Goal: Task Accomplishment & Management: Complete application form

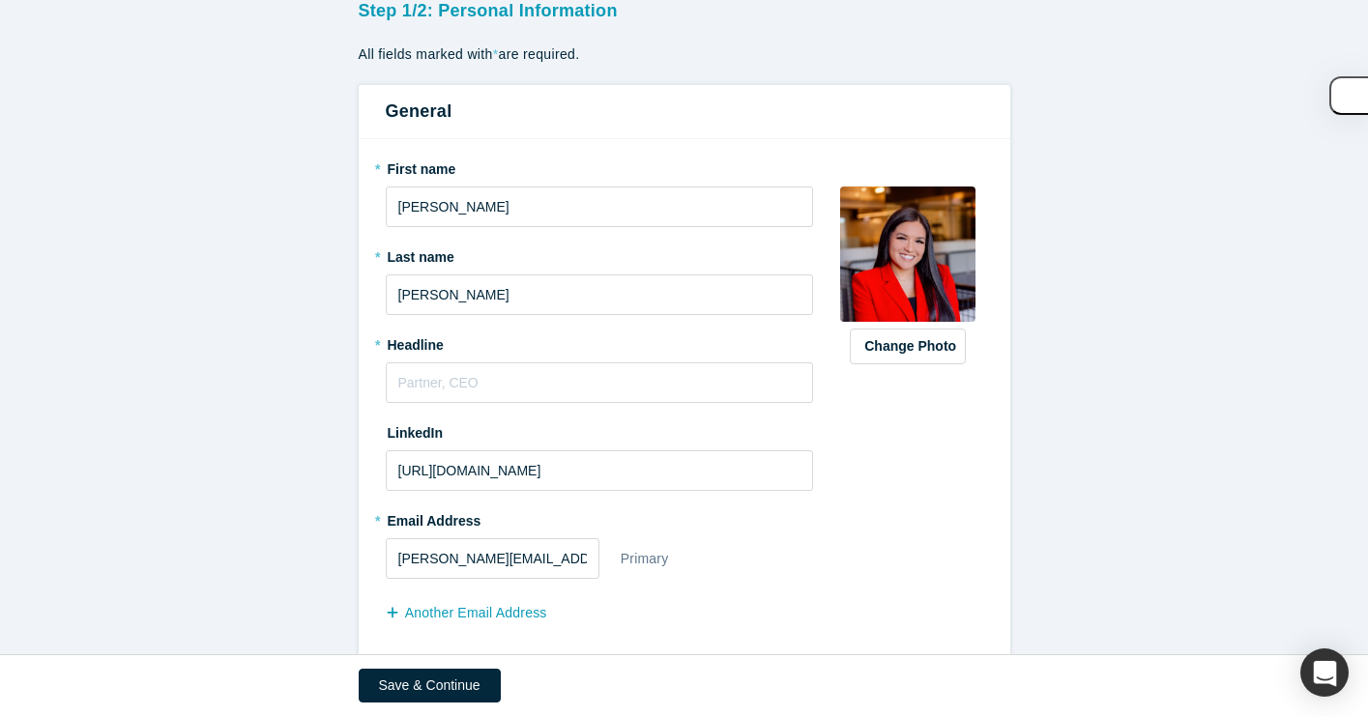
scroll to position [147, 0]
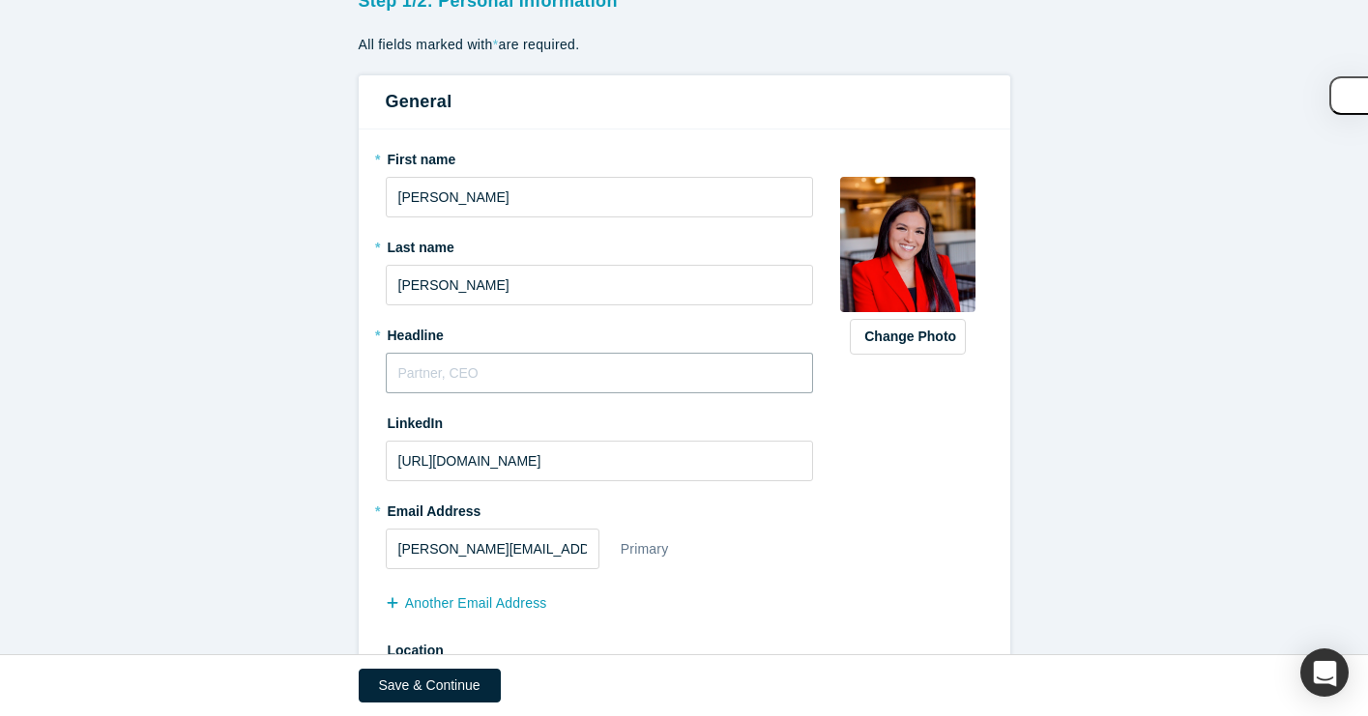
click at [472, 374] on input "text" at bounding box center [600, 373] width 428 height 41
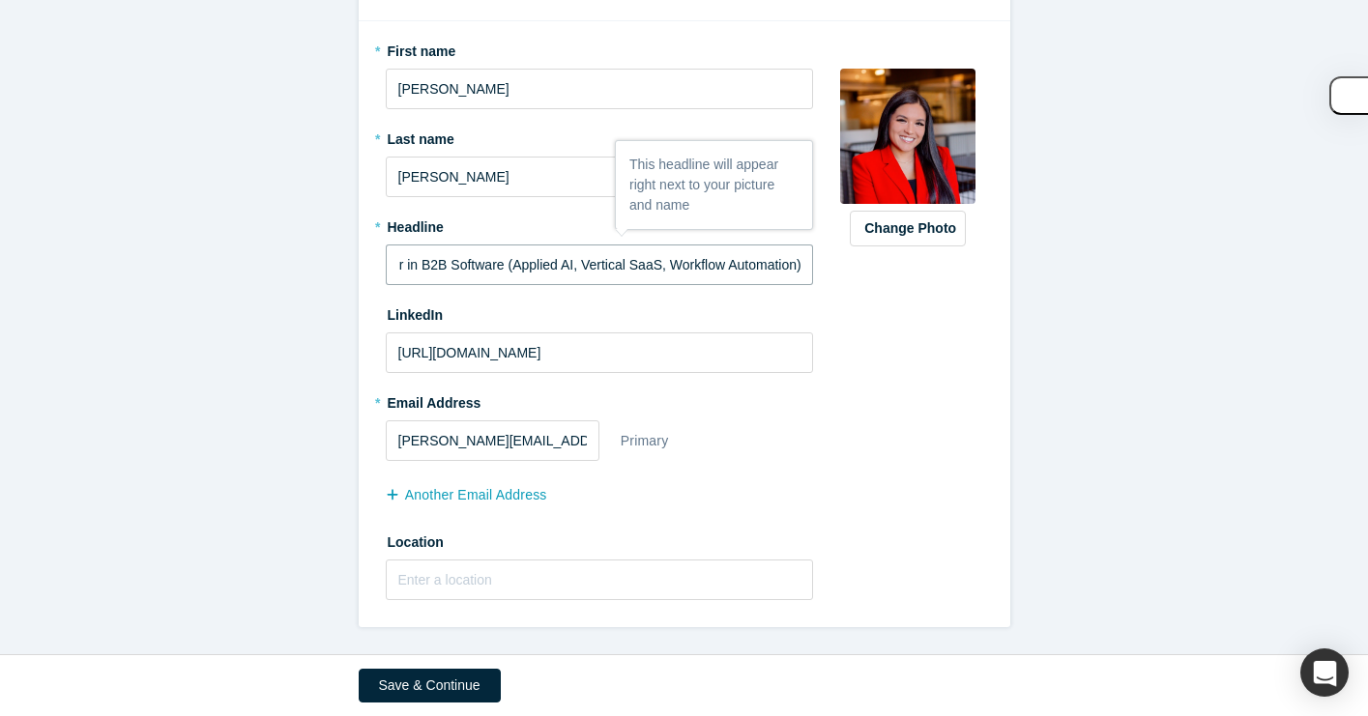
scroll to position [0, 48]
type input "Investor in B2B Software (Applied AI, Vertical SaaS, Workflow Automation)"
click at [485, 580] on input "text" at bounding box center [600, 580] width 428 height 41
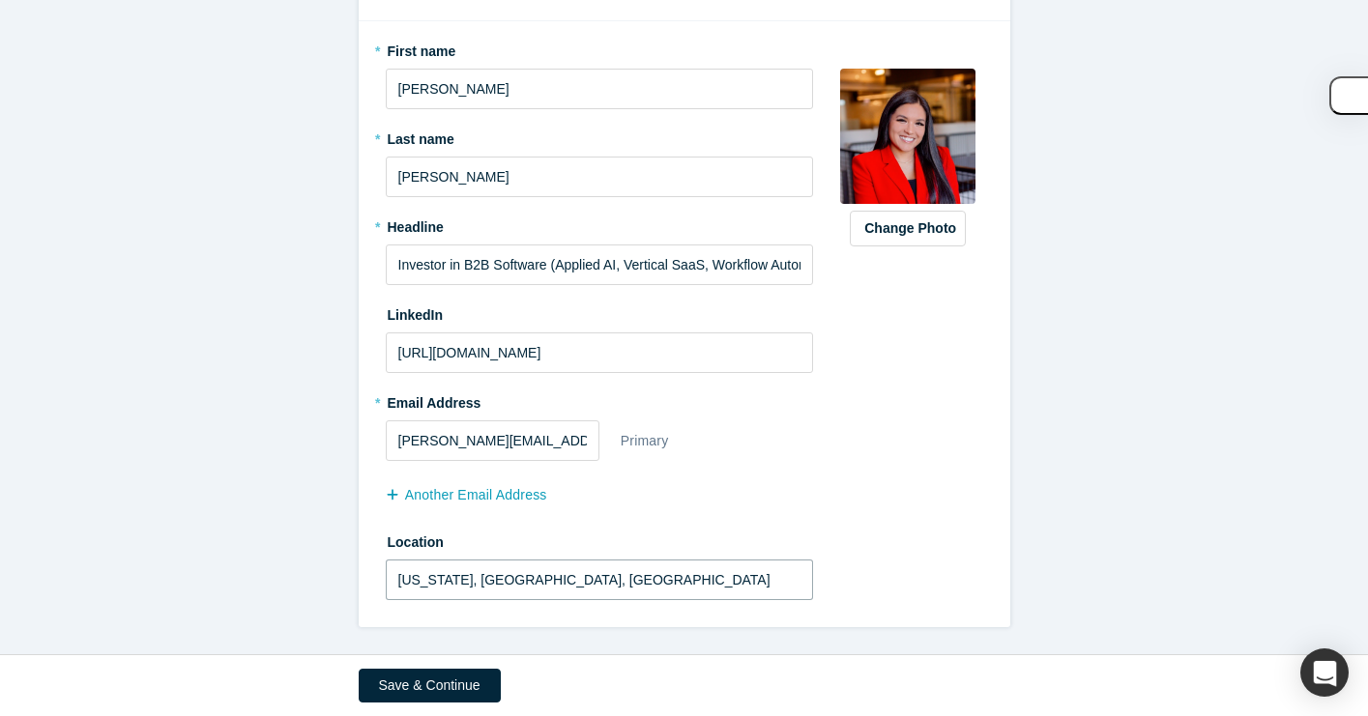
click at [503, 577] on input "[US_STATE], [GEOGRAPHIC_DATA], [GEOGRAPHIC_DATA]" at bounding box center [600, 580] width 428 height 41
drag, startPoint x: 537, startPoint y: 583, endPoint x: 426, endPoint y: 583, distance: 110.2
click at [426, 583] on input "[US_STATE], [GEOGRAPHIC_DATA], [GEOGRAPHIC_DATA]" at bounding box center [600, 580] width 428 height 41
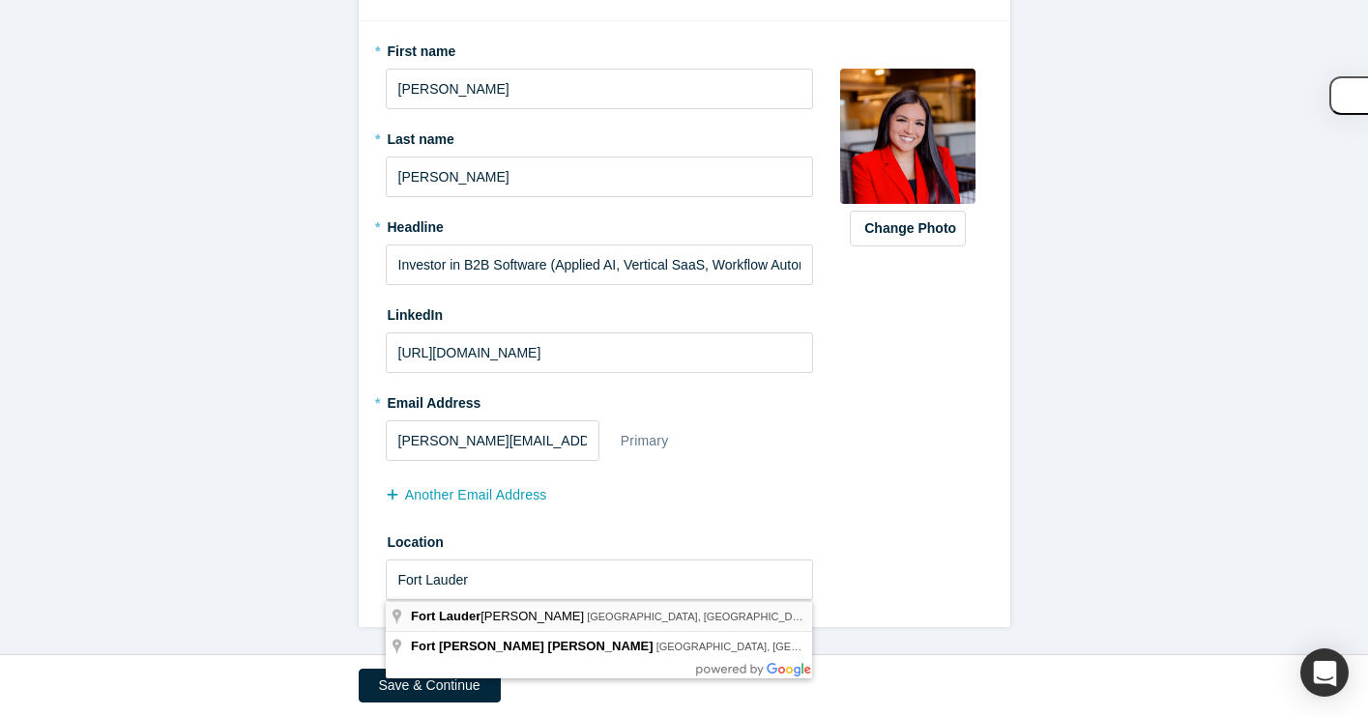
type input "[GEOGRAPHIC_DATA], [GEOGRAPHIC_DATA], [GEOGRAPHIC_DATA]"
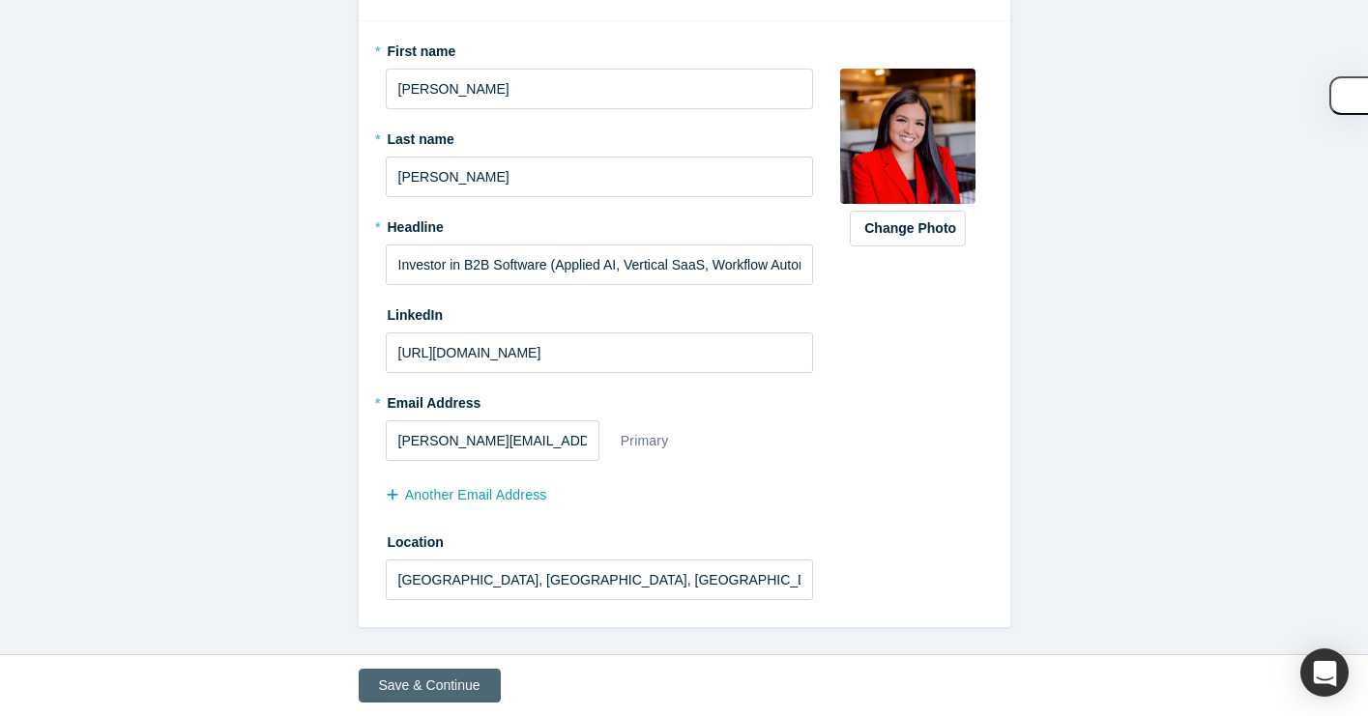
click at [443, 680] on button "Save & Continue" at bounding box center [430, 686] width 142 height 34
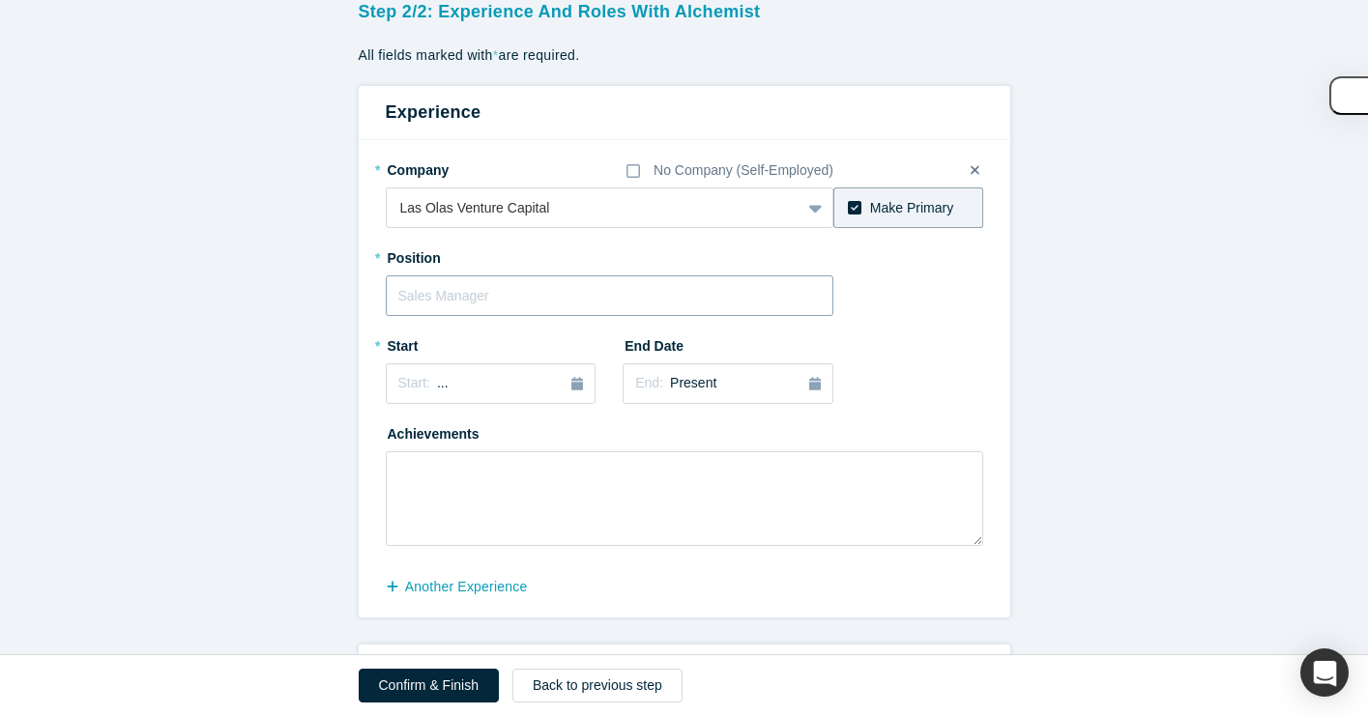
scroll to position [140, 0]
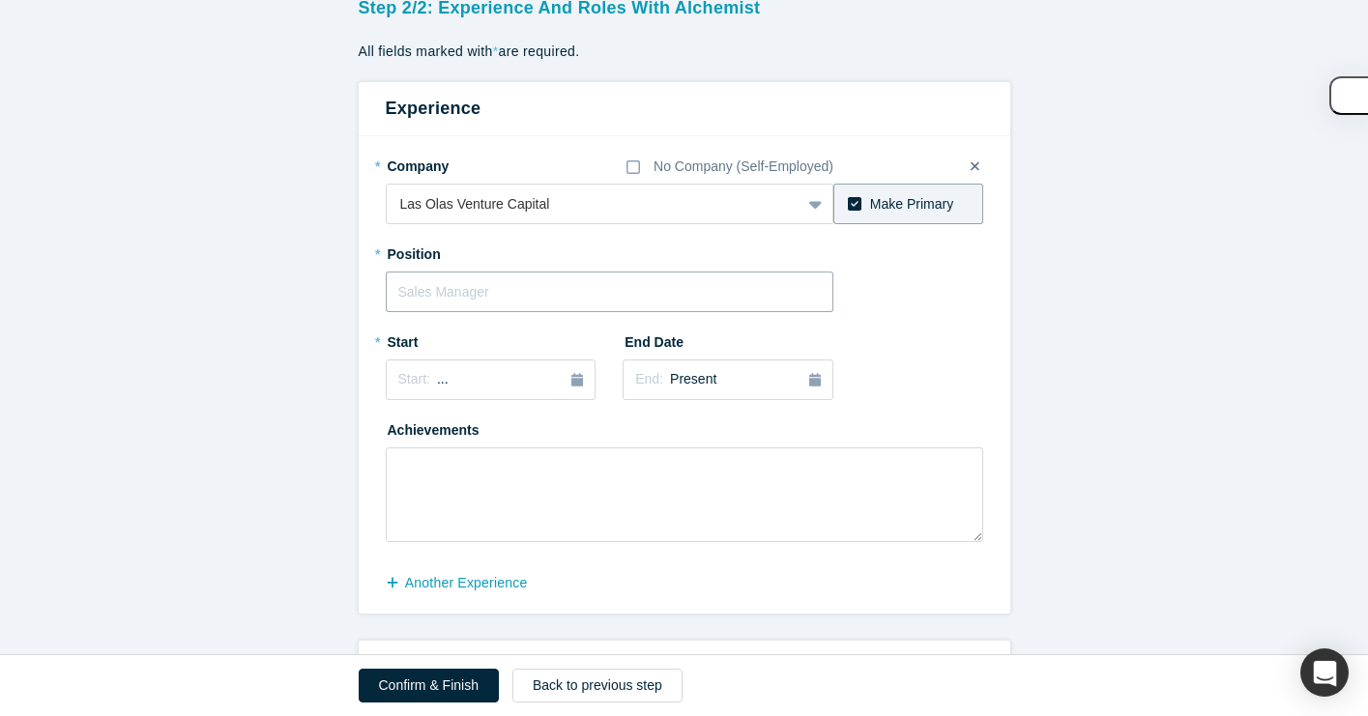
click at [471, 284] on input "text" at bounding box center [610, 292] width 449 height 41
type input "Investor"
click at [507, 401] on div "* Start Start: ..." at bounding box center [491, 370] width 211 height 88
click at [489, 387] on div "Start: ..." at bounding box center [491, 379] width 186 height 21
click at [488, 502] on div "May" at bounding box center [491, 498] width 62 height 20
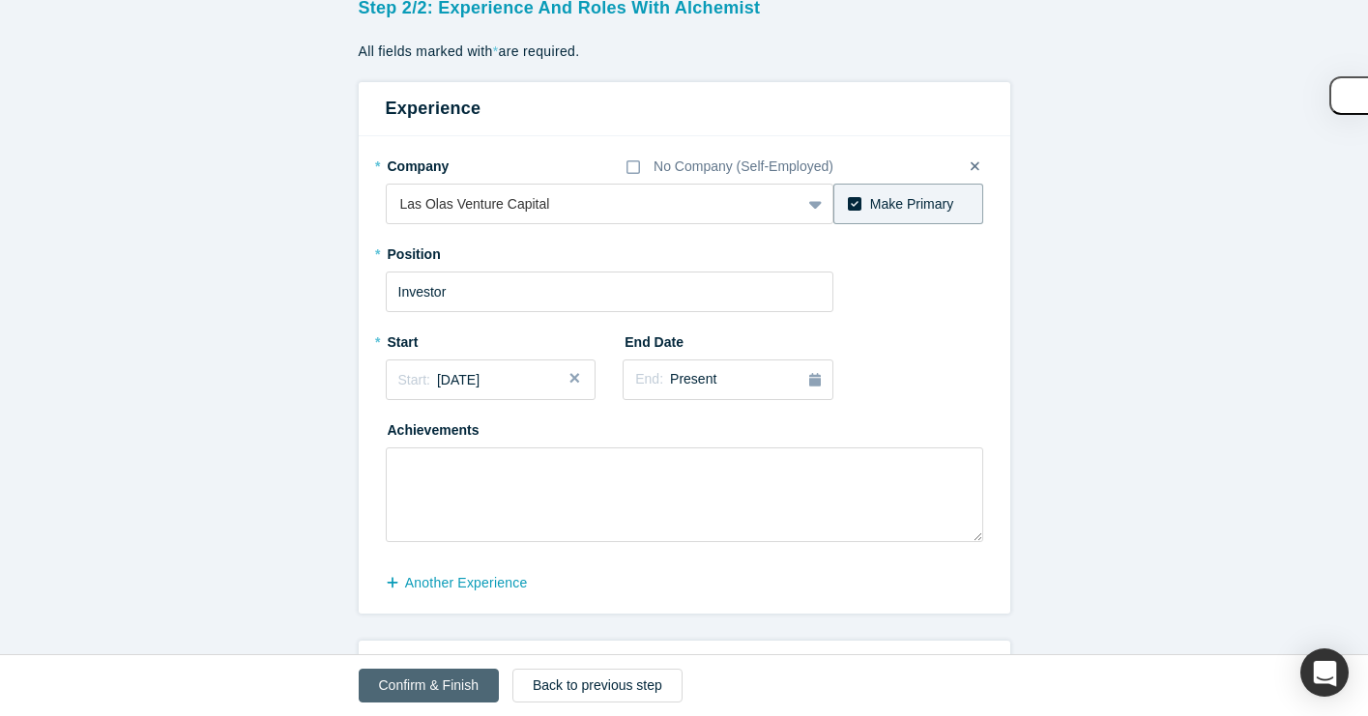
click at [438, 674] on button "Confirm & Finish" at bounding box center [429, 686] width 140 height 34
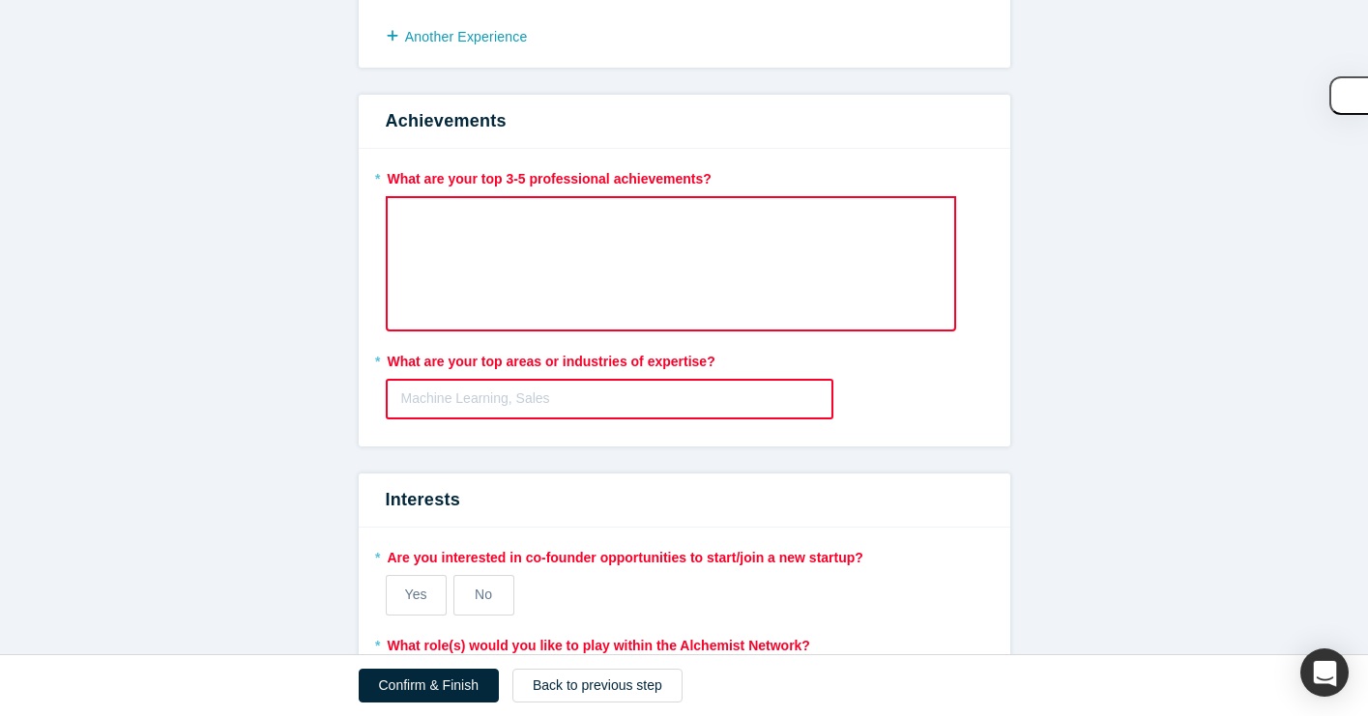
scroll to position [995, 0]
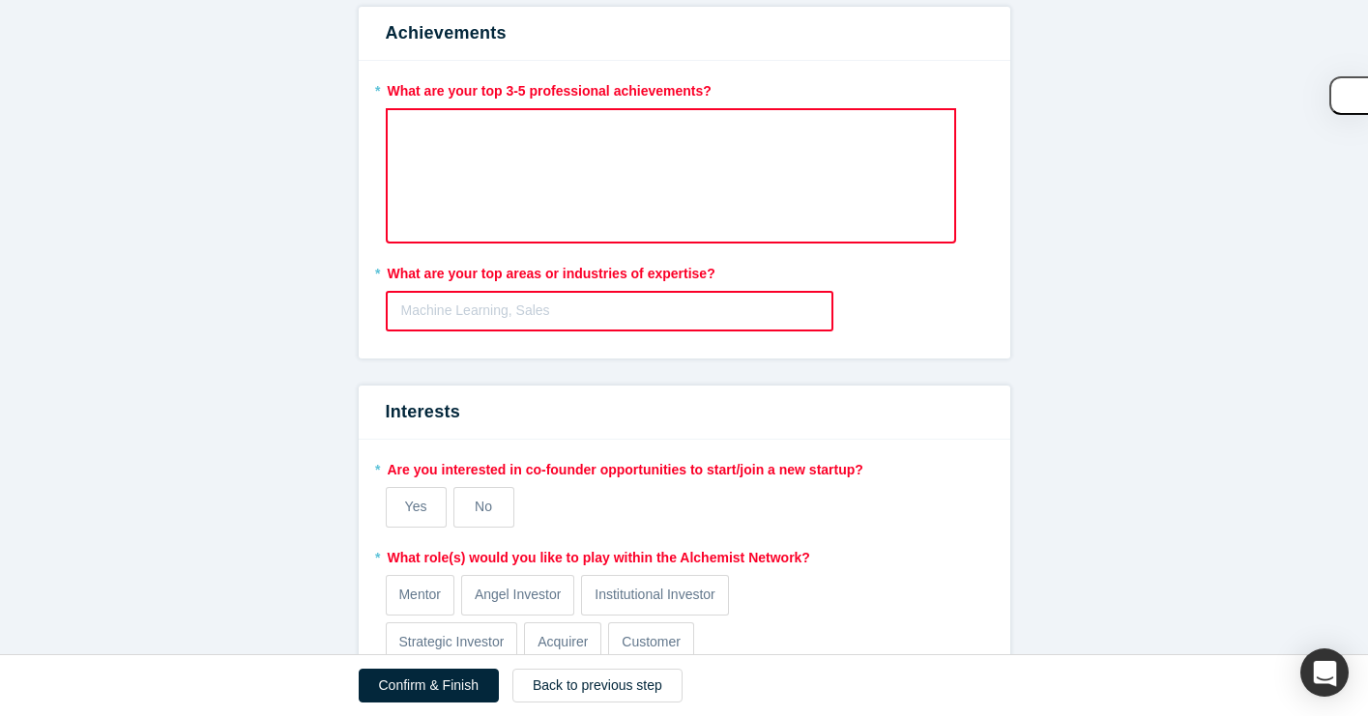
click at [506, 320] on div at bounding box center [610, 311] width 418 height 24
type input "AI"
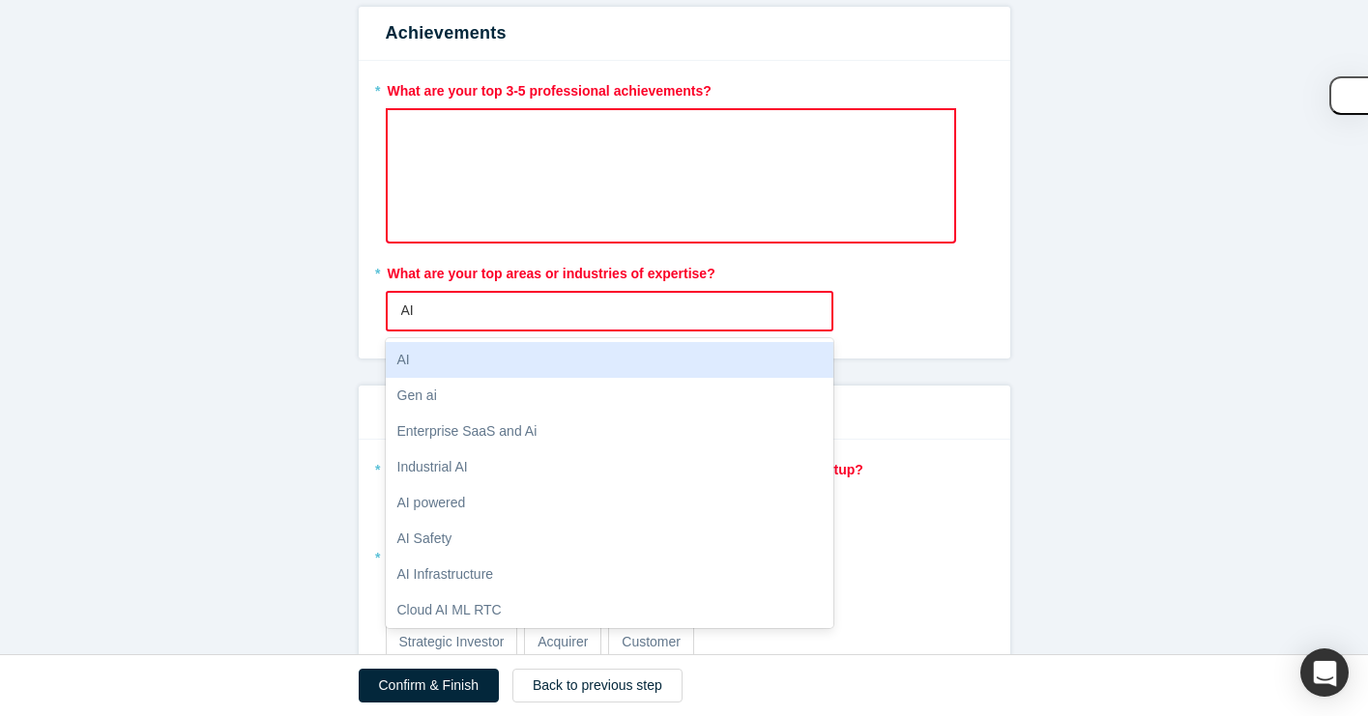
click at [513, 369] on div "AI" at bounding box center [610, 360] width 449 height 36
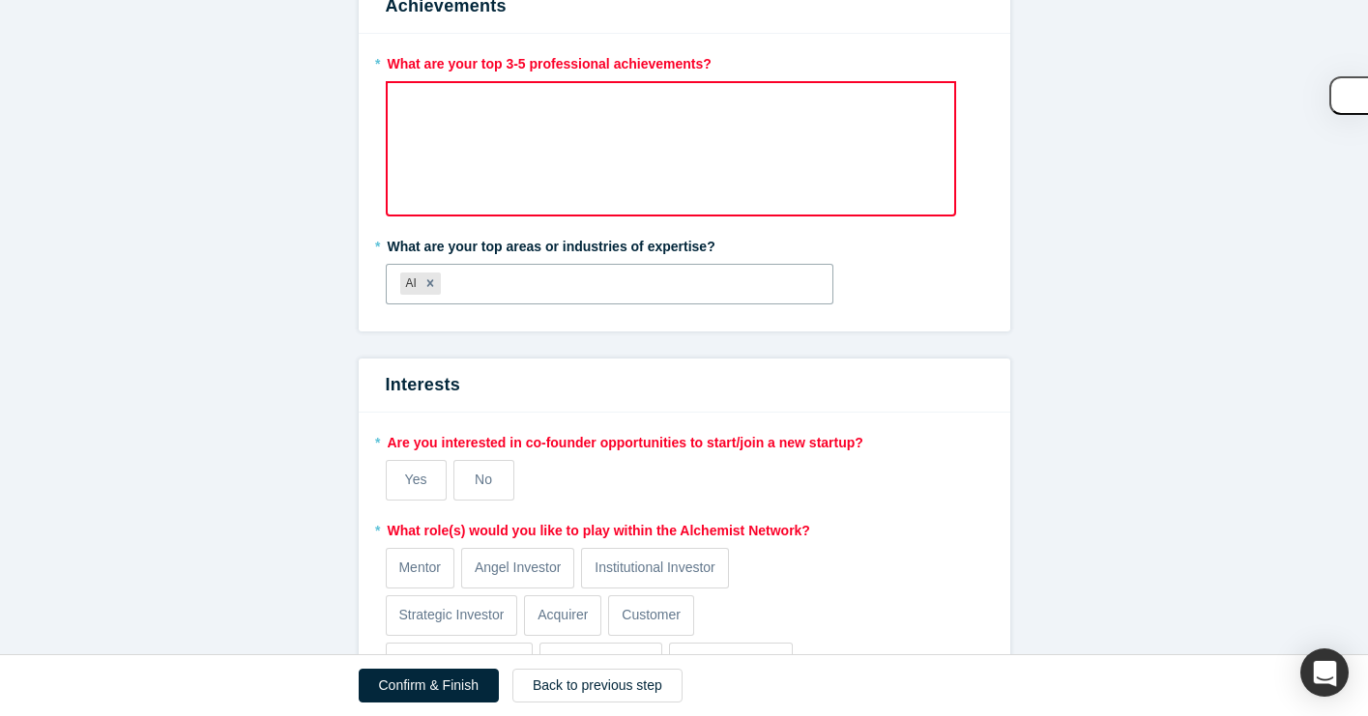
scroll to position [968, 0]
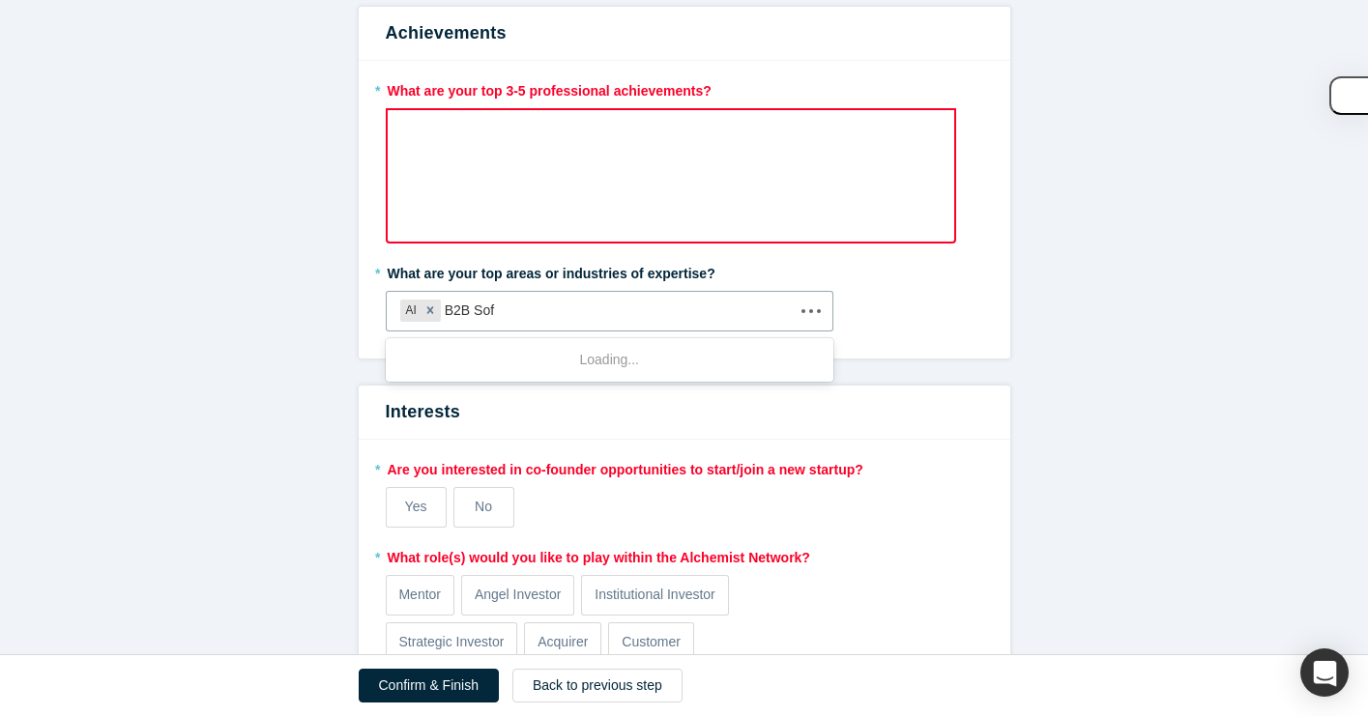
type input "B2B So"
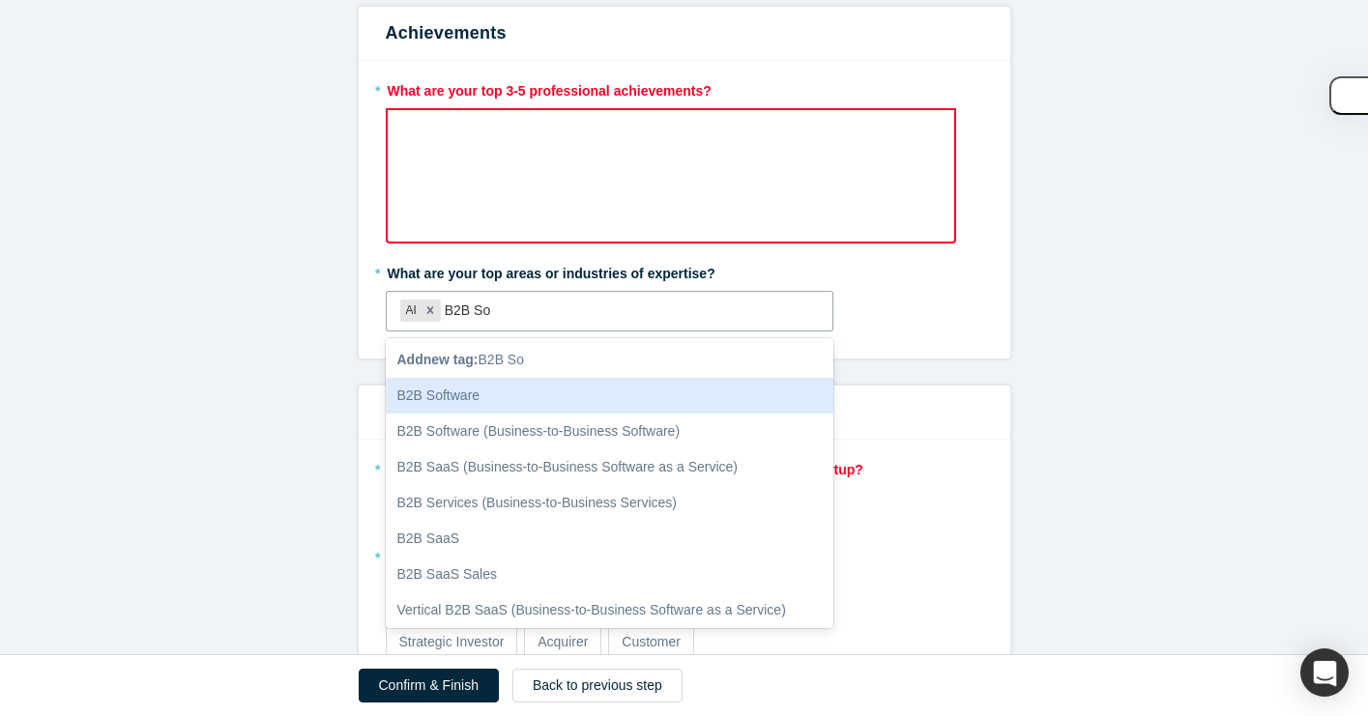
click at [513, 400] on div "B2B Software" at bounding box center [610, 396] width 449 height 36
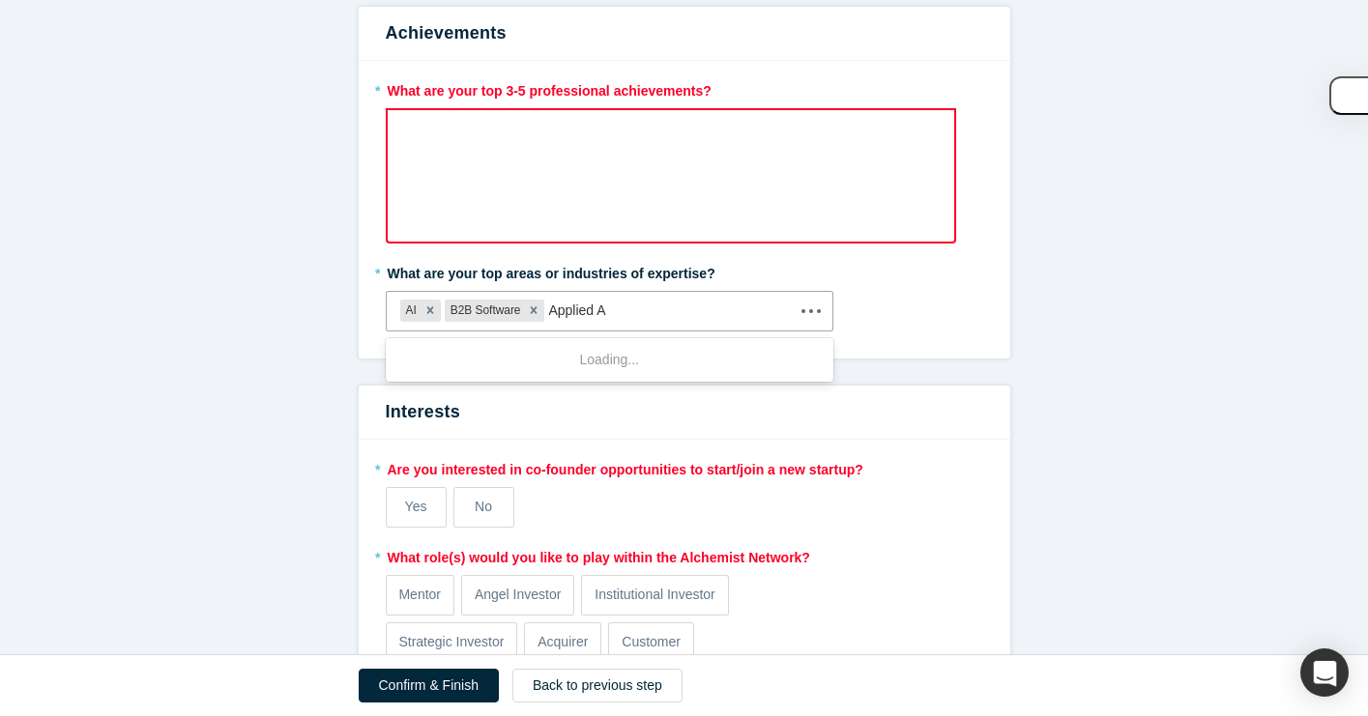
type input "Applied AI"
drag, startPoint x: 658, startPoint y: 309, endPoint x: 572, endPoint y: 309, distance: 86.0
click at [572, 309] on div at bounding box center [683, 311] width 271 height 24
type input "Vertical SaaS"
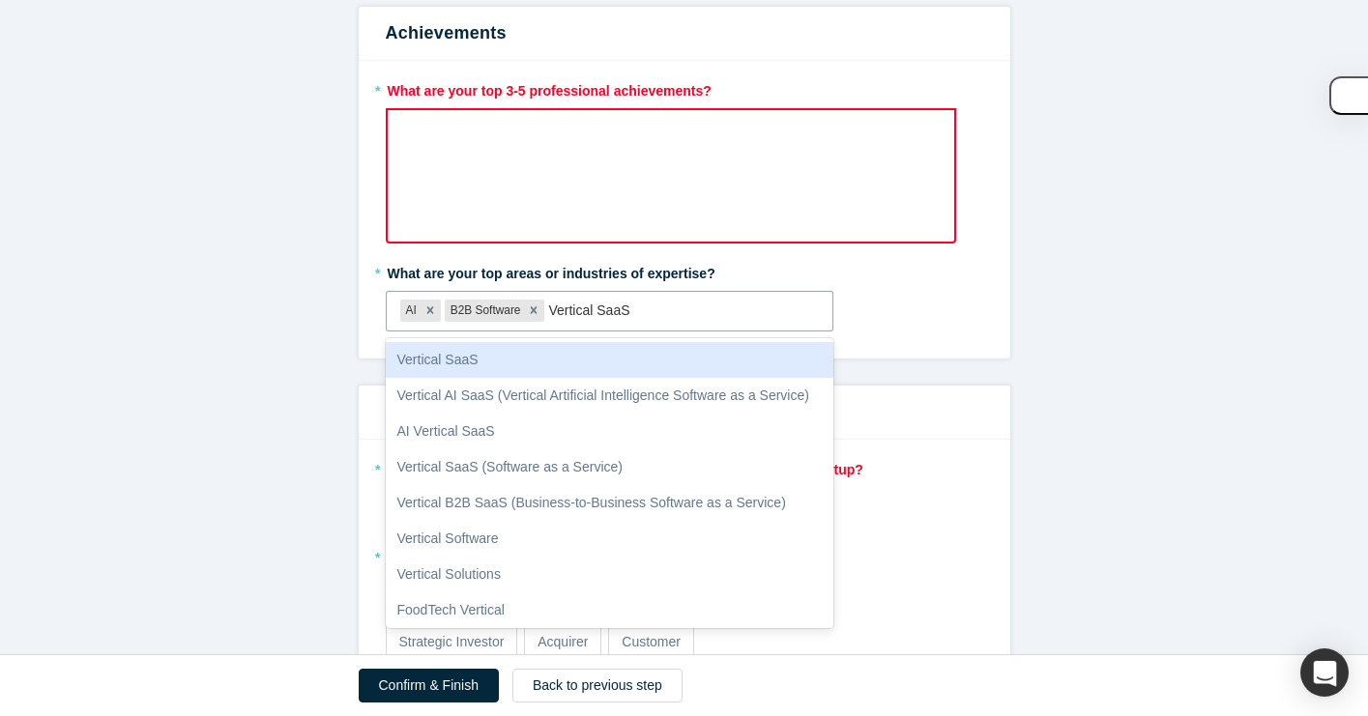
click at [554, 351] on div "Vertical SaaS" at bounding box center [610, 360] width 449 height 36
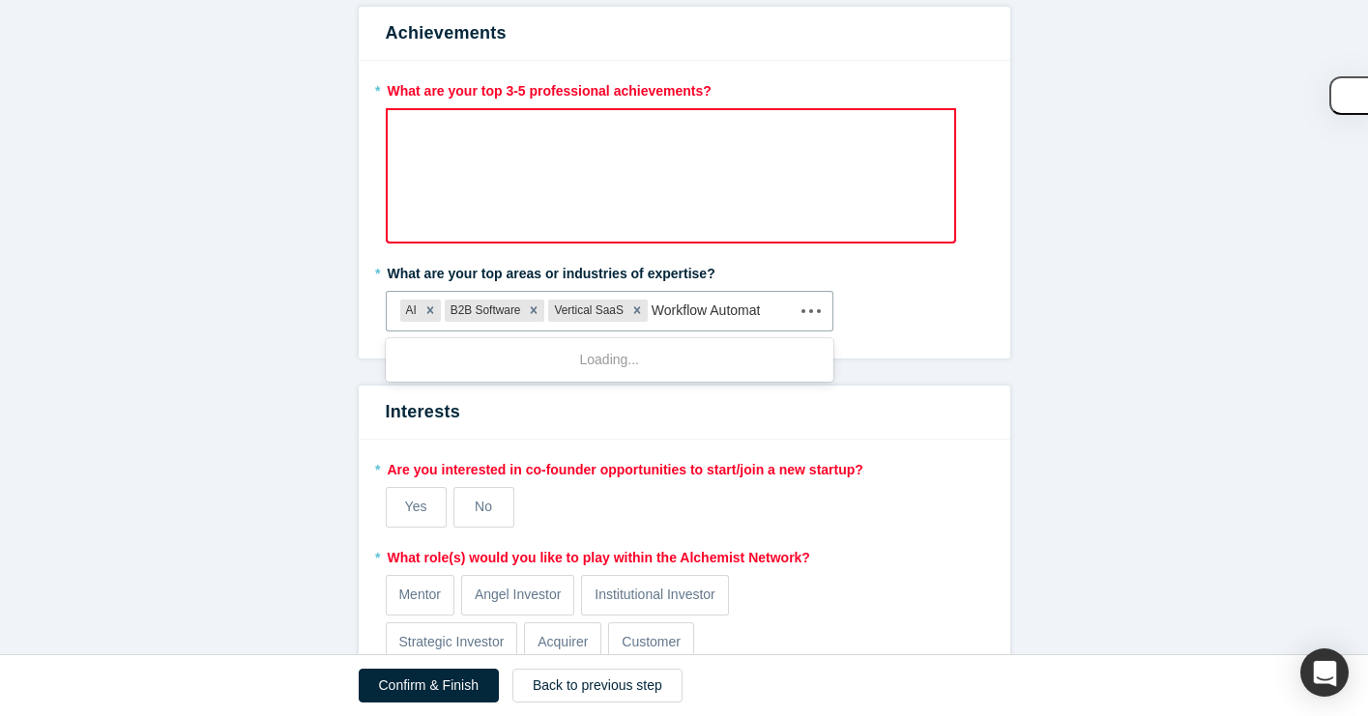
type input "Workflow Automation"
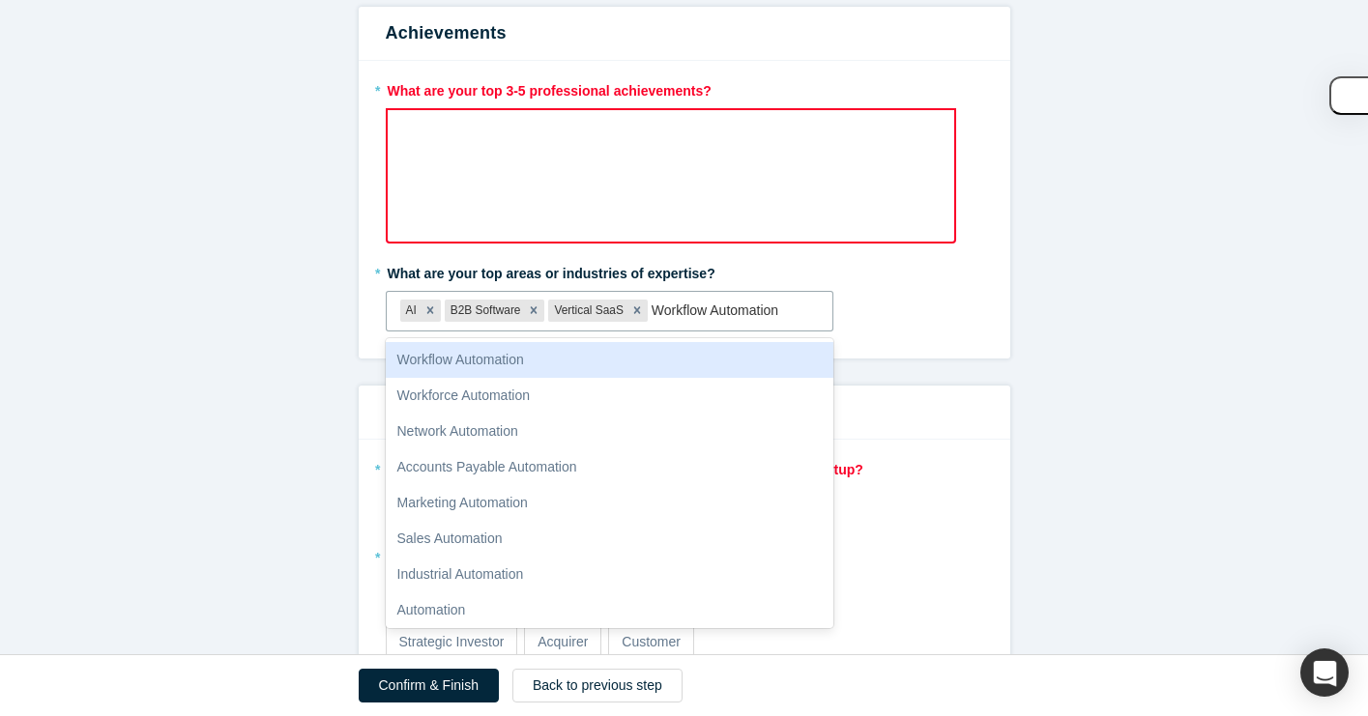
click at [537, 353] on div "Workflow Automation" at bounding box center [610, 360] width 449 height 36
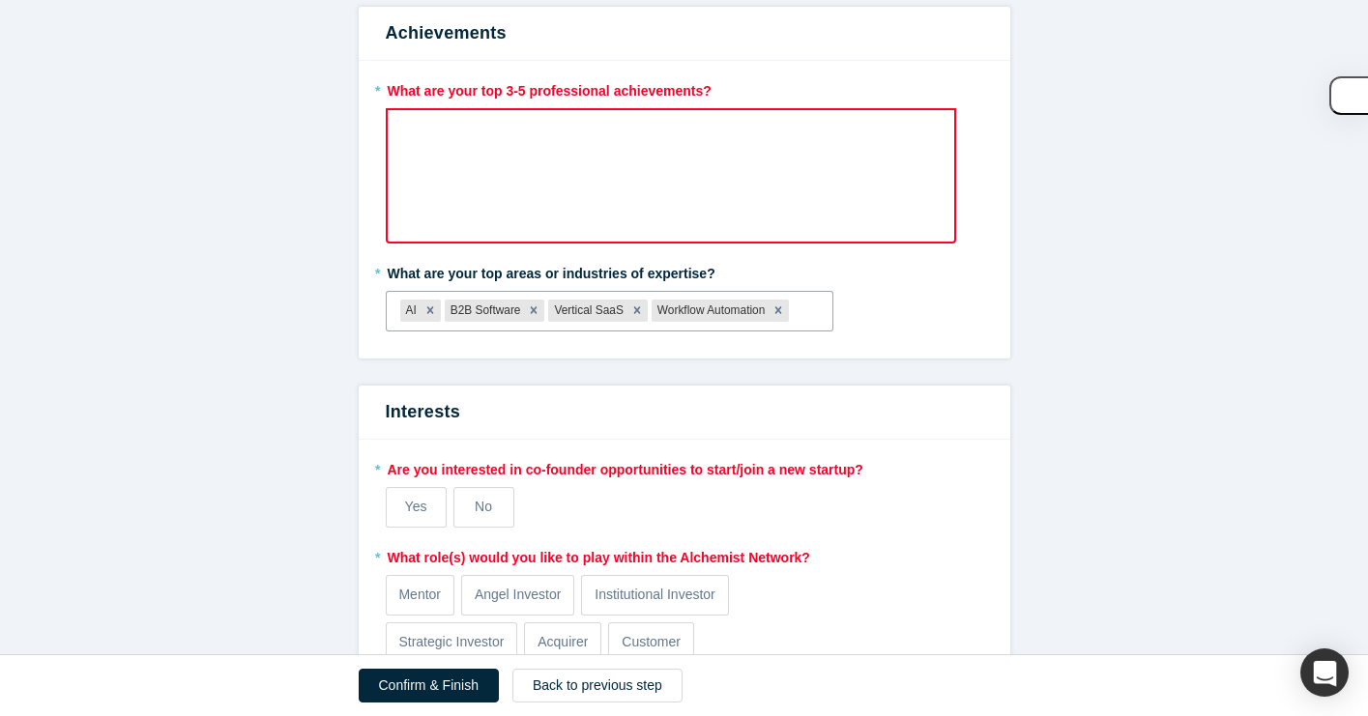
scroll to position [1179, 0]
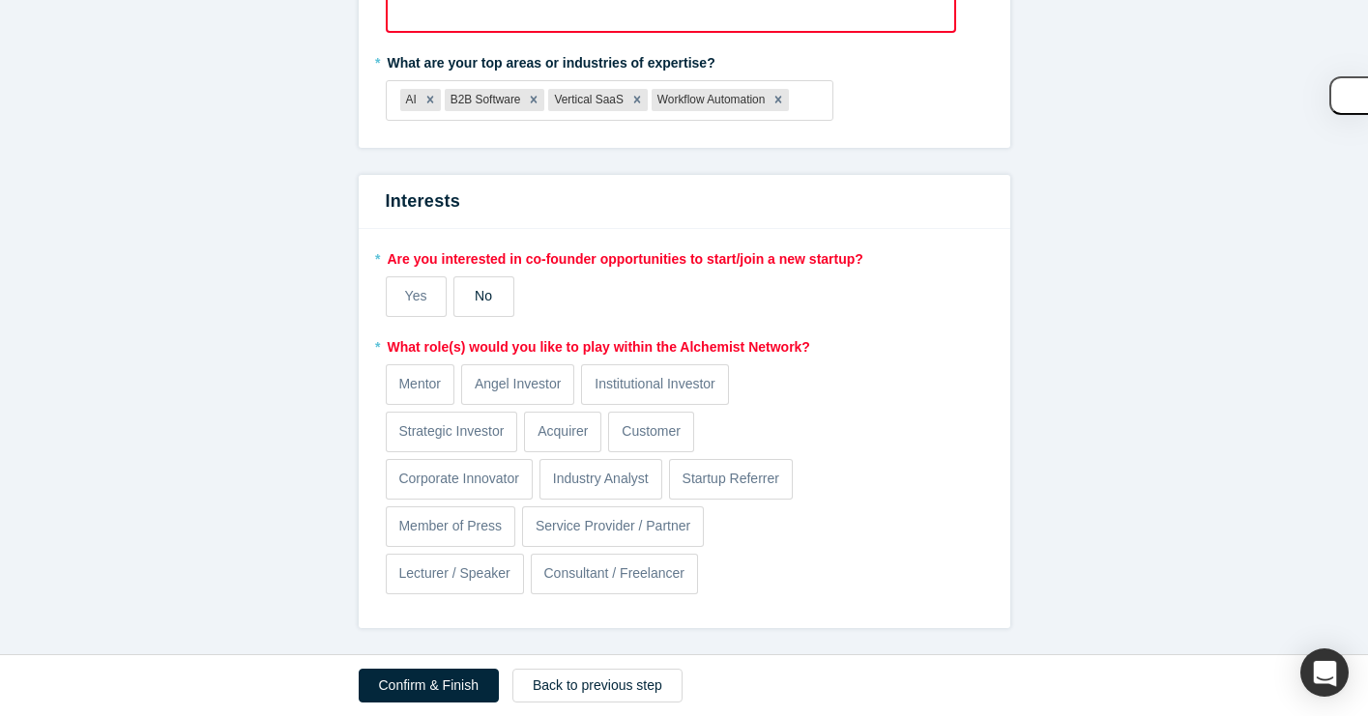
click at [496, 283] on label "No" at bounding box center [483, 297] width 61 height 41
click at [0, 0] on input "No" at bounding box center [0, 0] width 0 height 0
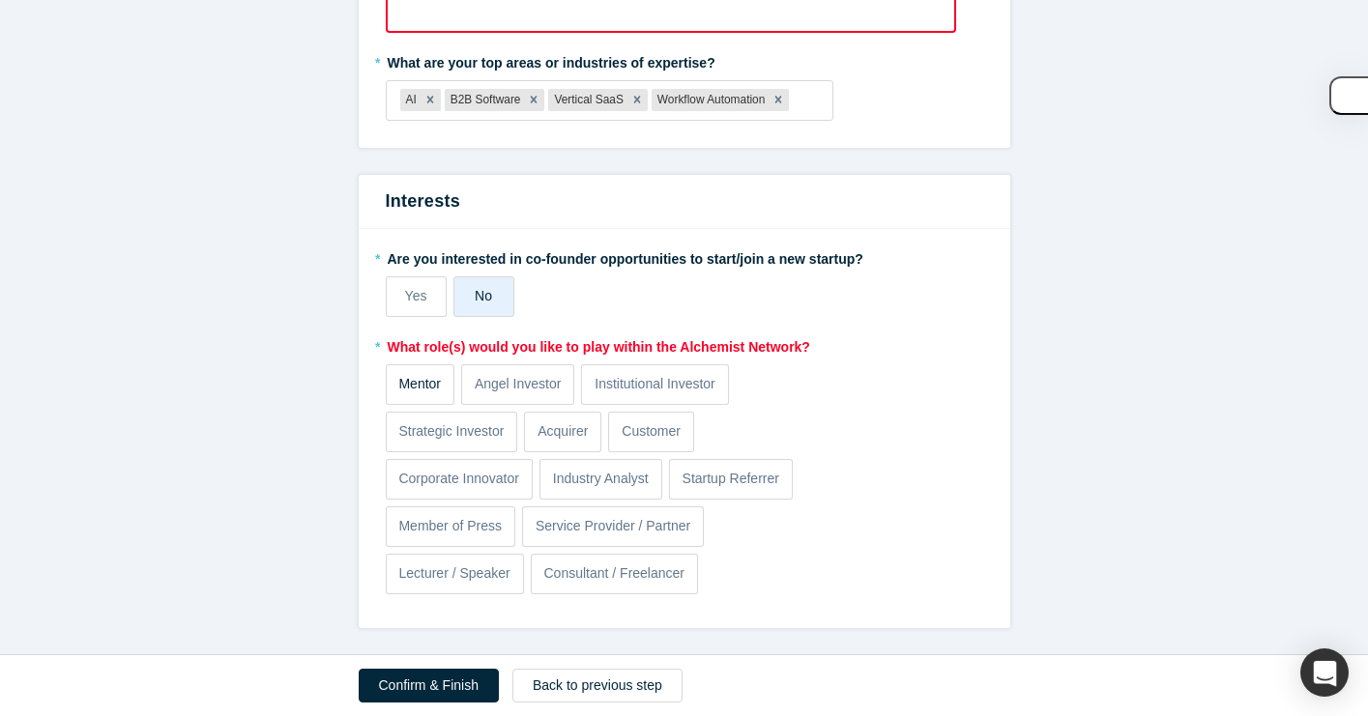
click at [420, 381] on p "Mentor" at bounding box center [419, 384] width 43 height 20
click at [0, 0] on input "Mentor" at bounding box center [0, 0] width 0 height 0
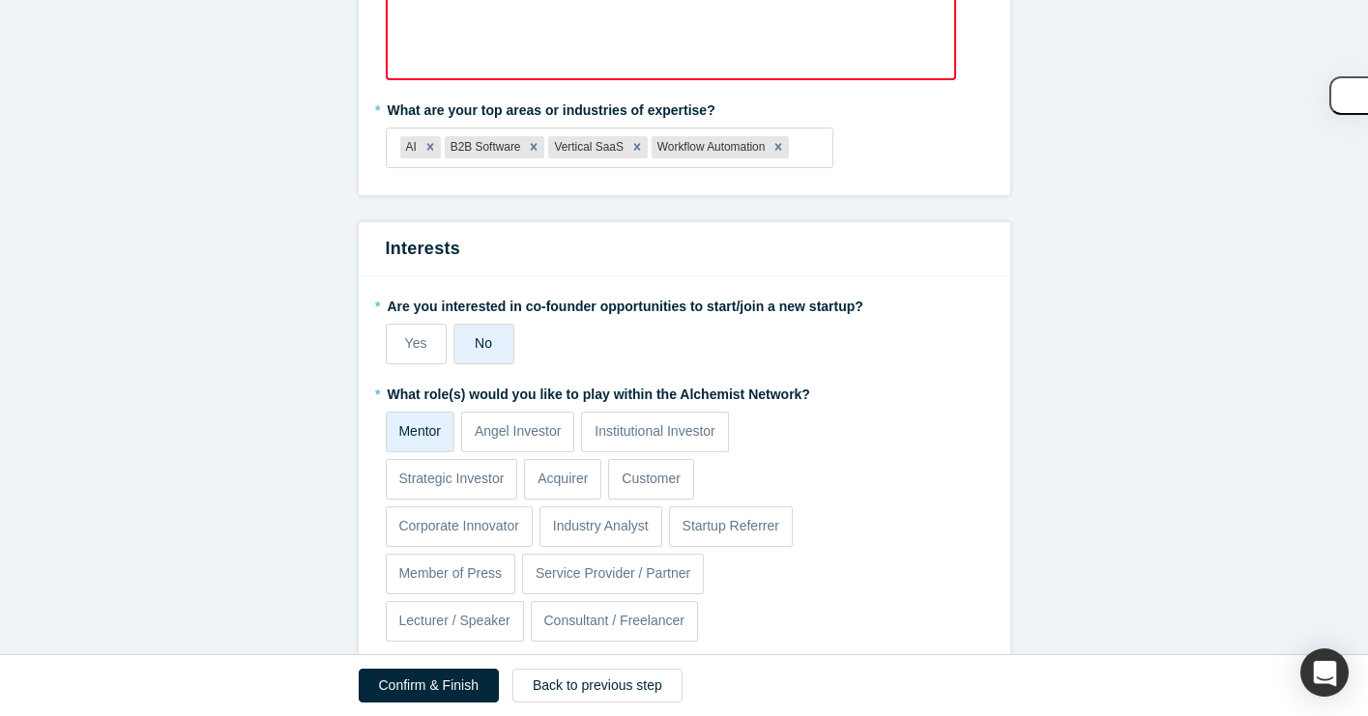
scroll to position [1199, 0]
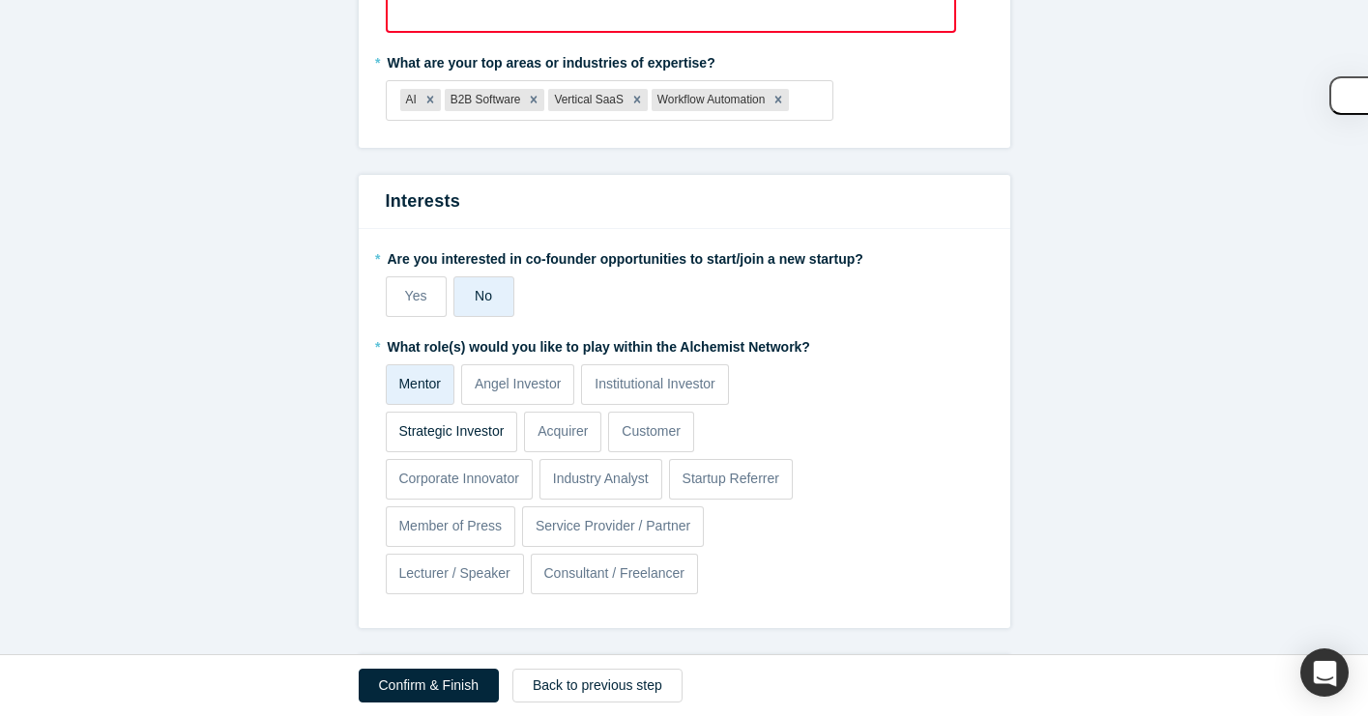
click at [450, 439] on p "Strategic Investor" at bounding box center [450, 432] width 105 height 20
click at [0, 0] on input "Strategic Investor" at bounding box center [0, 0] width 0 height 0
click at [494, 432] on p "Strategic Investor" at bounding box center [450, 432] width 105 height 20
click at [0, 0] on input "Strategic Investor" at bounding box center [0, 0] width 0 height 0
click at [660, 392] on p "Institutional Investor" at bounding box center [655, 384] width 121 height 20
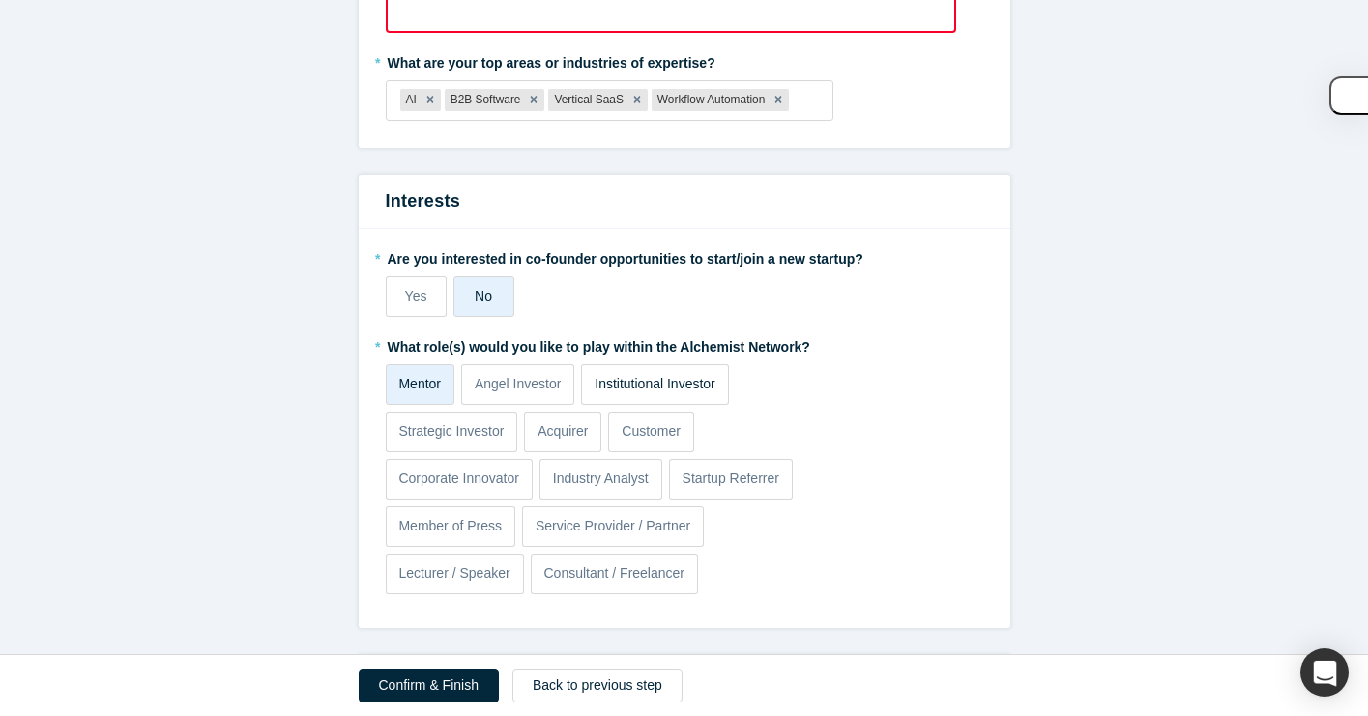
click at [0, 0] on input "Institutional Investor" at bounding box center [0, 0] width 0 height 0
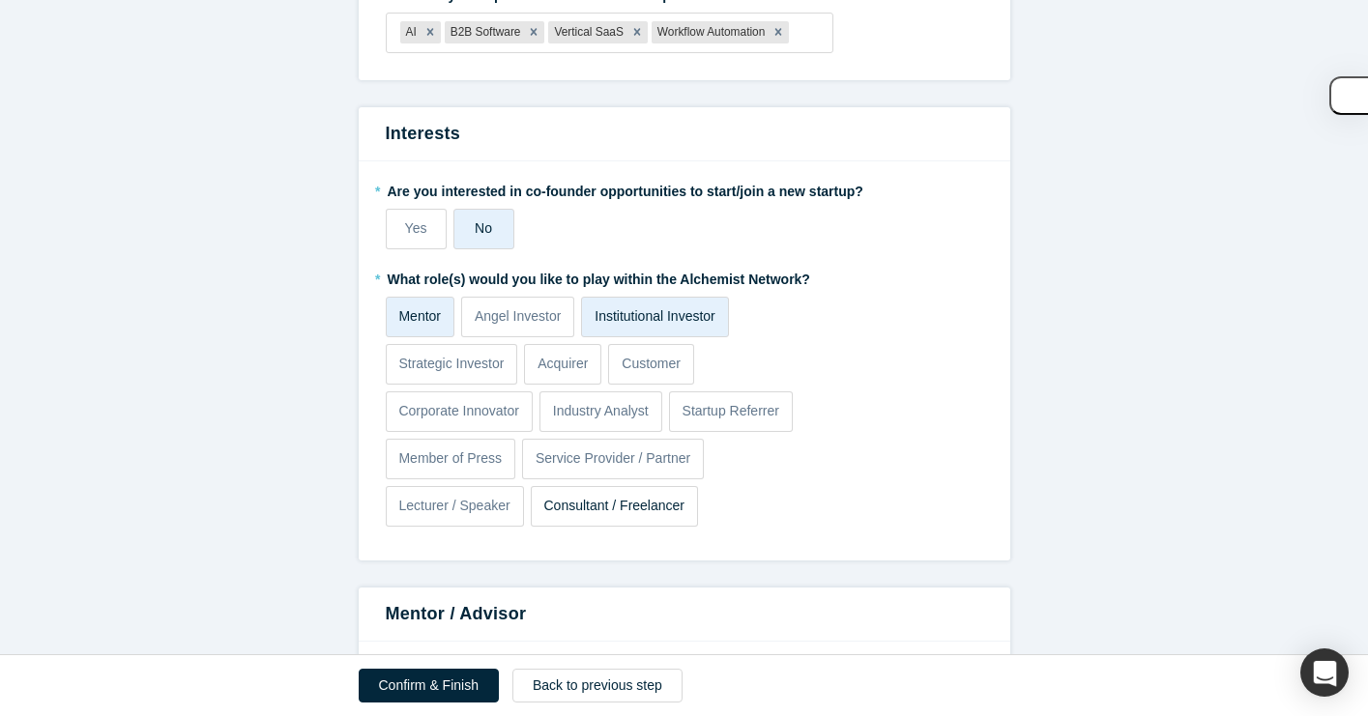
scroll to position [1446, 0]
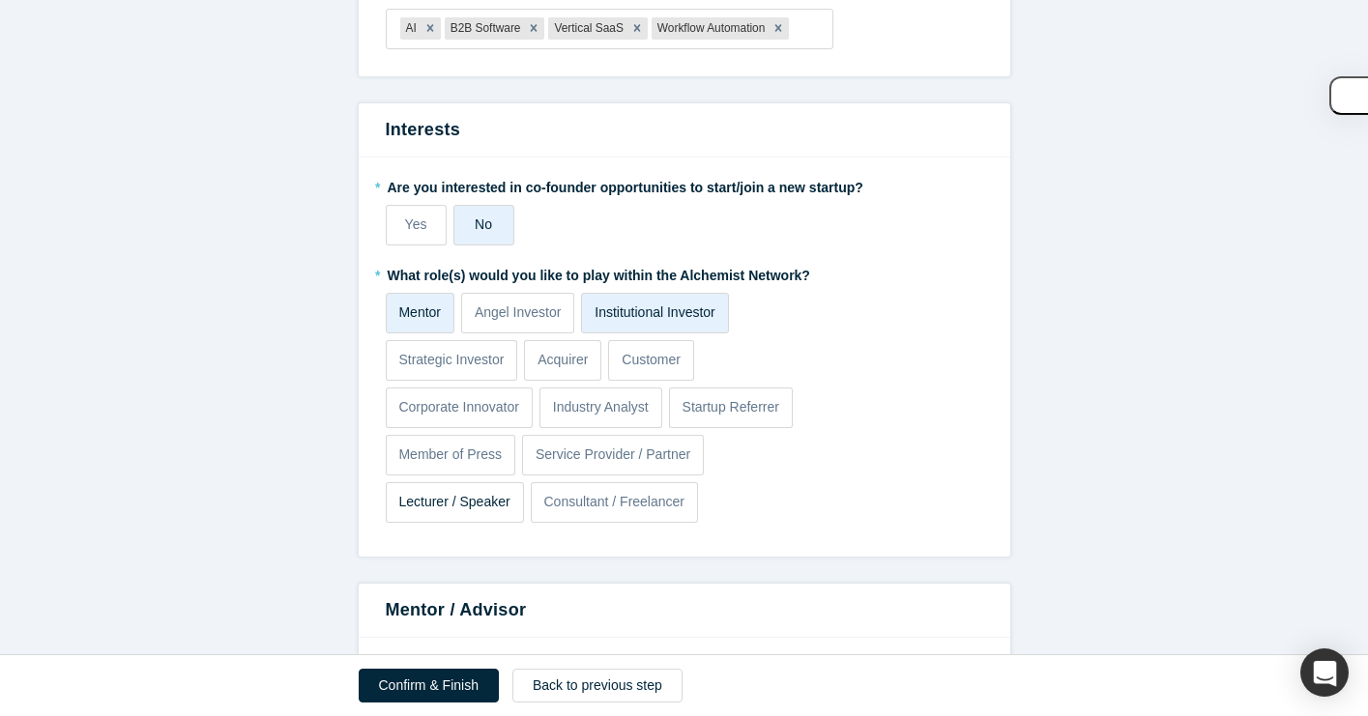
click at [478, 501] on p "Lecturer / Speaker" at bounding box center [453, 502] width 111 height 20
click at [0, 0] on input "Lecturer / Speaker" at bounding box center [0, 0] width 0 height 0
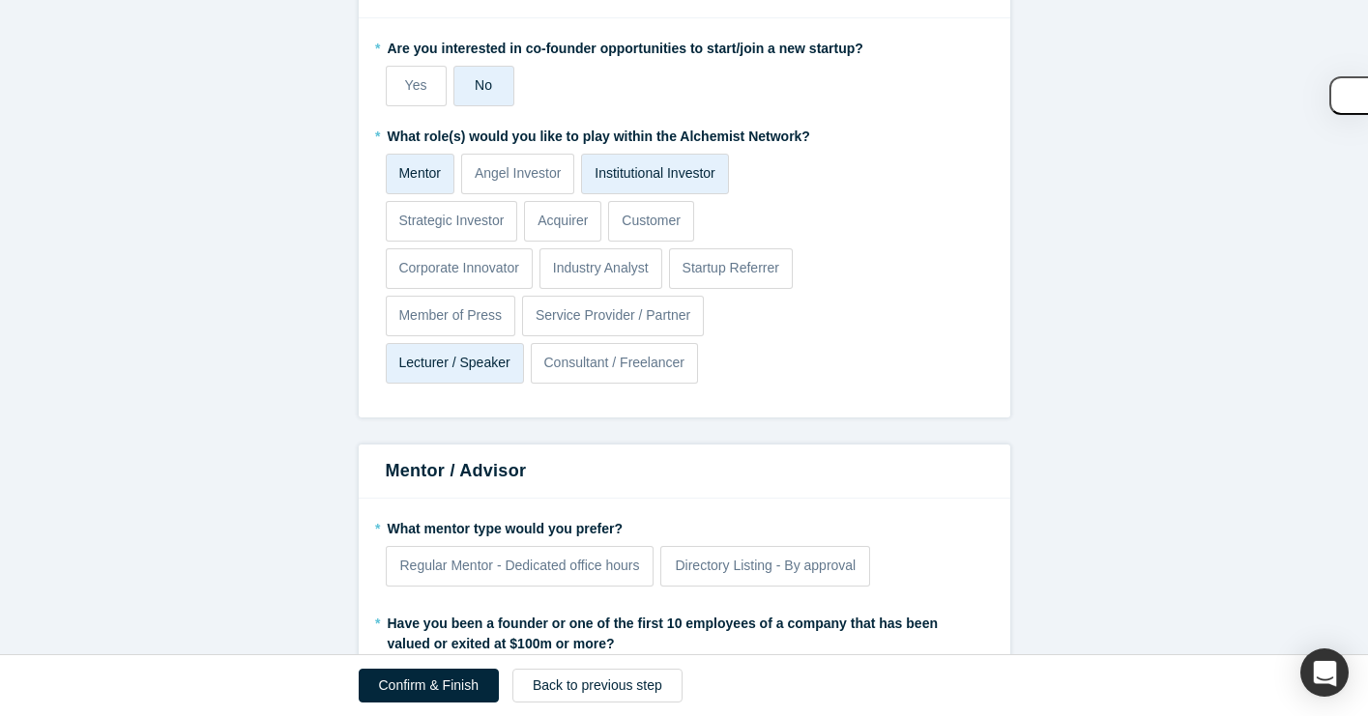
scroll to position [1973, 0]
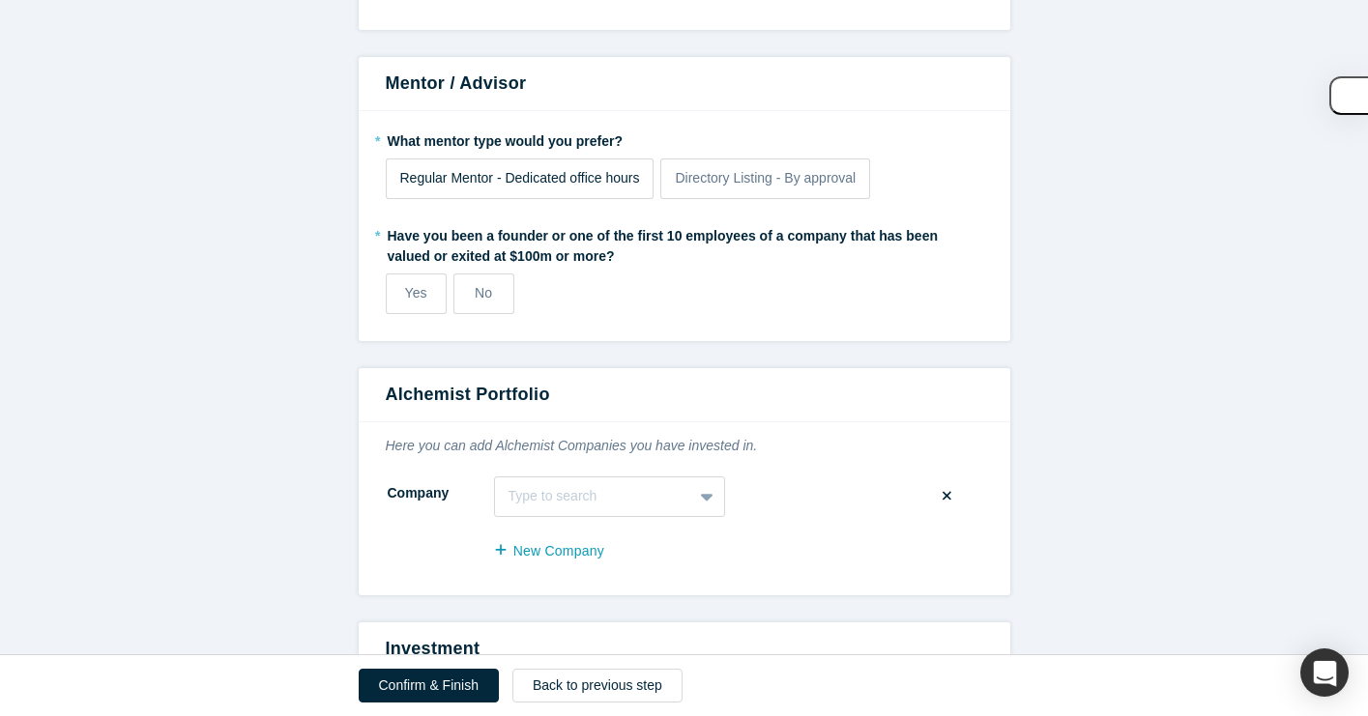
click at [523, 183] on span "Regular Mentor - Dedicated office hours" at bounding box center [520, 177] width 240 height 15
click at [0, 0] on input "Regular Mentor - Dedicated office hours" at bounding box center [0, 0] width 0 height 0
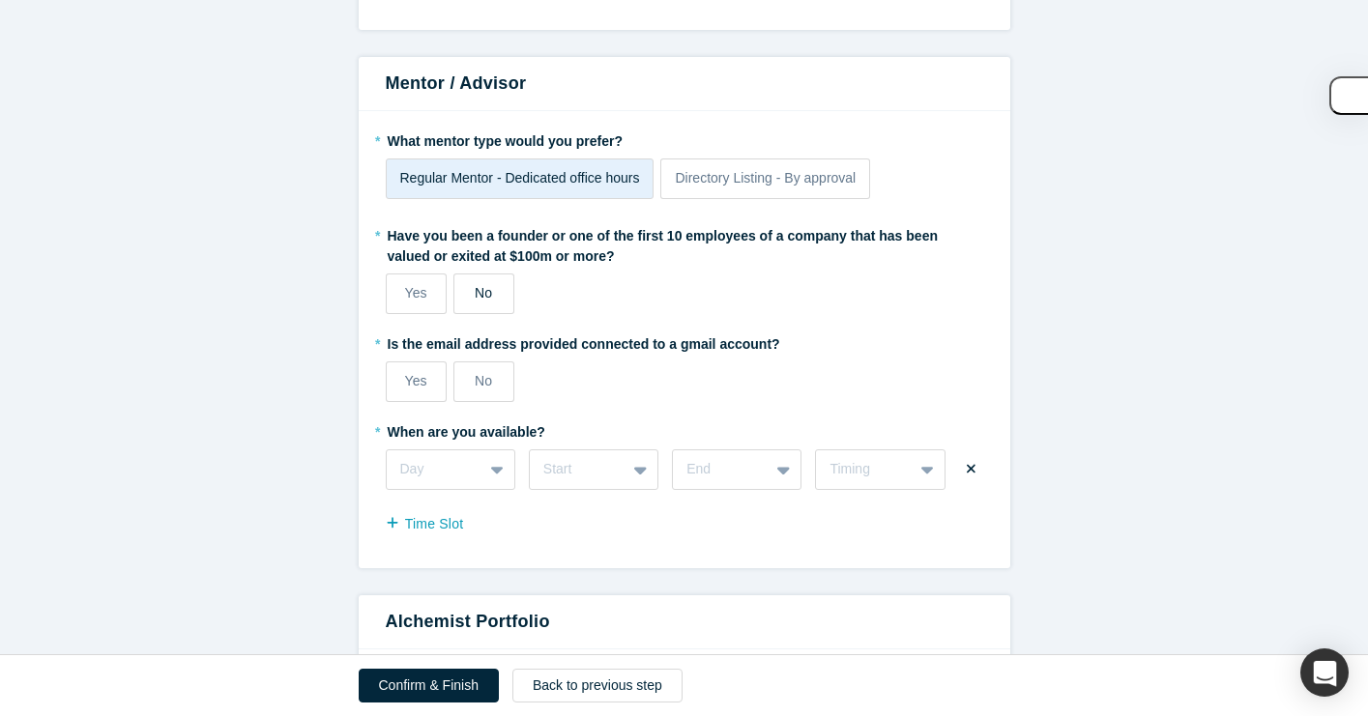
click at [488, 304] on label "No" at bounding box center [483, 294] width 61 height 41
click at [0, 0] on input "No" at bounding box center [0, 0] width 0 height 0
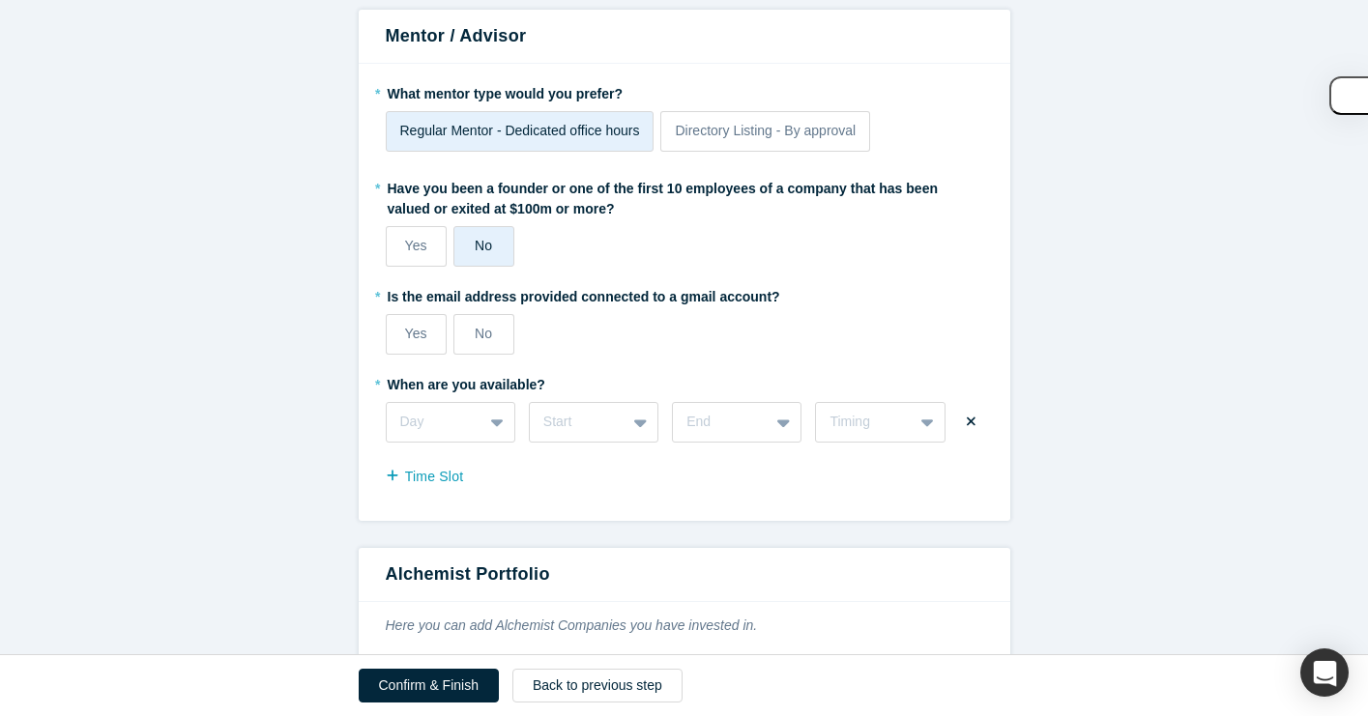
scroll to position [1953, 0]
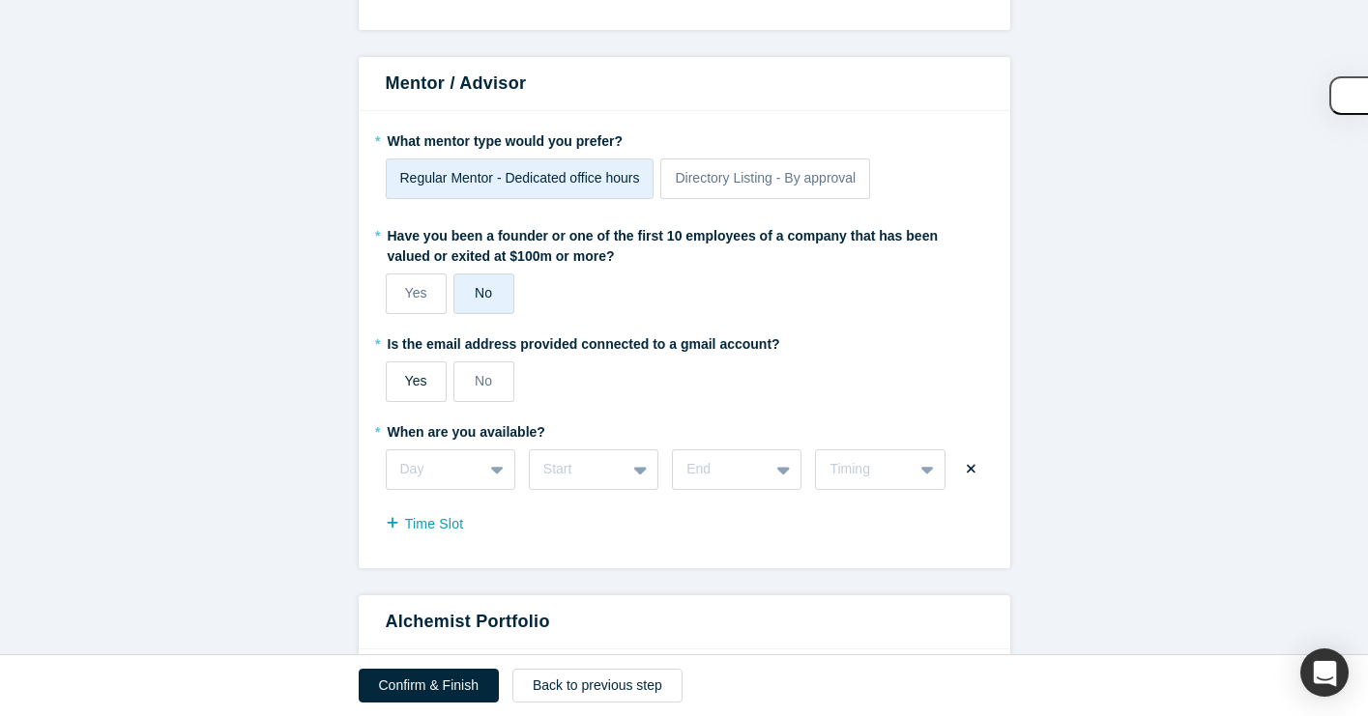
click at [420, 371] on div "Yes" at bounding box center [416, 381] width 22 height 20
click at [0, 0] on input "Yes" at bounding box center [0, 0] width 0 height 0
click at [467, 480] on div "Day" at bounding box center [451, 470] width 130 height 41
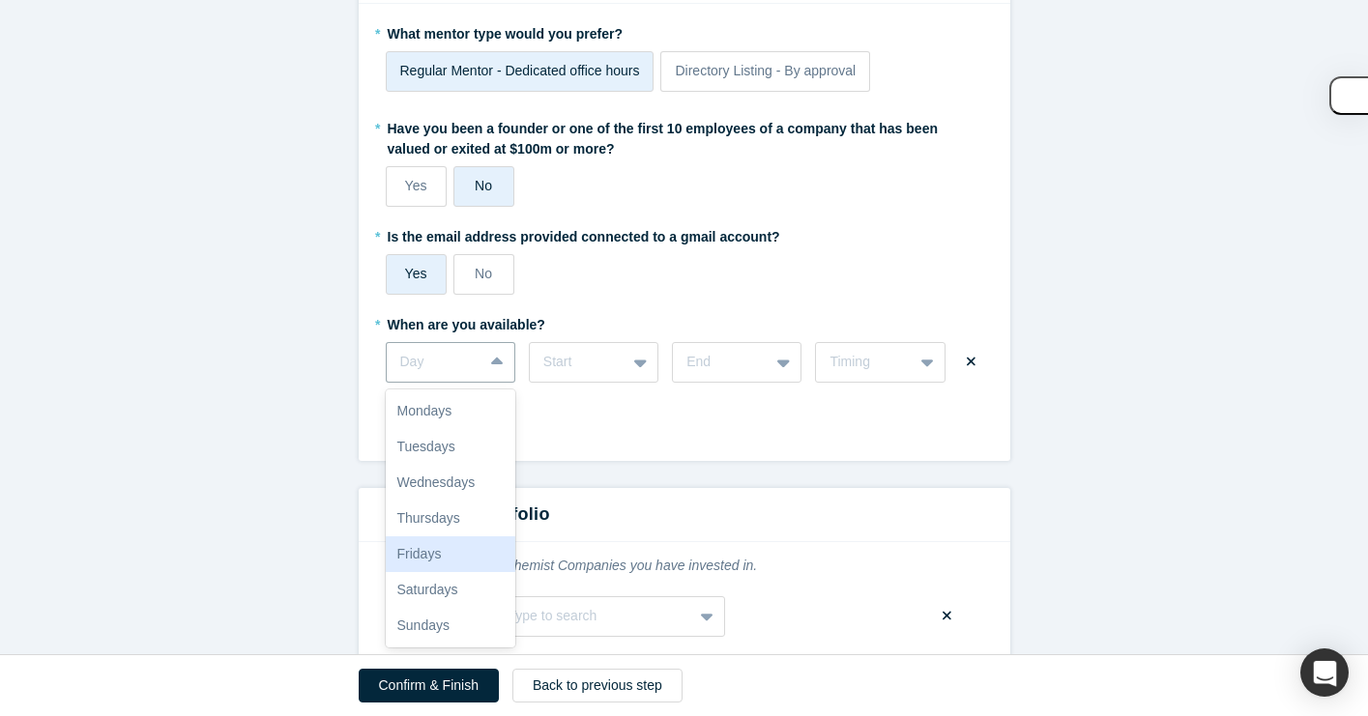
click at [466, 550] on div "Fridays" at bounding box center [451, 555] width 130 height 36
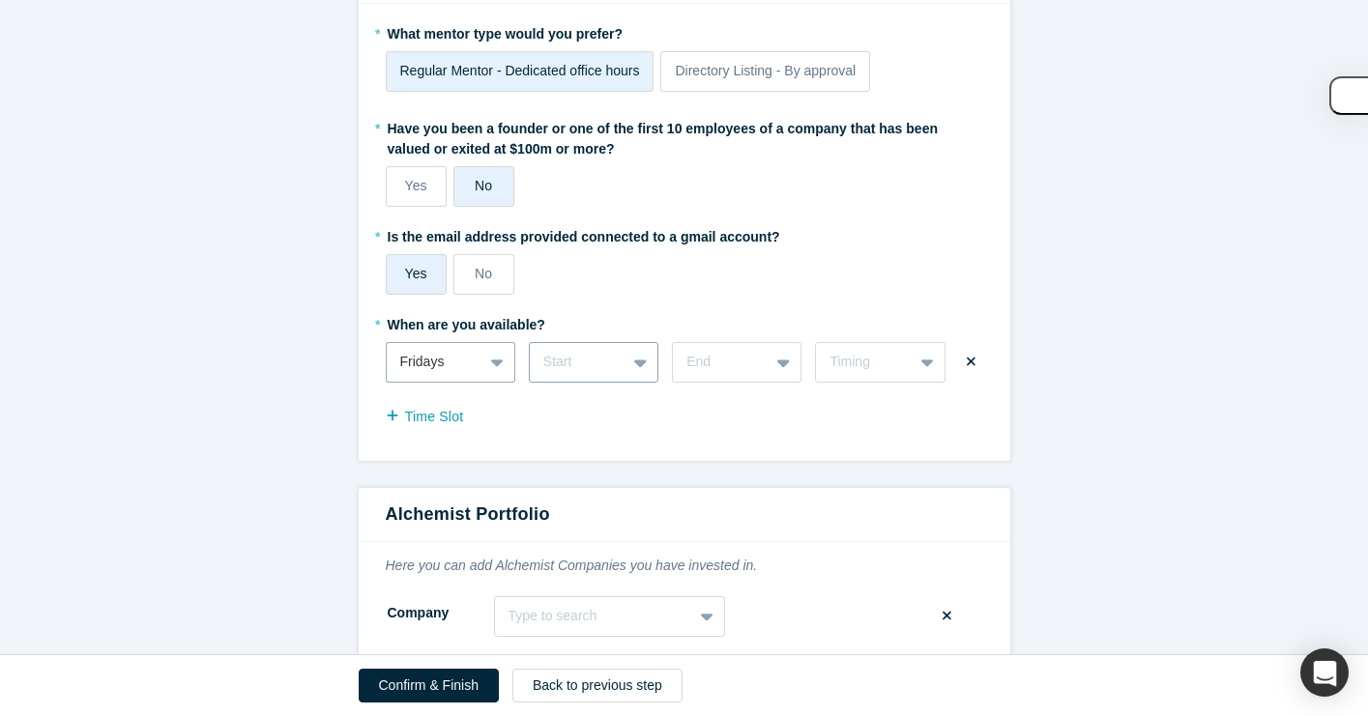
click at [598, 371] on div "Start" at bounding box center [594, 362] width 130 height 41
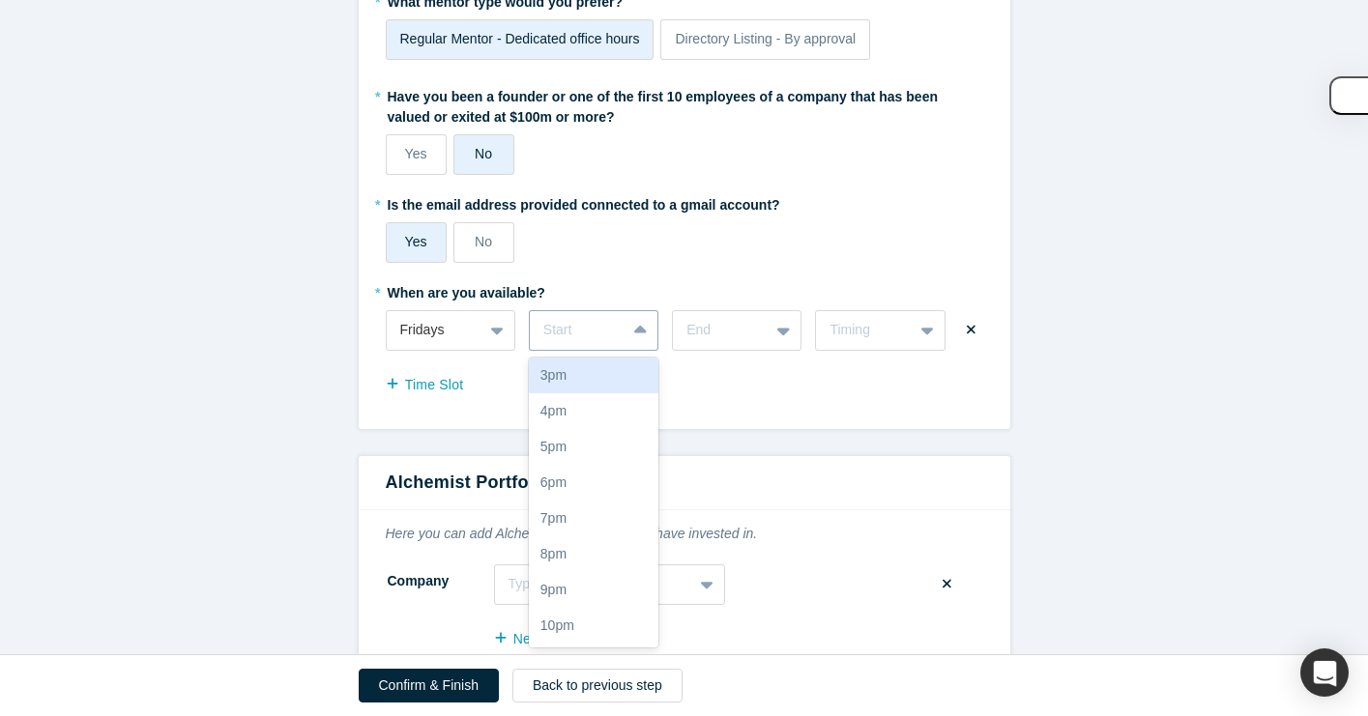
scroll to position [281, 0]
click at [601, 416] on div "3pm" at bounding box center [594, 420] width 130 height 36
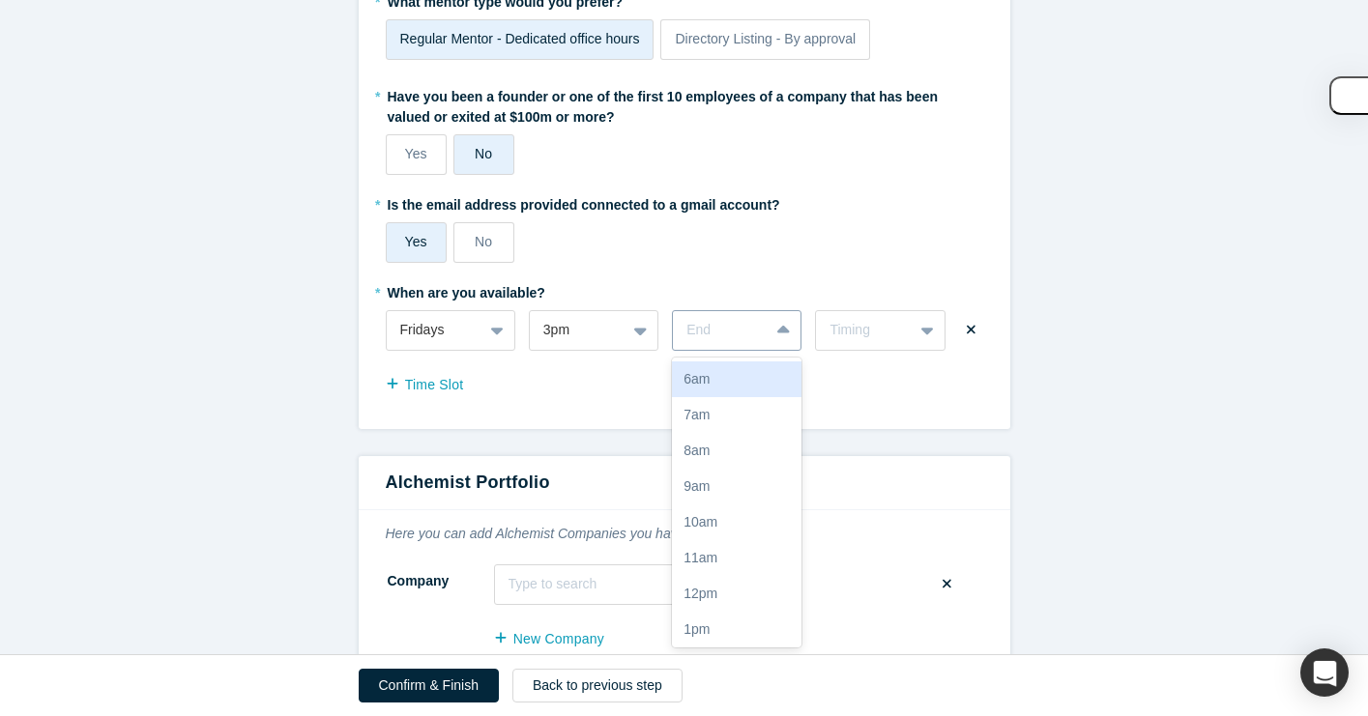
click at [734, 318] on div at bounding box center [720, 330] width 69 height 24
click at [743, 518] on div "7pm" at bounding box center [737, 519] width 130 height 36
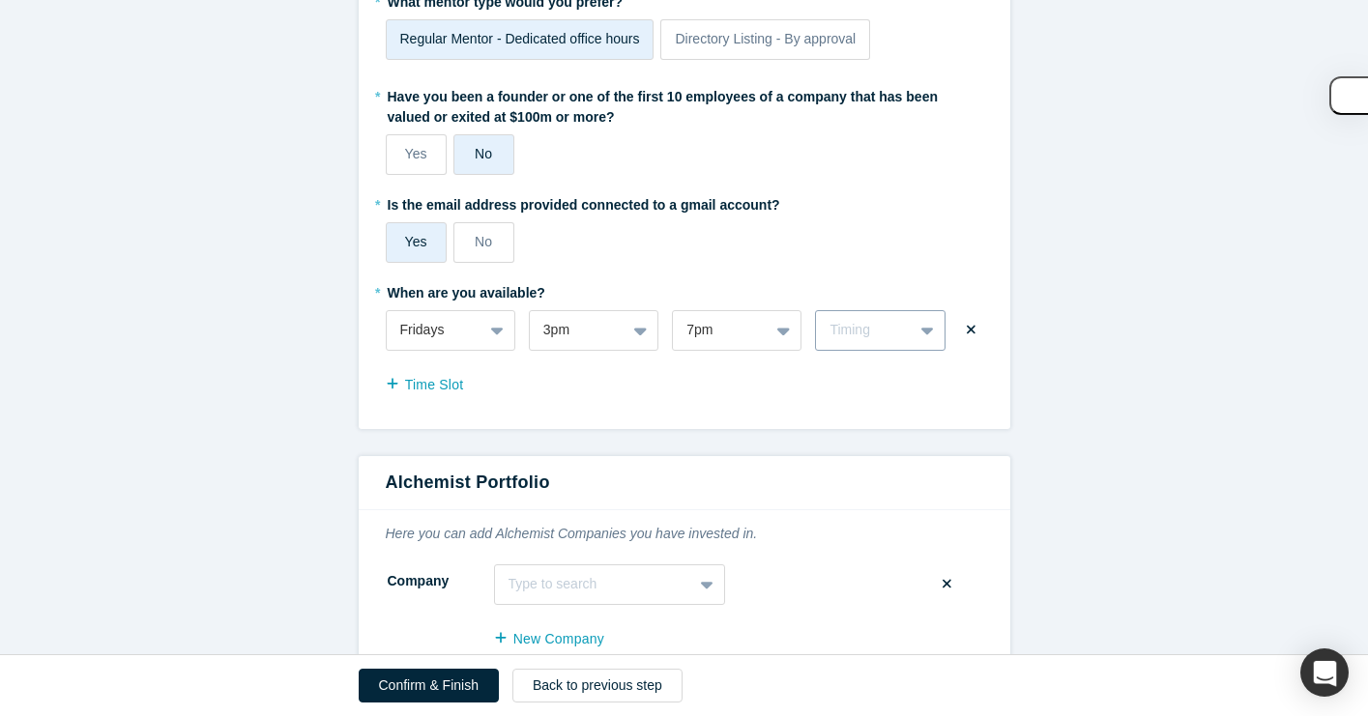
click at [891, 305] on div "* When are you available? Fridays 3pm 7pm Timing Time Slot" at bounding box center [684, 340] width 597 height 126
click at [888, 333] on div "Timing" at bounding box center [864, 330] width 69 height 20
click at [877, 415] on div "Bi-Weekly" at bounding box center [880, 415] width 130 height 36
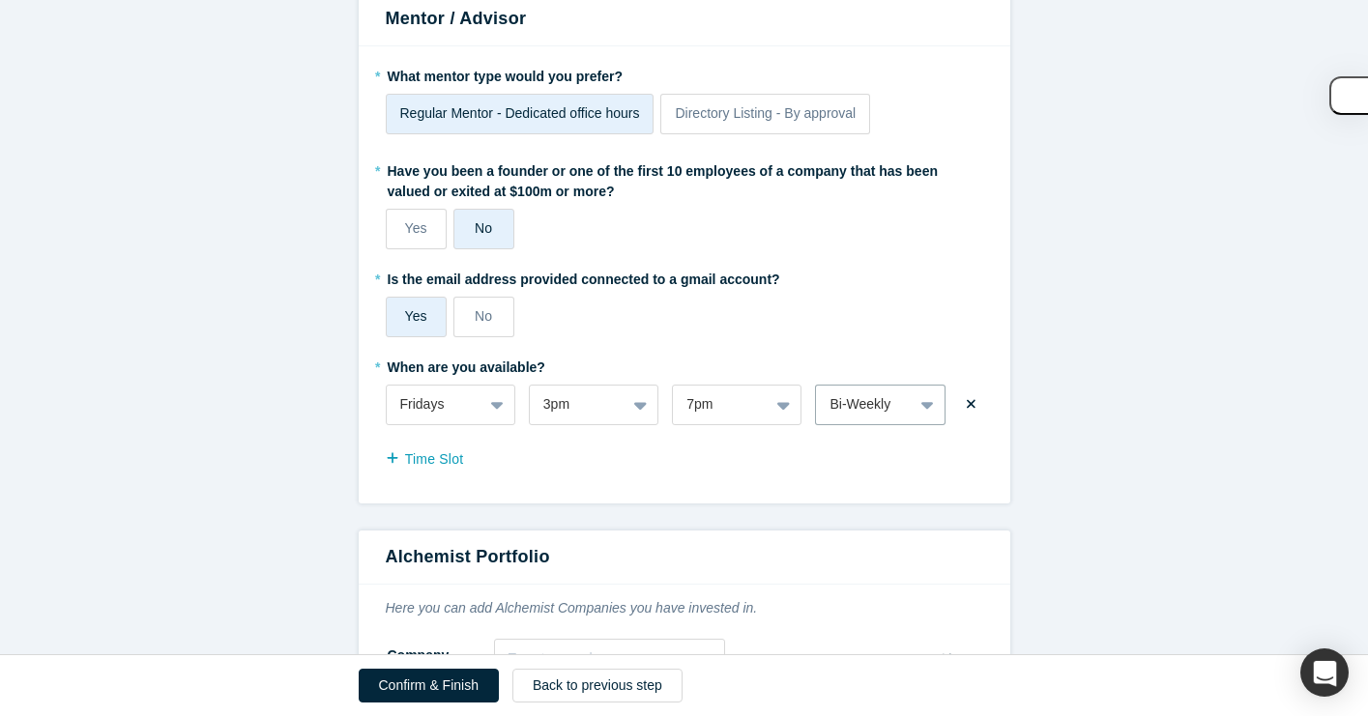
scroll to position [1952, 0]
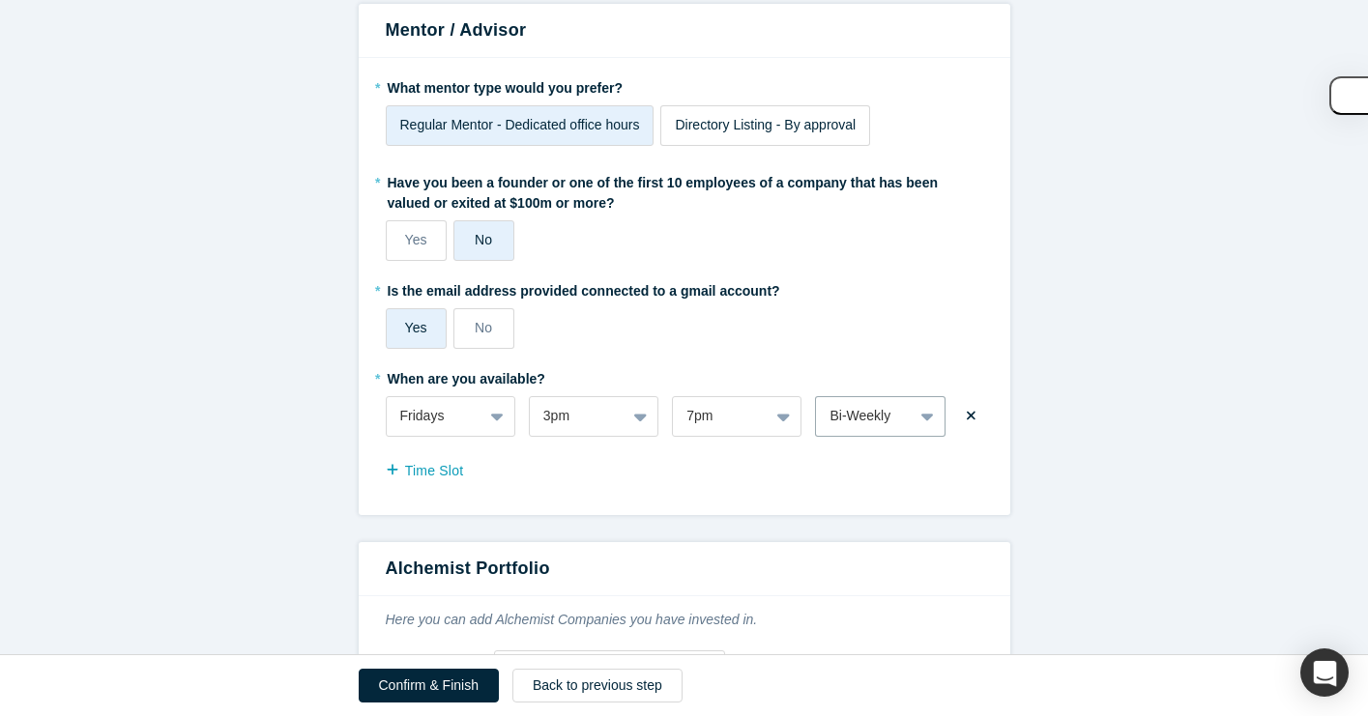
click at [732, 105] on label "Directory Listing - By approval" at bounding box center [765, 125] width 210 height 41
click at [0, 0] on input "Directory Listing - By approval" at bounding box center [0, 0] width 0 height 0
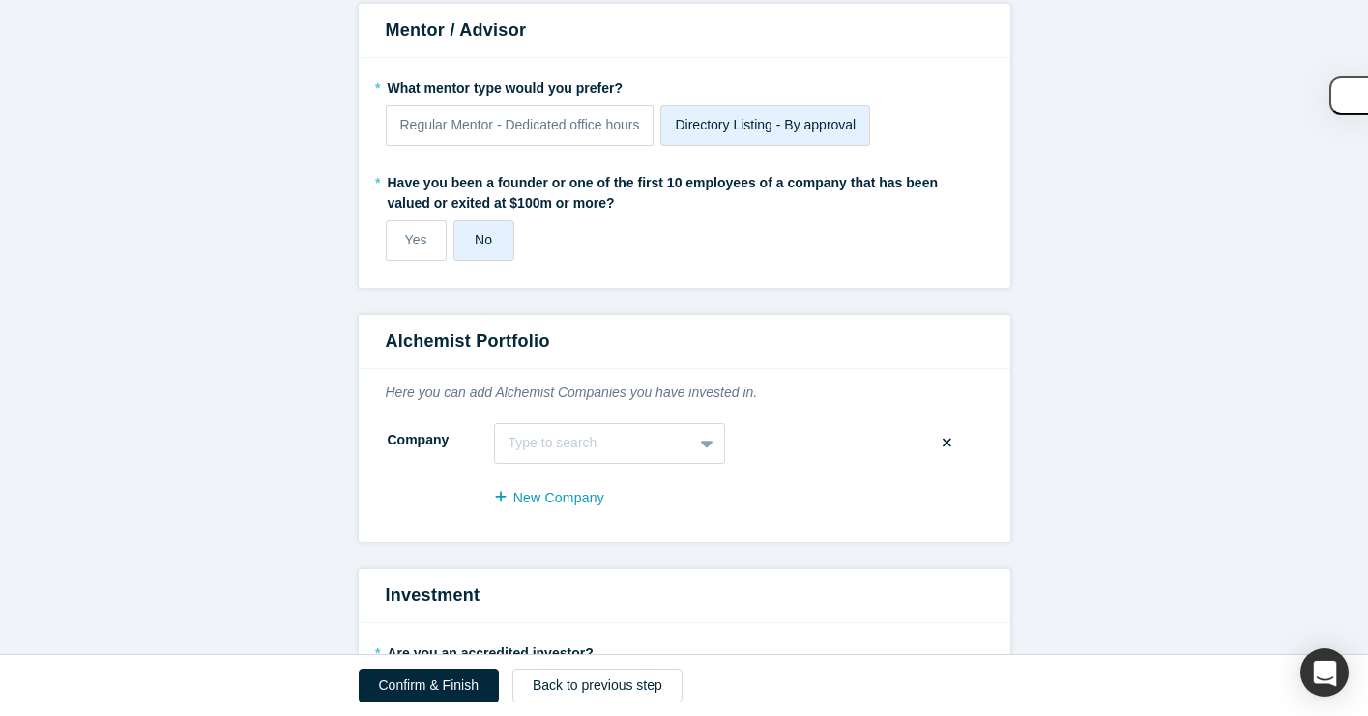
click at [736, 122] on span "Directory Listing - By approval" at bounding box center [765, 124] width 181 height 15
click at [0, 0] on input "Directory Listing - By approval" at bounding box center [0, 0] width 0 height 0
click at [599, 123] on span "Regular Mentor - Dedicated office hours" at bounding box center [520, 124] width 240 height 15
click at [0, 0] on input "Regular Mentor - Dedicated office hours" at bounding box center [0, 0] width 0 height 0
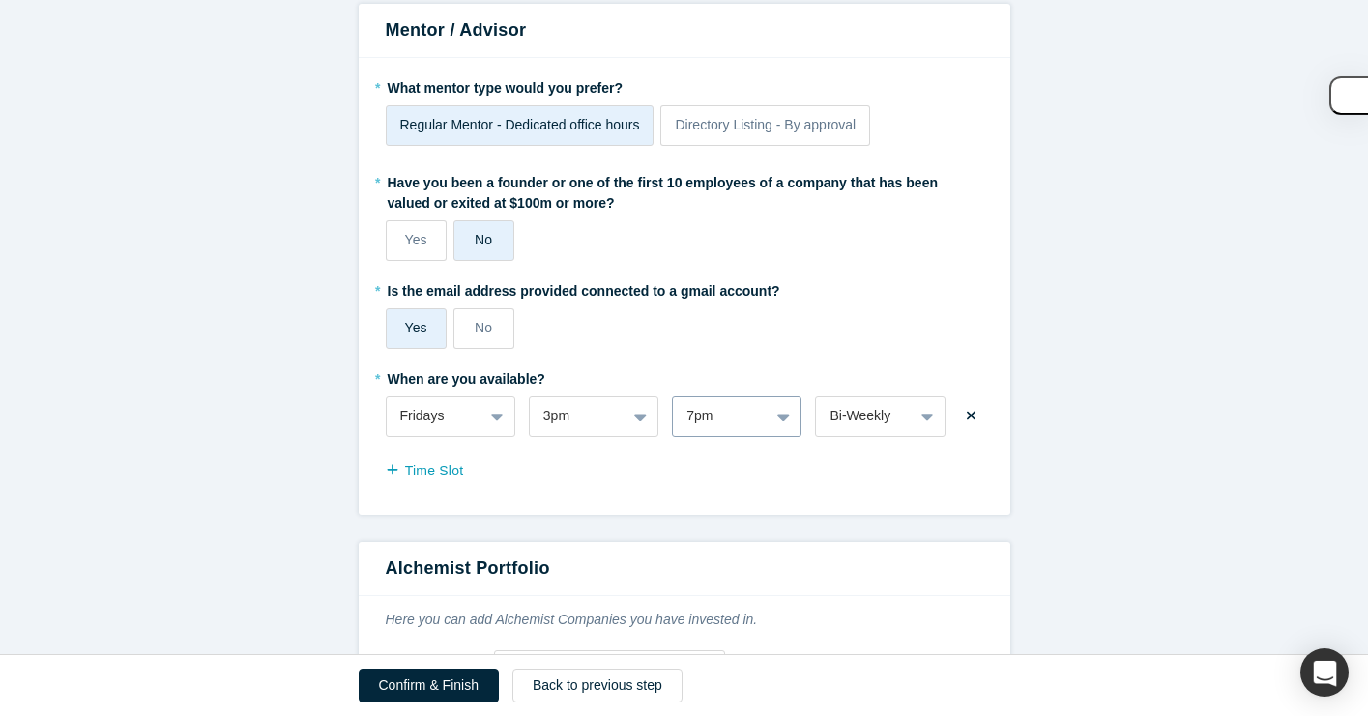
click at [739, 407] on div "7pm" at bounding box center [737, 416] width 130 height 41
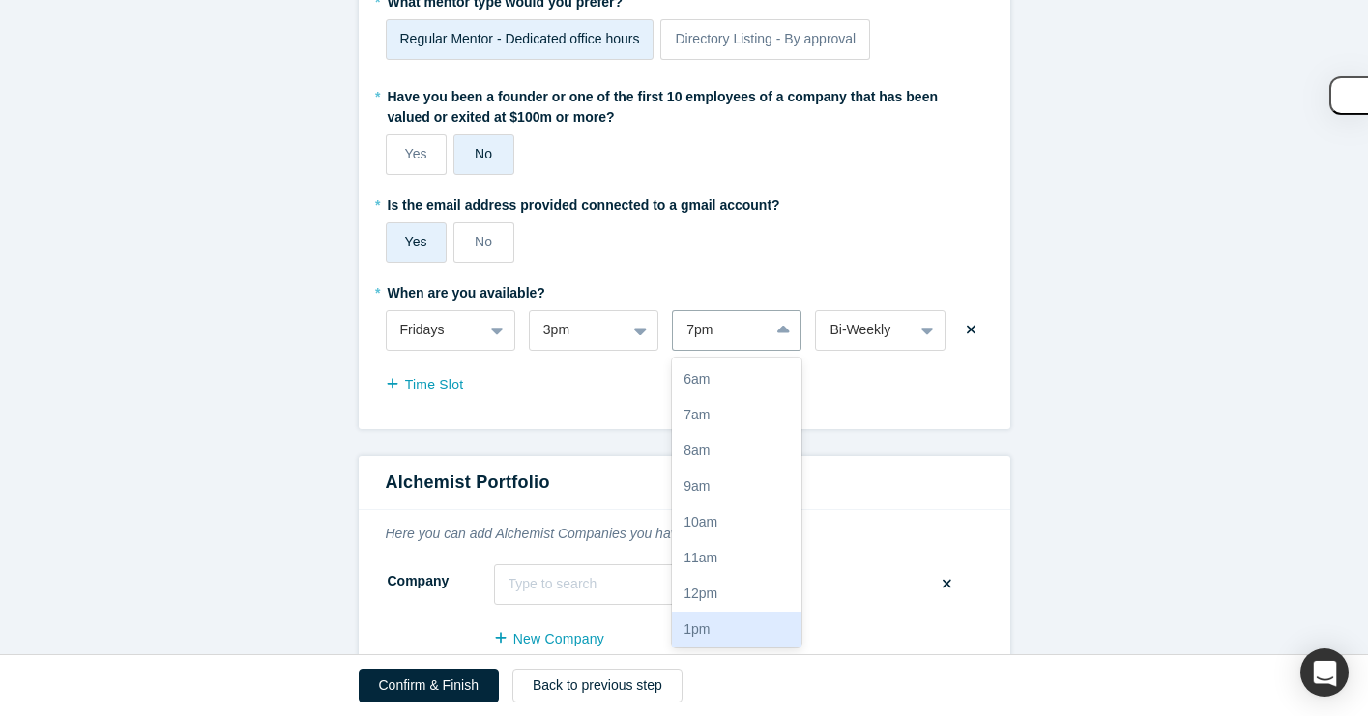
scroll to position [226, 0]
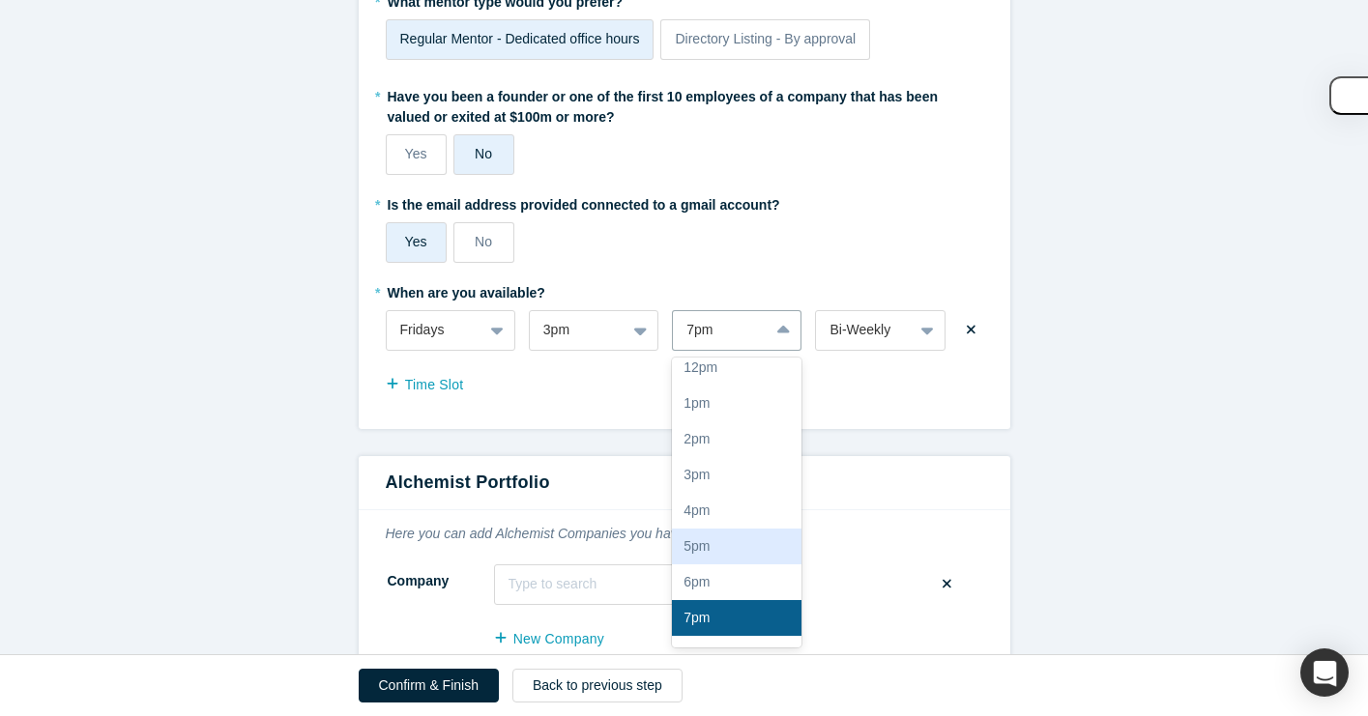
click at [734, 537] on div "5pm" at bounding box center [737, 547] width 130 height 36
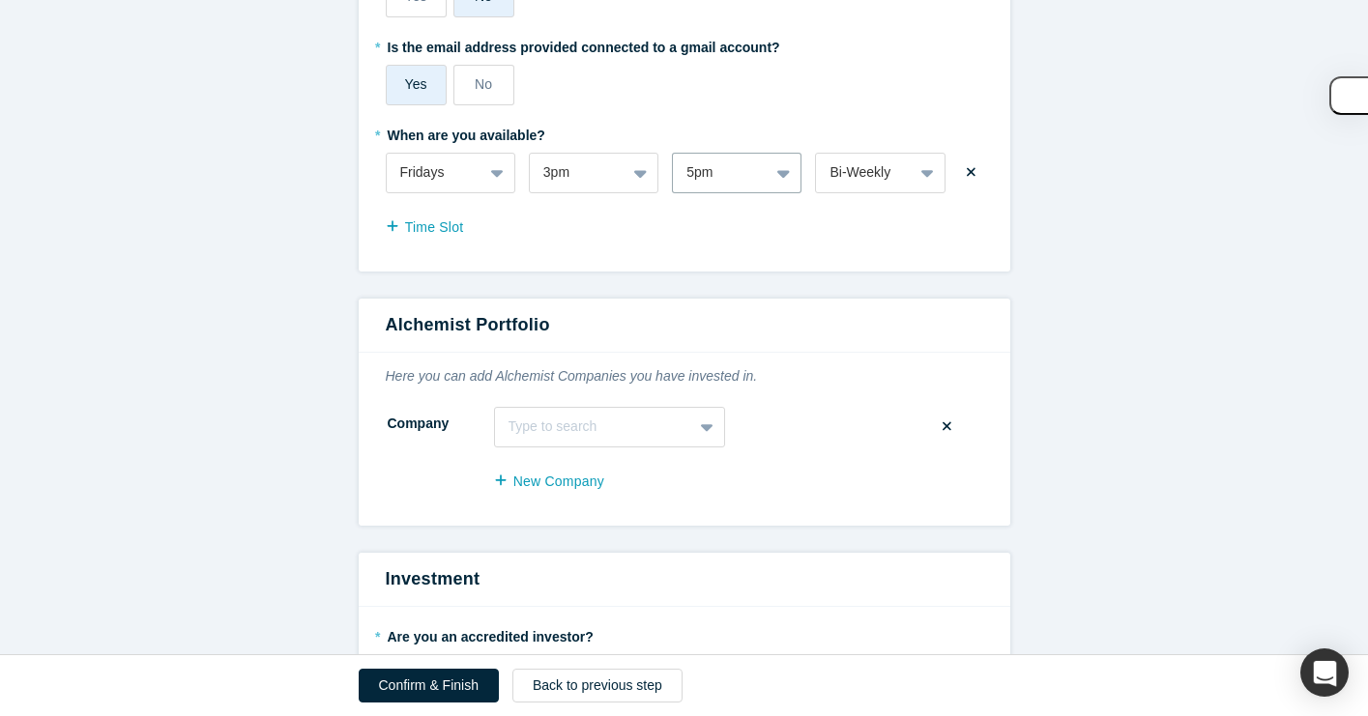
scroll to position [2338, 0]
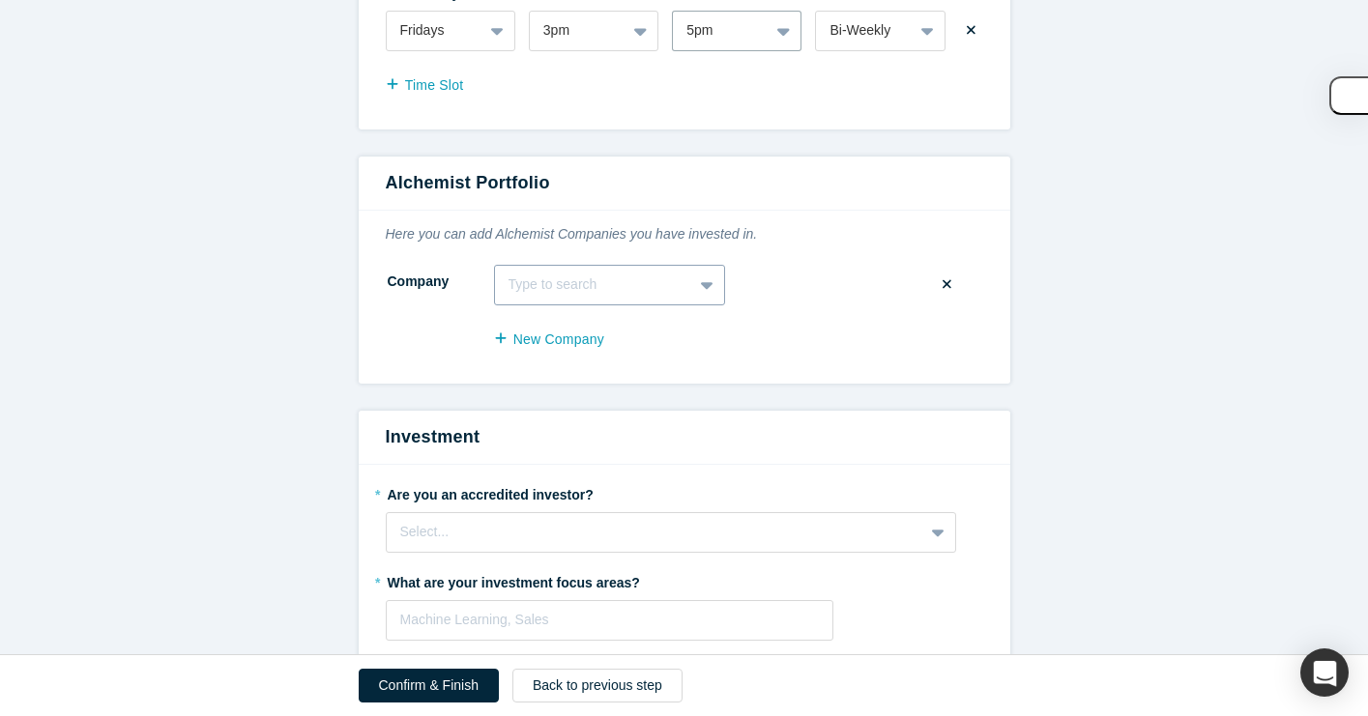
click at [571, 297] on div "Type to search" at bounding box center [593, 285] width 197 height 32
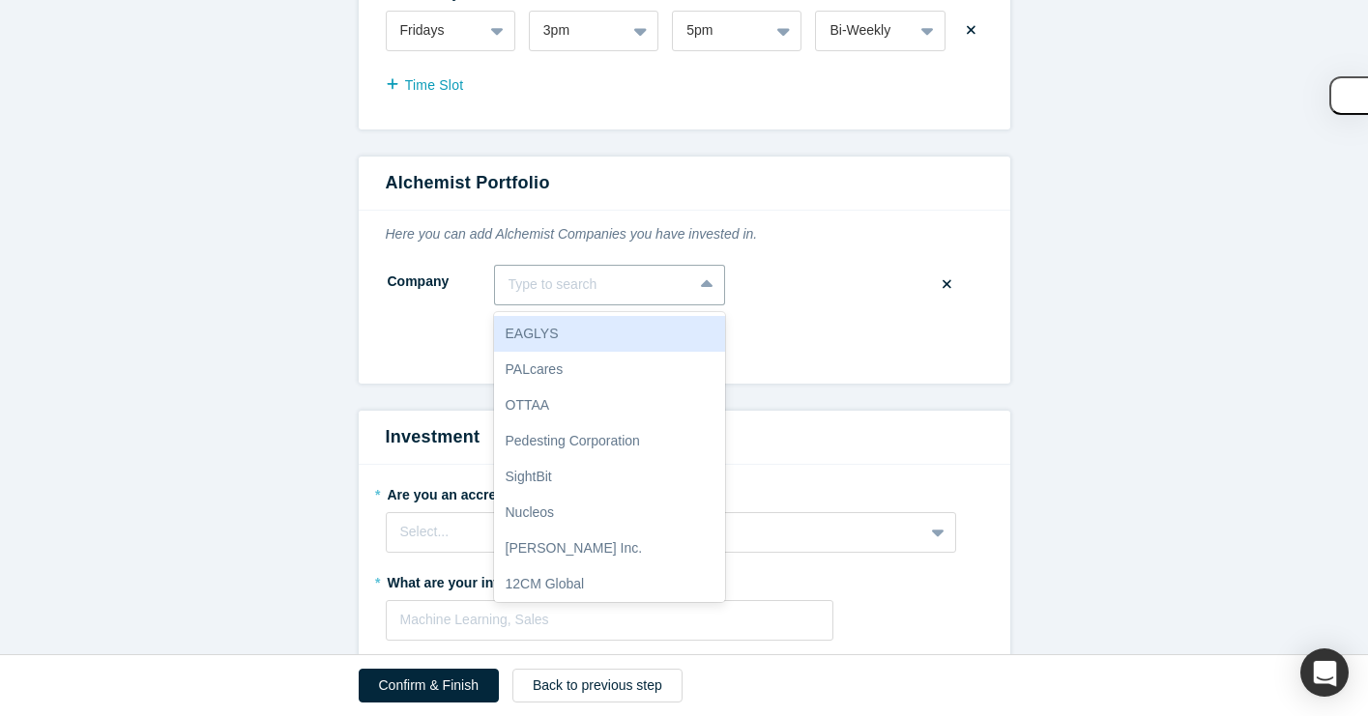
click at [386, 339] on div "New Company" at bounding box center [684, 348] width 597 height 44
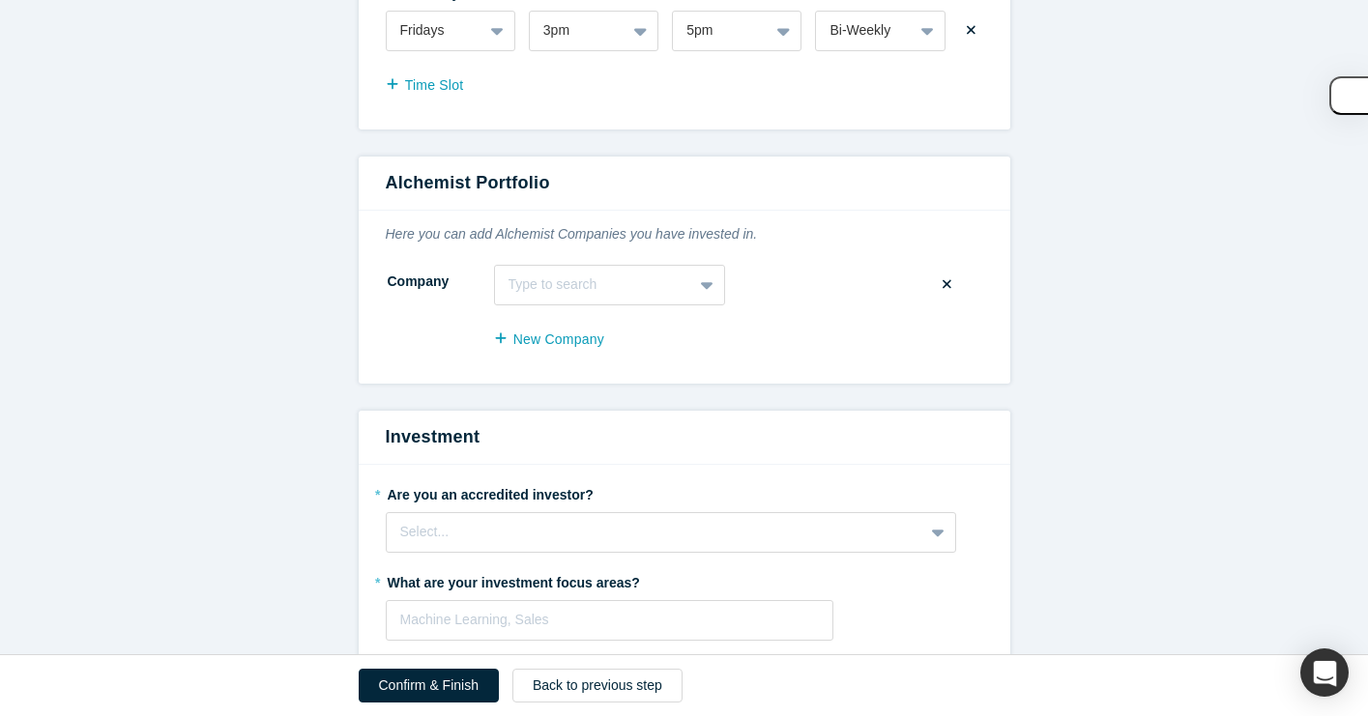
scroll to position [2729, 0]
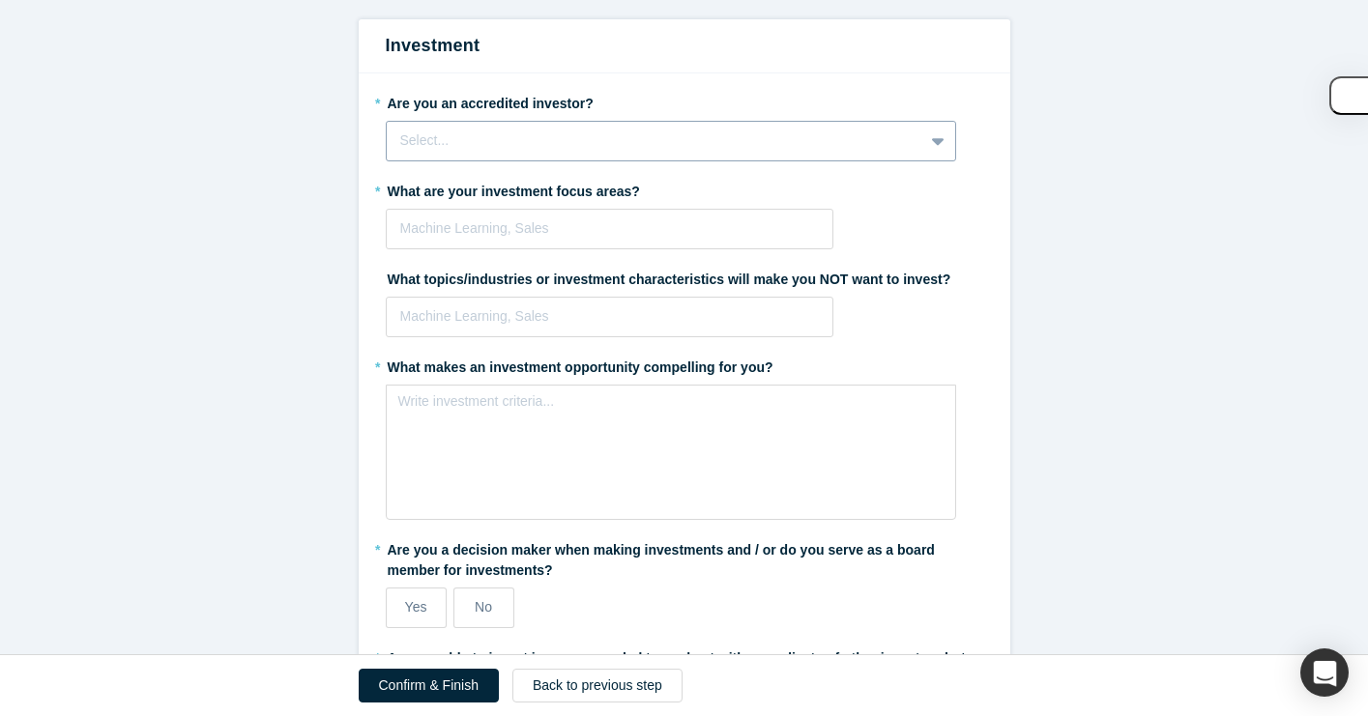
click at [517, 126] on div "Select..." at bounding box center [671, 141] width 570 height 41
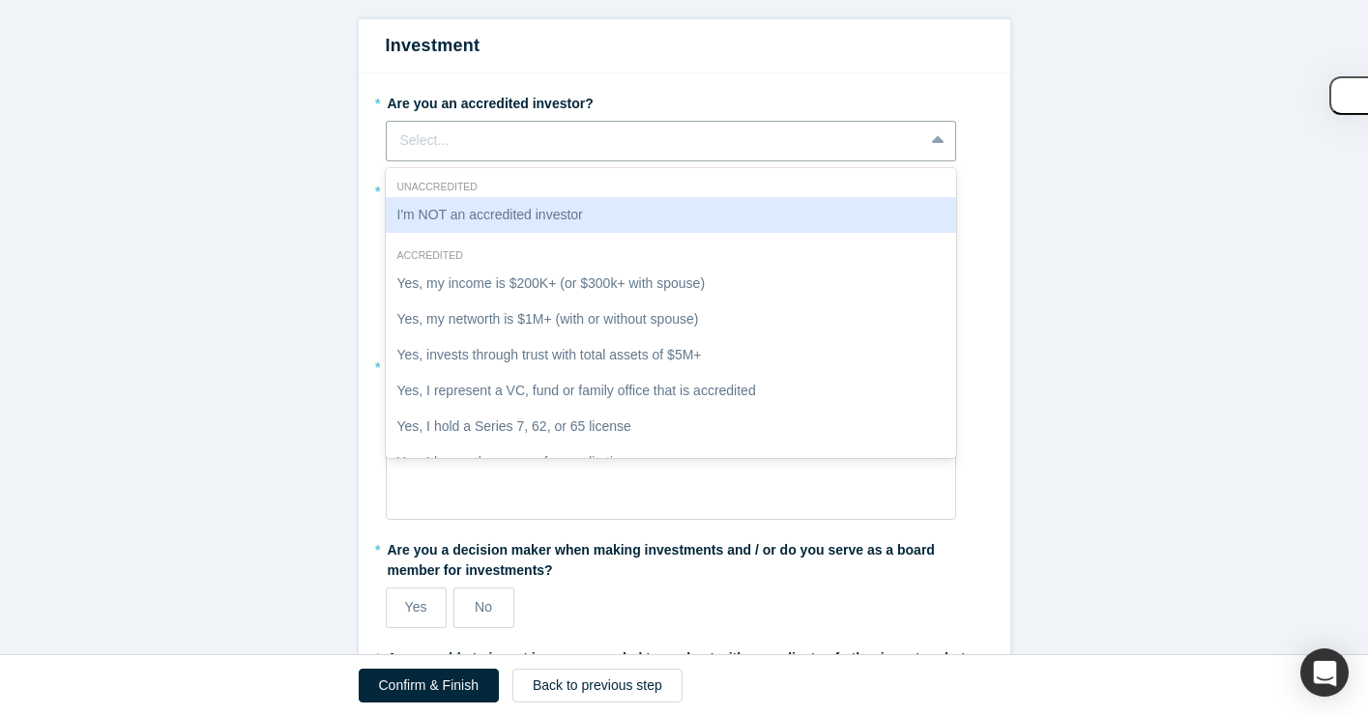
click at [474, 223] on div "I'm NOT an accredited investor" at bounding box center [671, 215] width 570 height 36
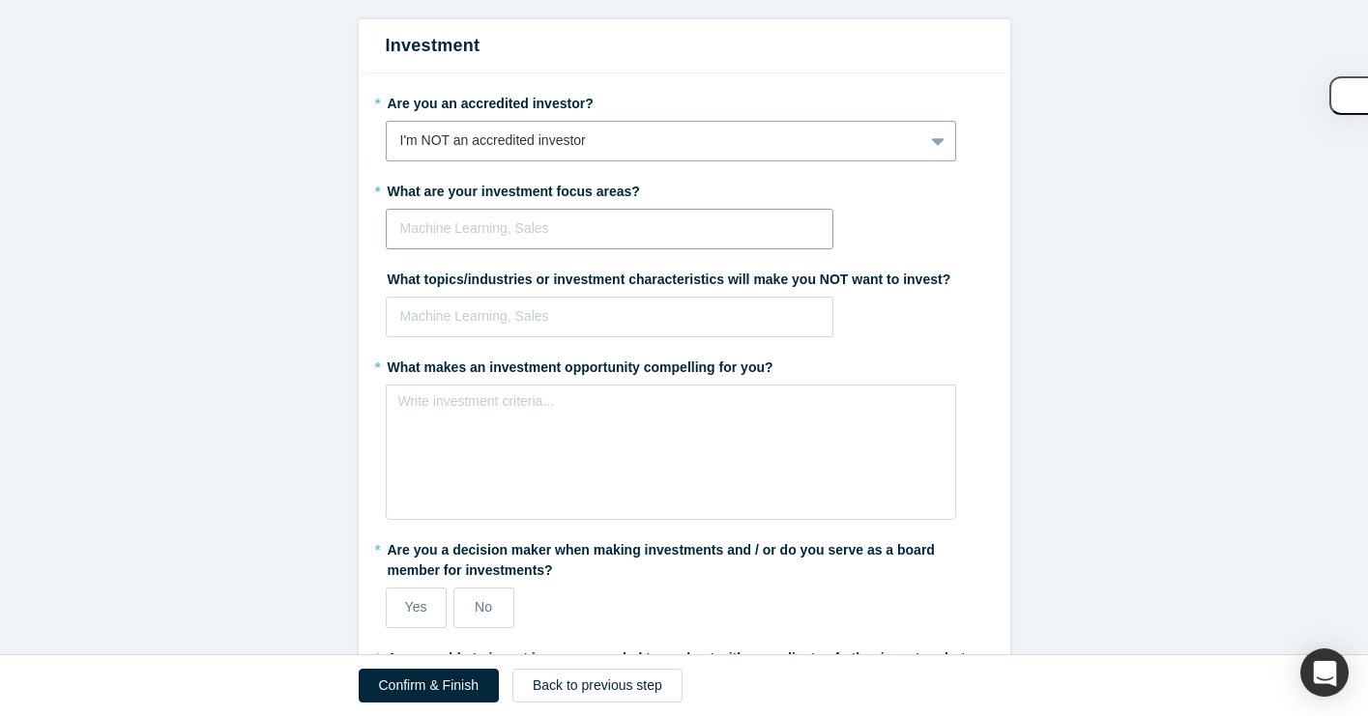
click at [472, 221] on div at bounding box center [610, 229] width 420 height 24
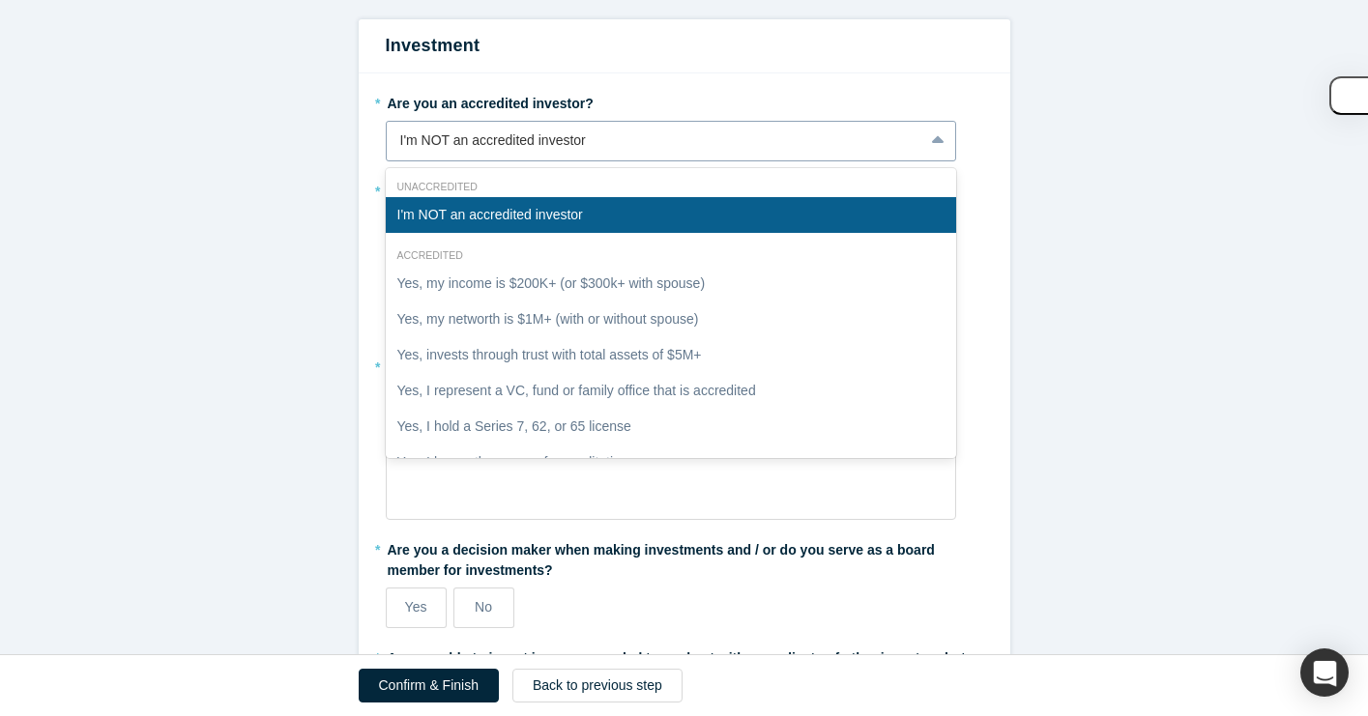
click at [502, 135] on div "I'm NOT an accredited investor" at bounding box center [655, 141] width 510 height 20
click at [490, 215] on div "I'm NOT an accredited investor" at bounding box center [671, 215] width 570 height 36
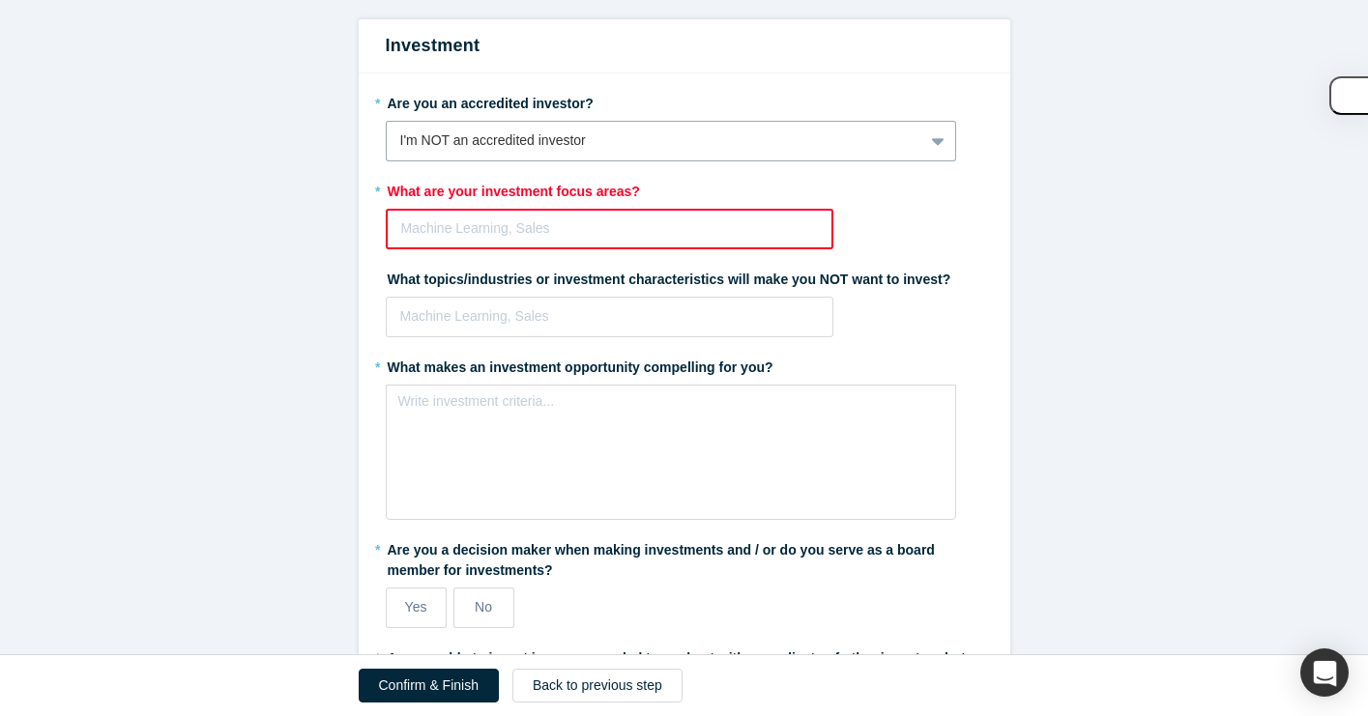
click at [497, 246] on div "Machine Learning, Sales" at bounding box center [610, 229] width 449 height 41
type input "AppliedAI"
drag, startPoint x: 491, startPoint y: 234, endPoint x: 327, endPoint y: 233, distance: 164.4
type input "AI"
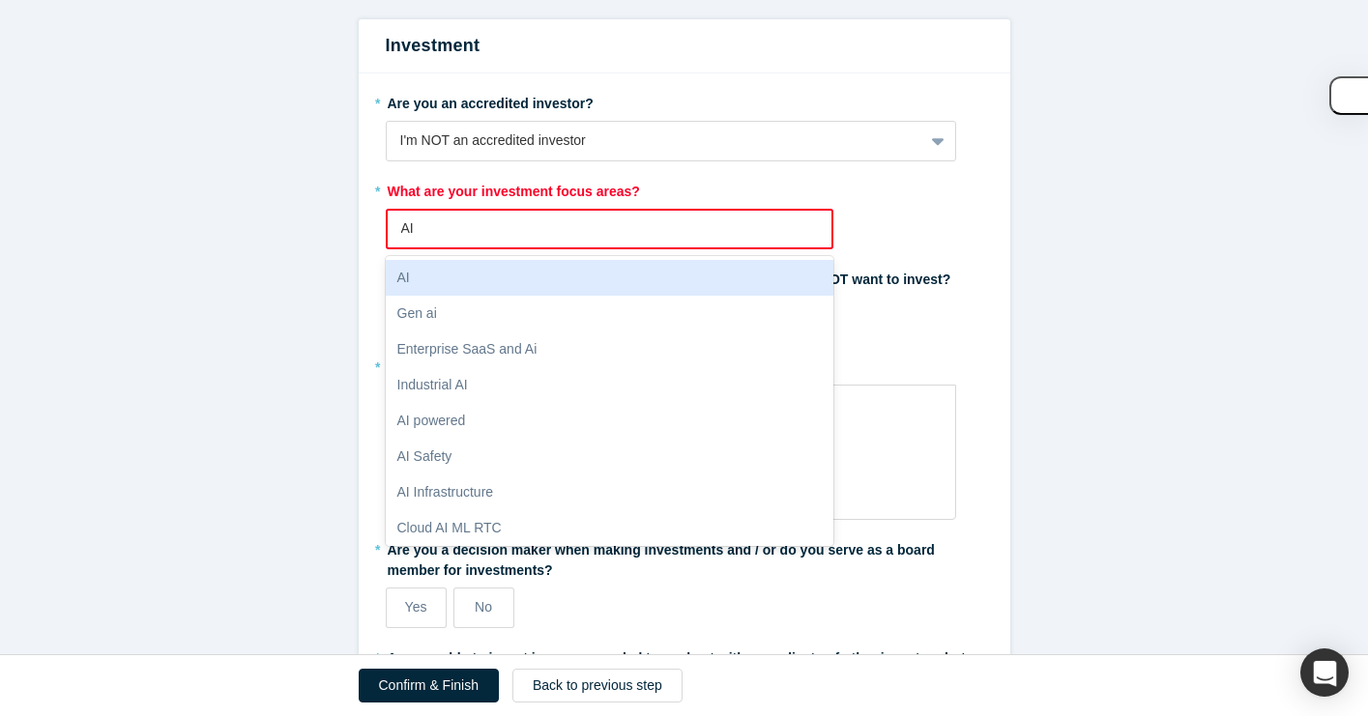
click at [492, 280] on div "AI" at bounding box center [610, 278] width 449 height 36
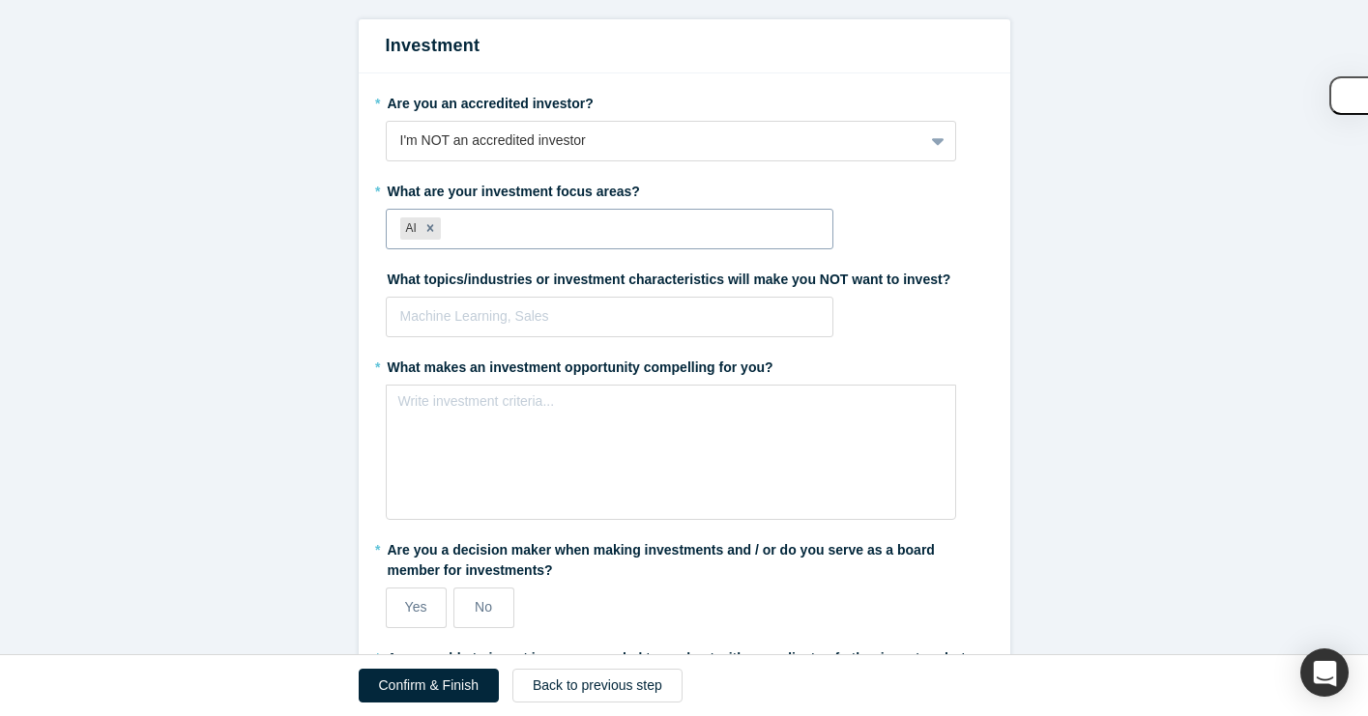
click at [487, 228] on div at bounding box center [632, 229] width 374 height 24
click at [430, 317] on div at bounding box center [610, 317] width 420 height 24
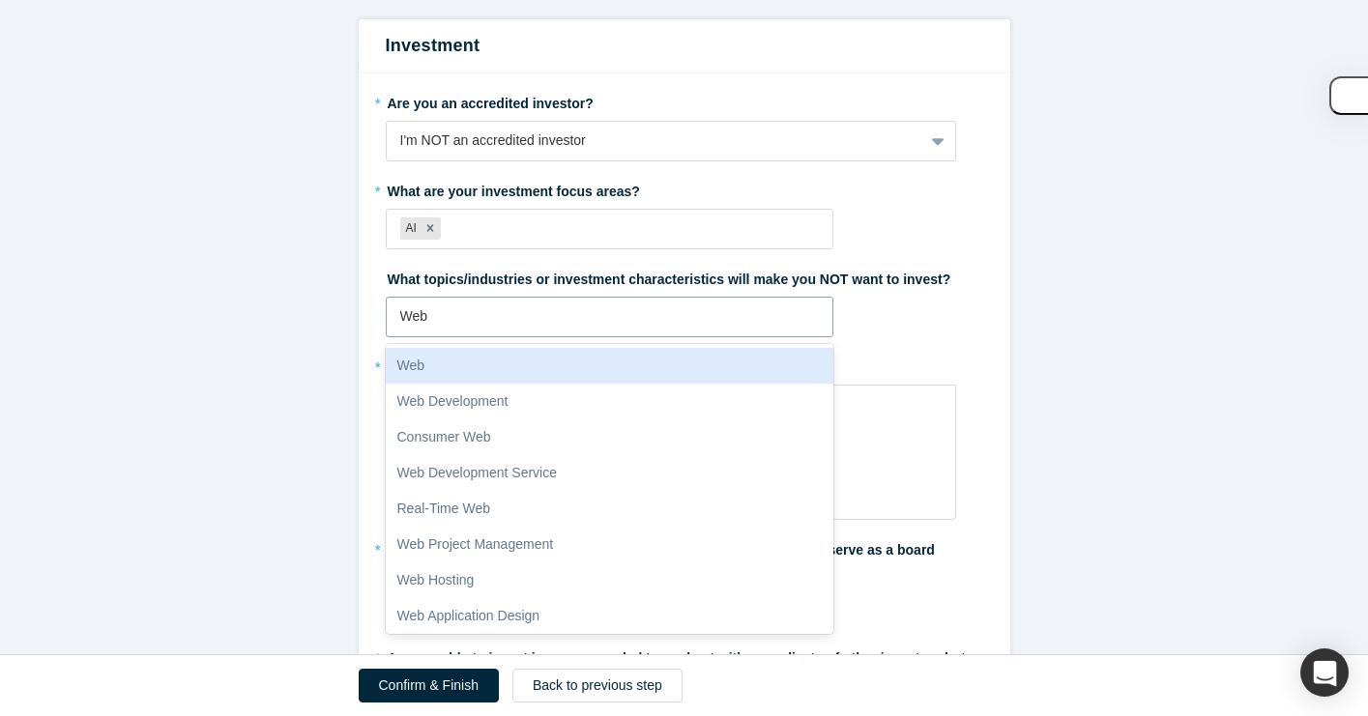
type input "Web3"
click at [456, 365] on div "Web3" at bounding box center [610, 366] width 449 height 36
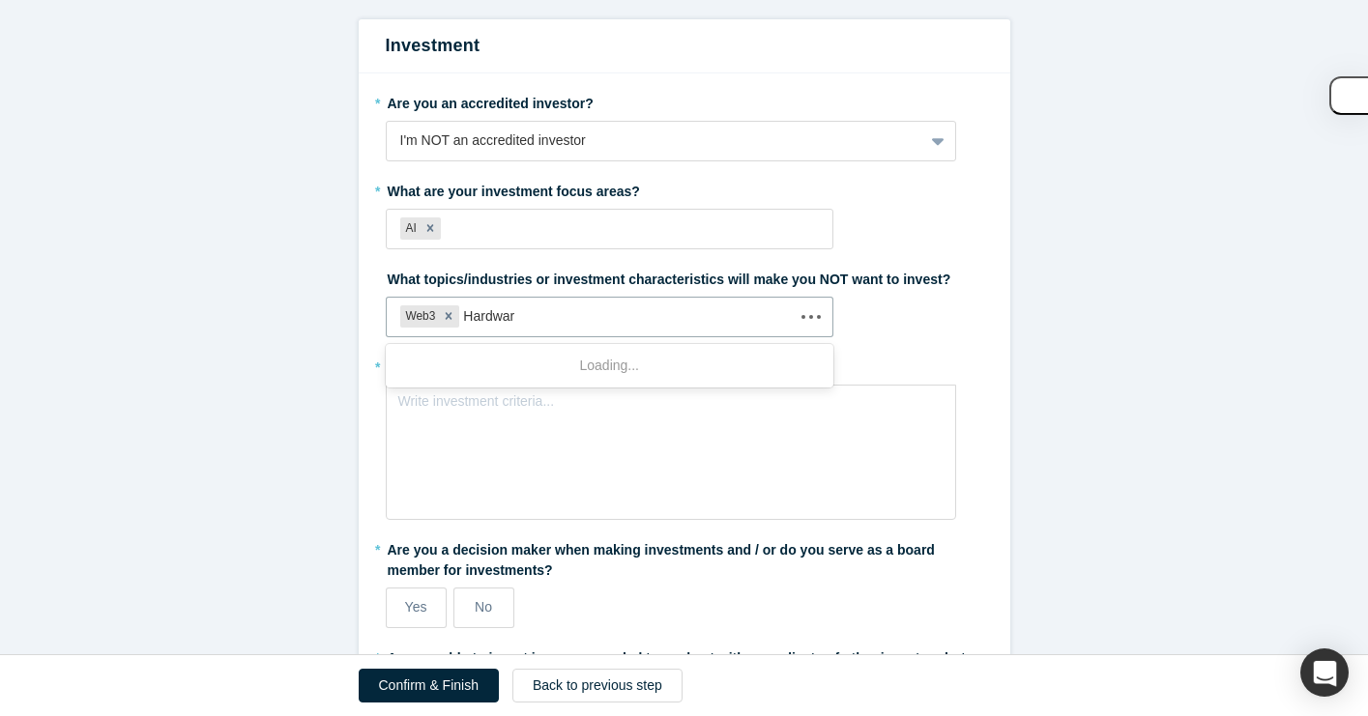
type input "Hardware"
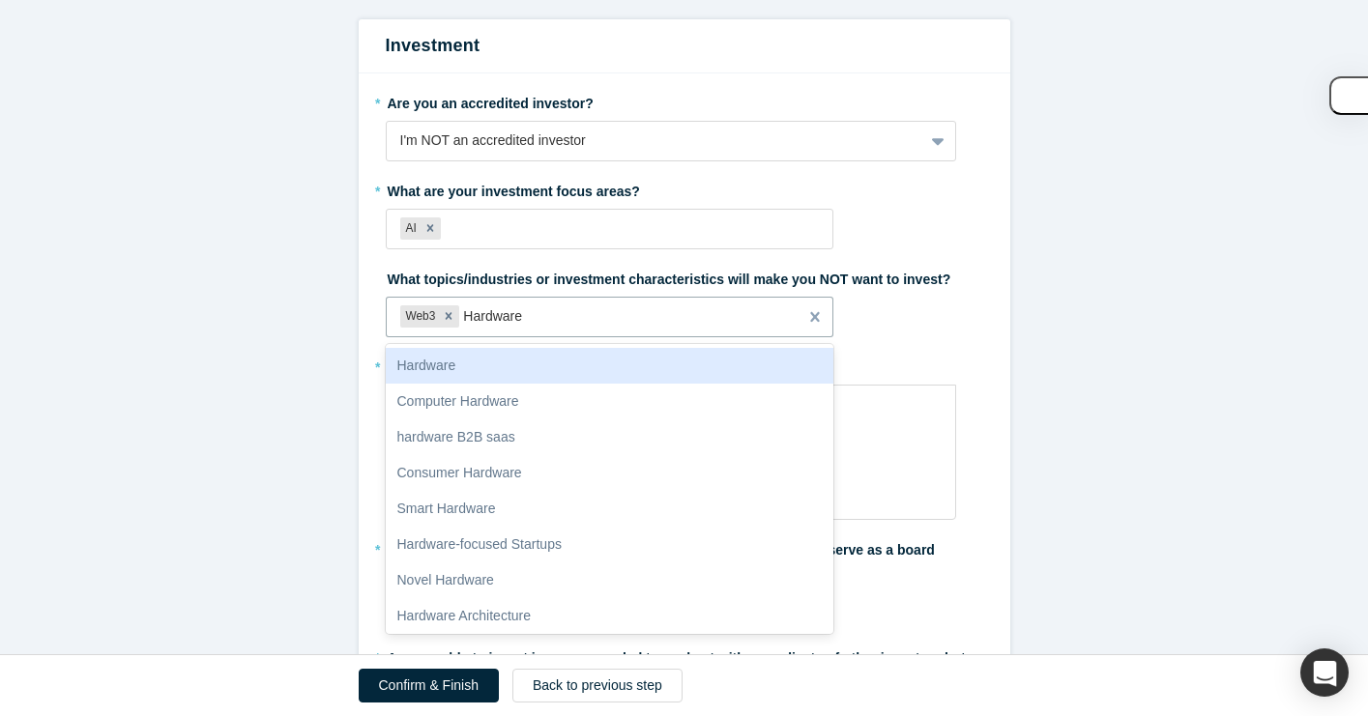
click at [486, 376] on div "Hardware" at bounding box center [610, 366] width 449 height 36
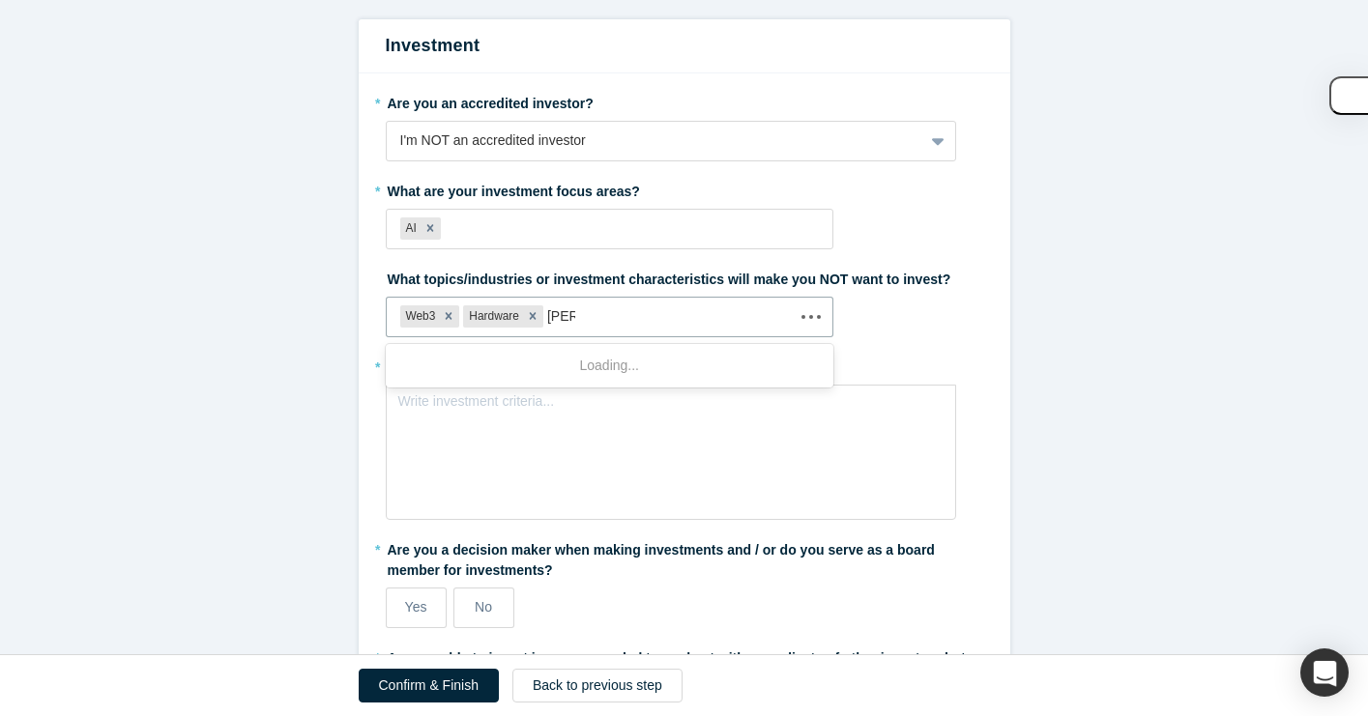
type input "Deep"
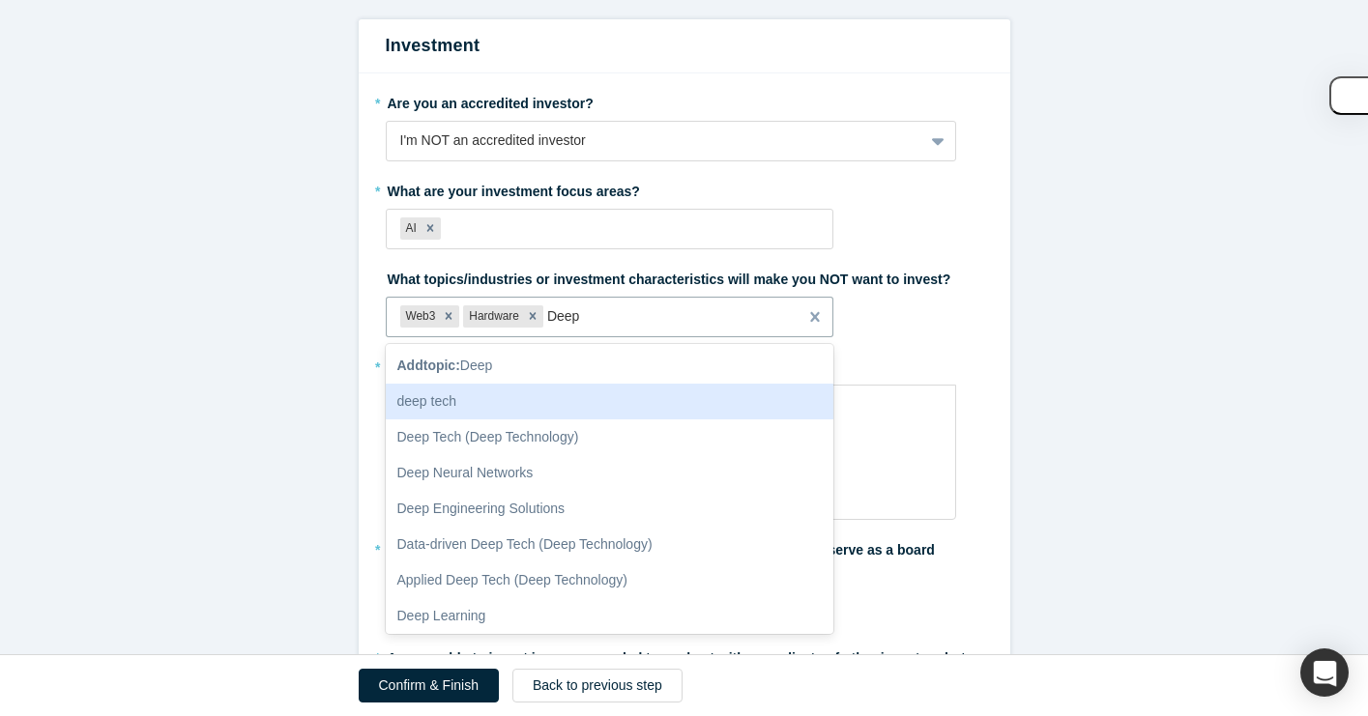
click at [498, 410] on div "deep tech" at bounding box center [610, 402] width 449 height 36
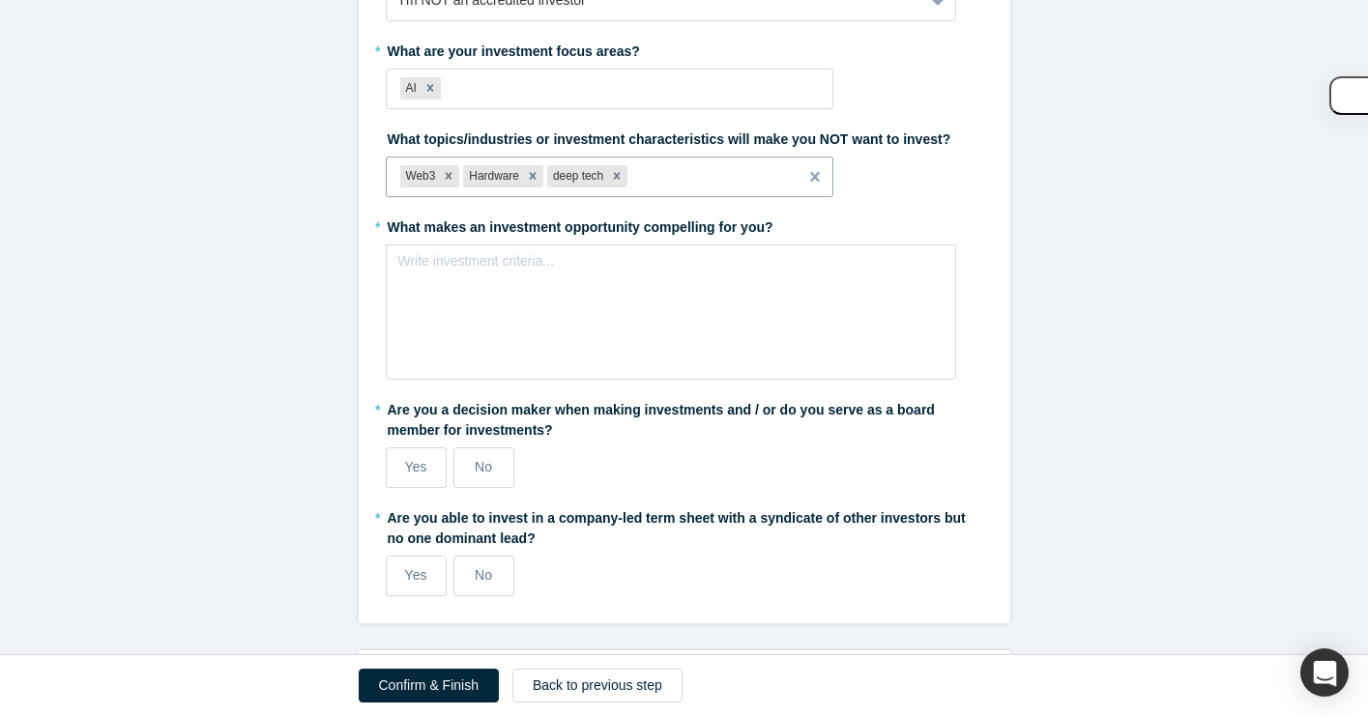
scroll to position [2819, 0]
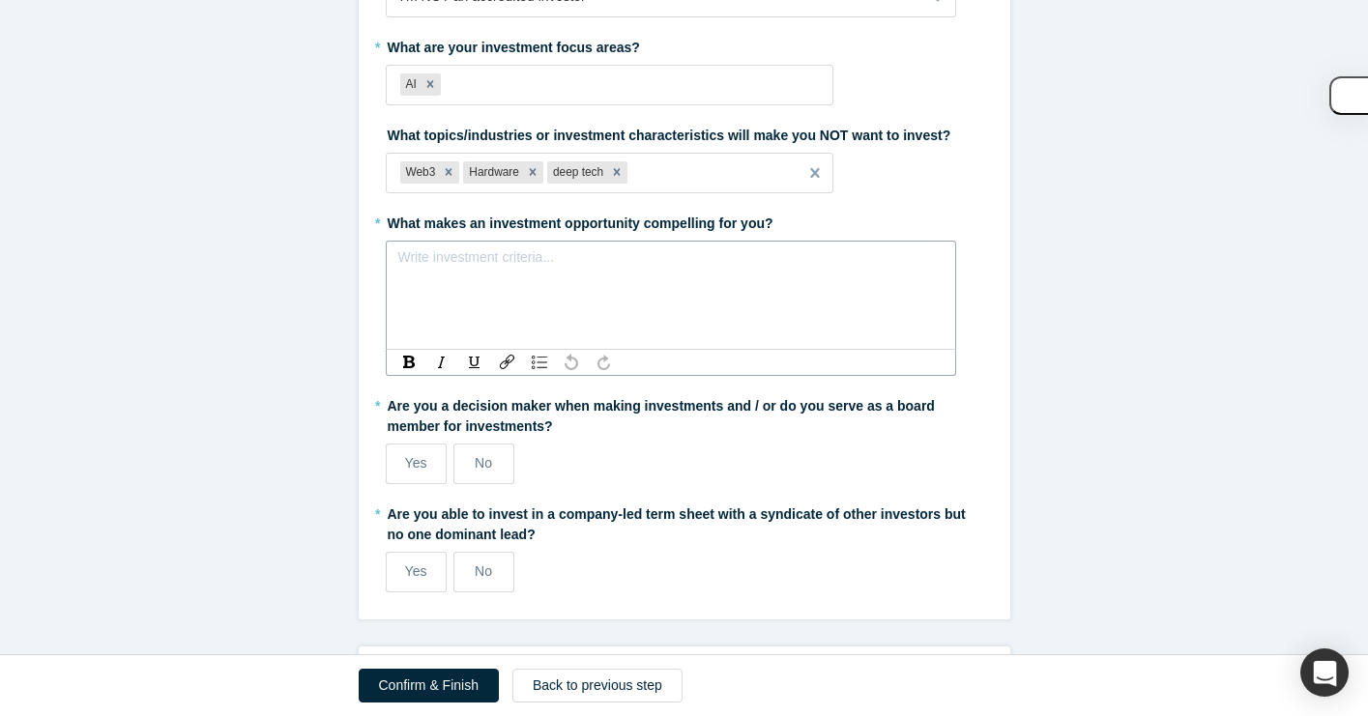
click at [496, 267] on div "rdw-editor" at bounding box center [671, 263] width 521 height 20
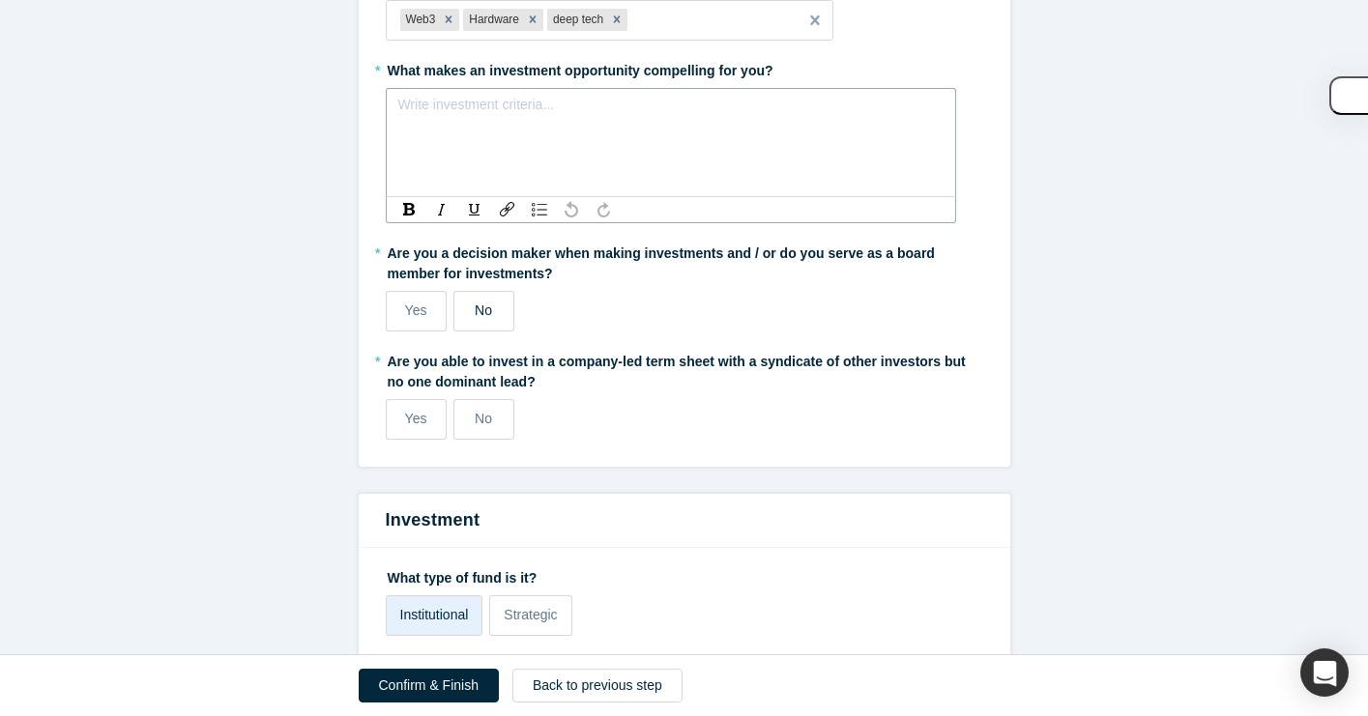
click at [501, 312] on label "No" at bounding box center [483, 311] width 61 height 41
click at [0, 0] on input "No" at bounding box center [0, 0] width 0 height 0
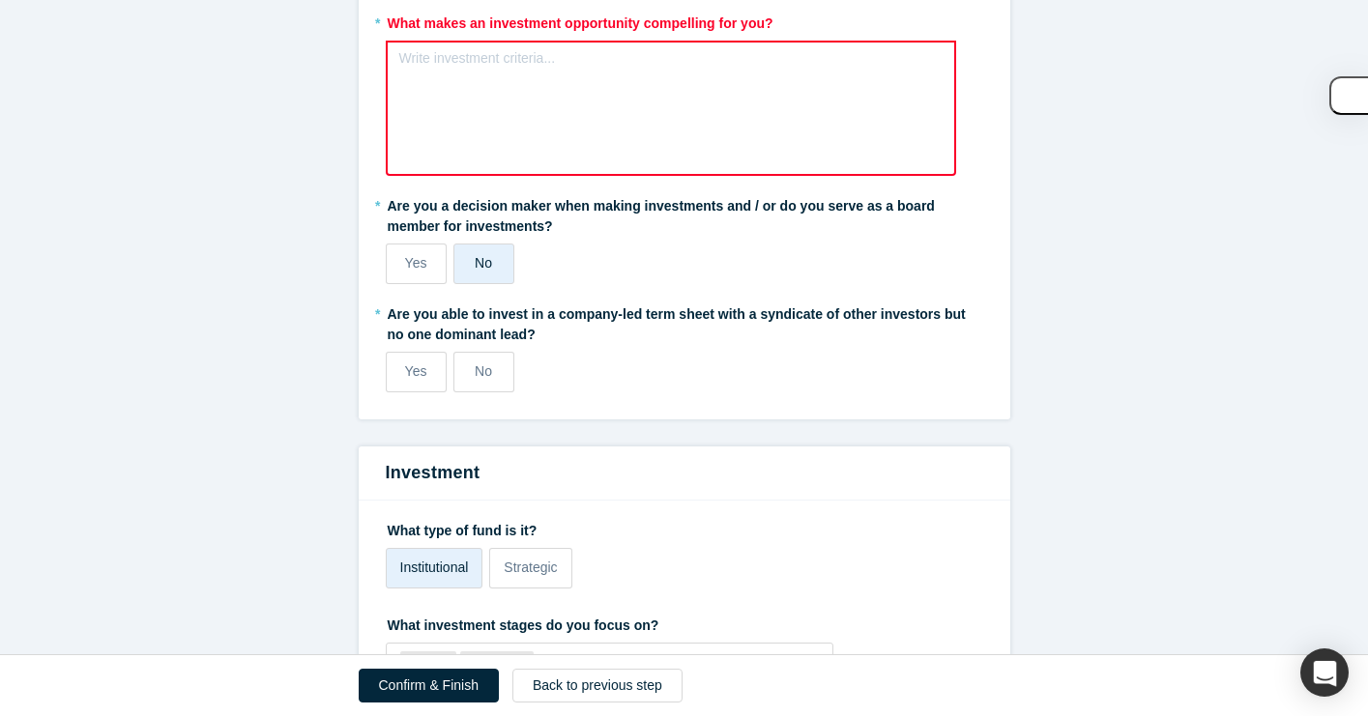
scroll to position [2925, 0]
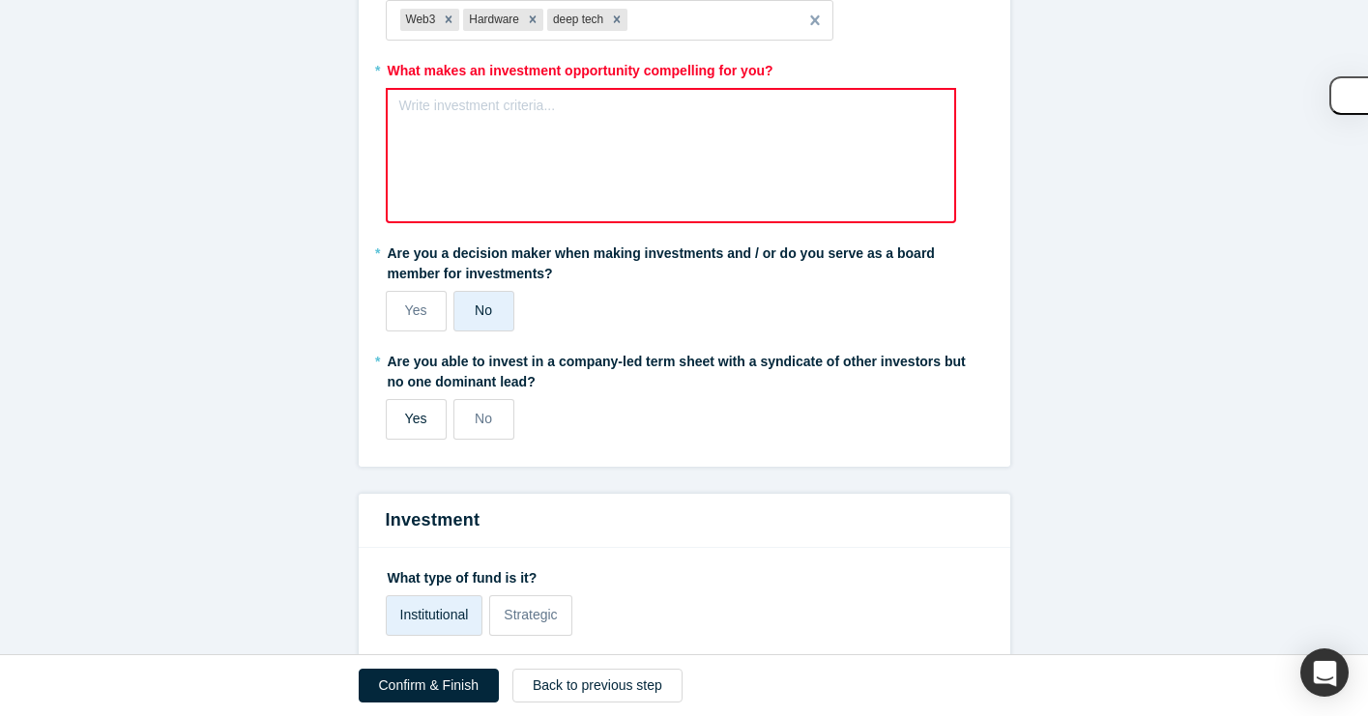
click at [433, 420] on label "Yes" at bounding box center [416, 419] width 61 height 41
click at [0, 0] on input "Yes" at bounding box center [0, 0] width 0 height 0
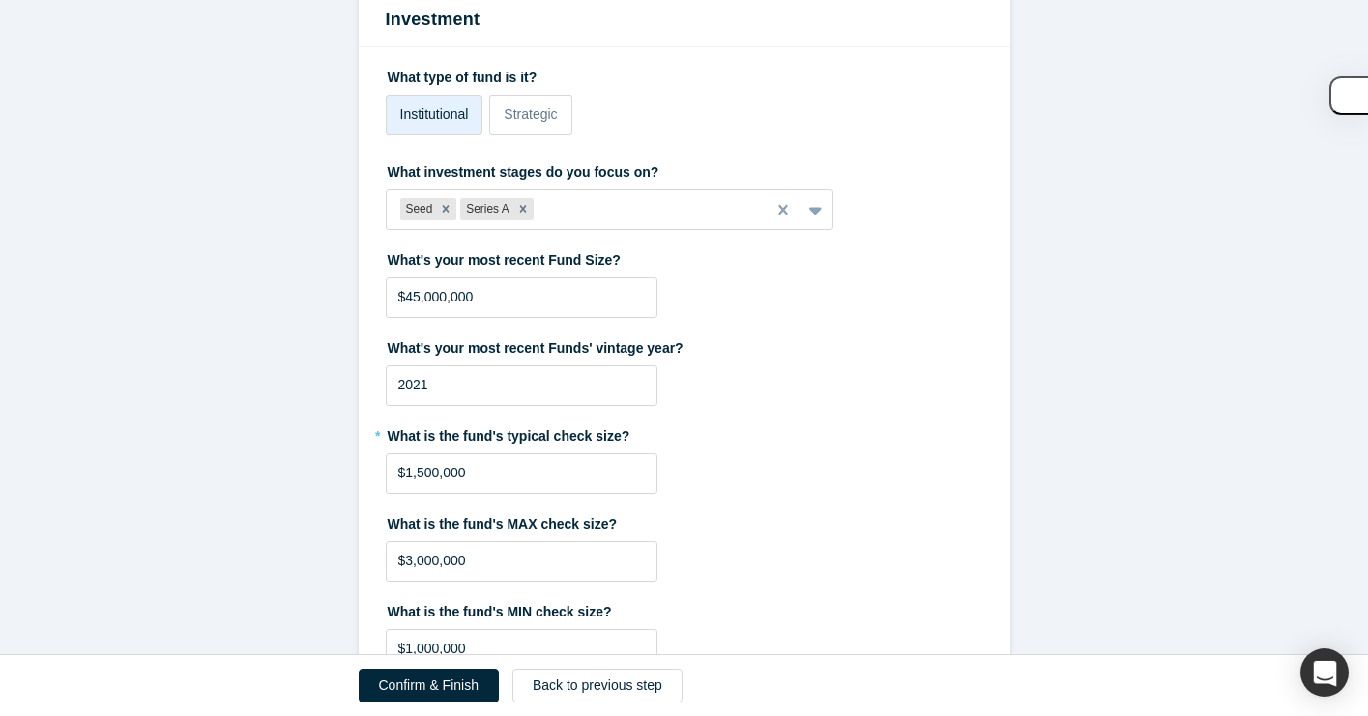
scroll to position [3396, 0]
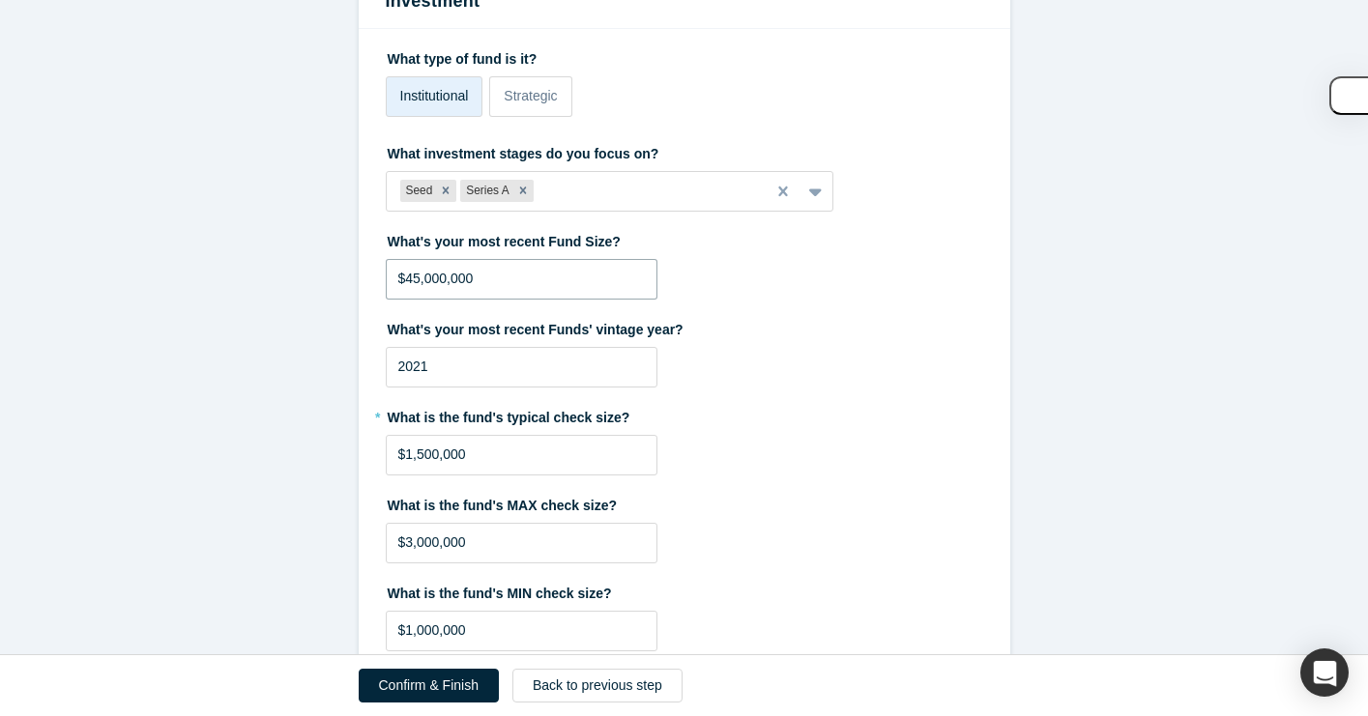
click at [494, 281] on input "$45,000,000" at bounding box center [522, 279] width 272 height 41
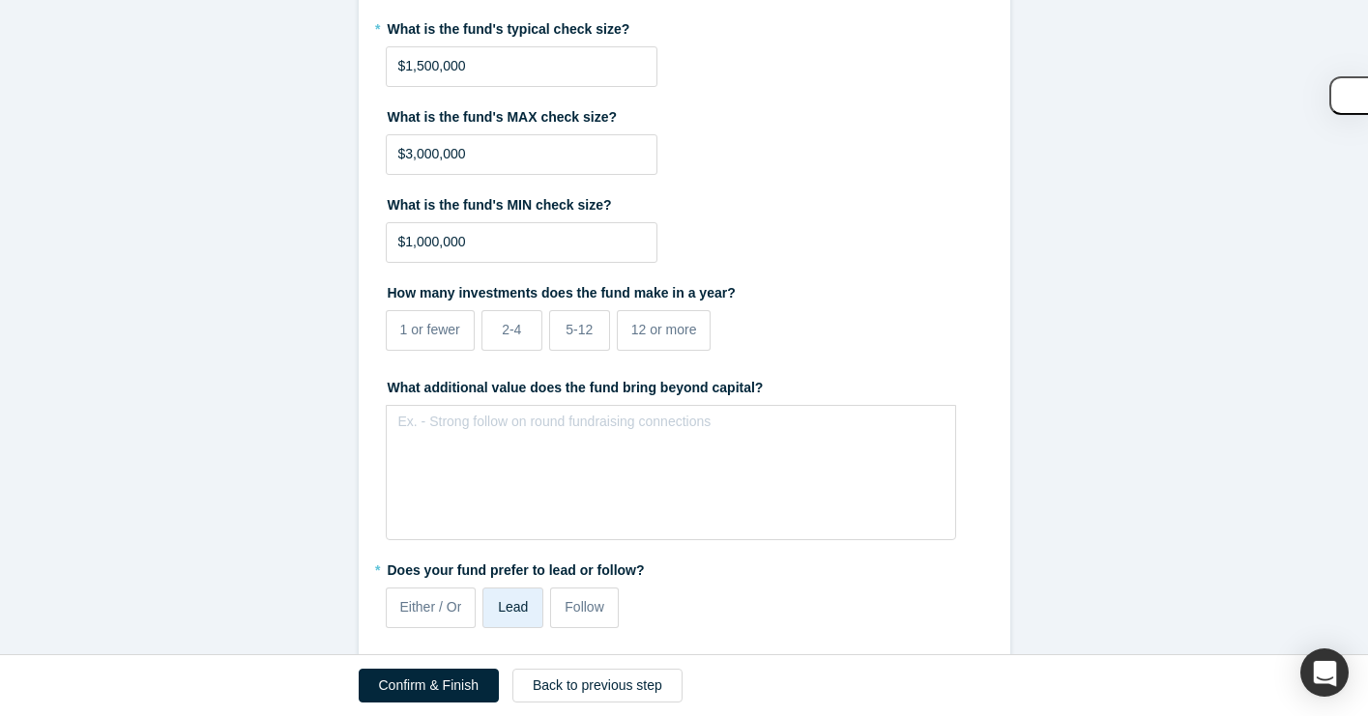
scroll to position [3819, 0]
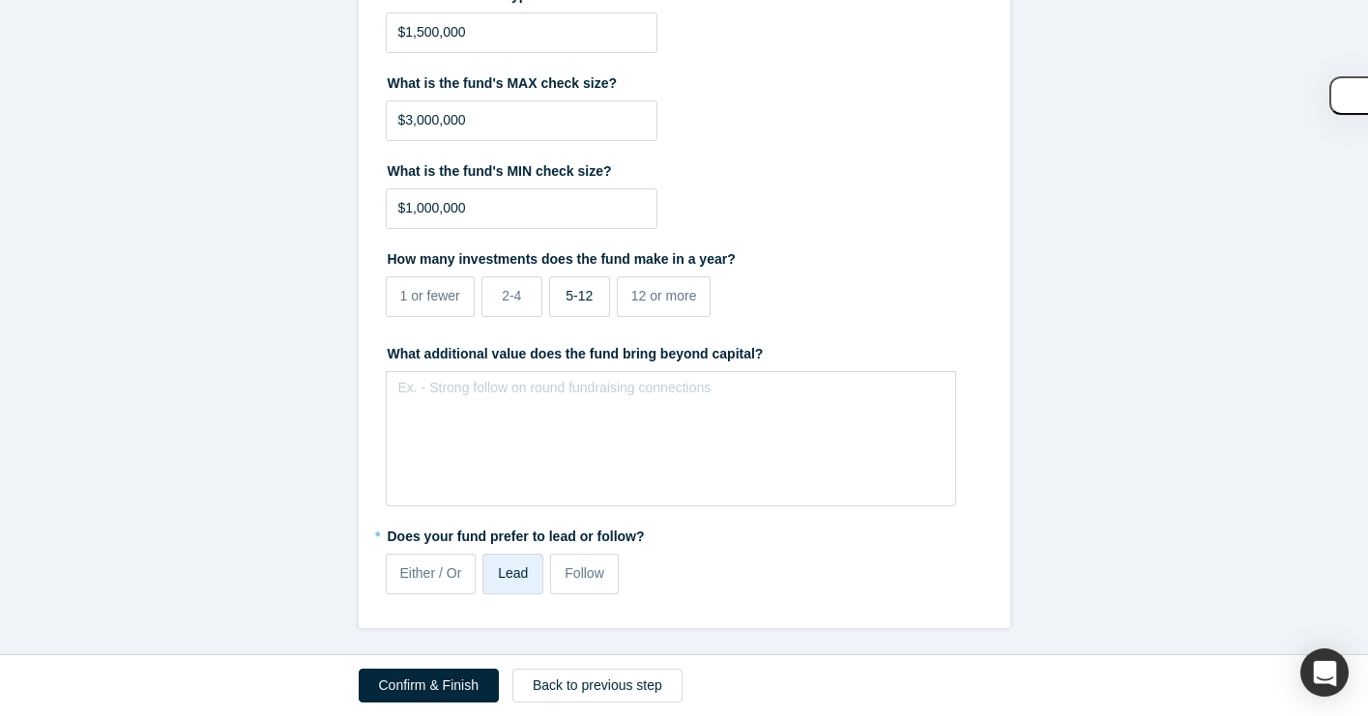
click at [568, 294] on span "5-12" at bounding box center [579, 295] width 27 height 15
click at [0, 0] on input "5-12" at bounding box center [0, 0] width 0 height 0
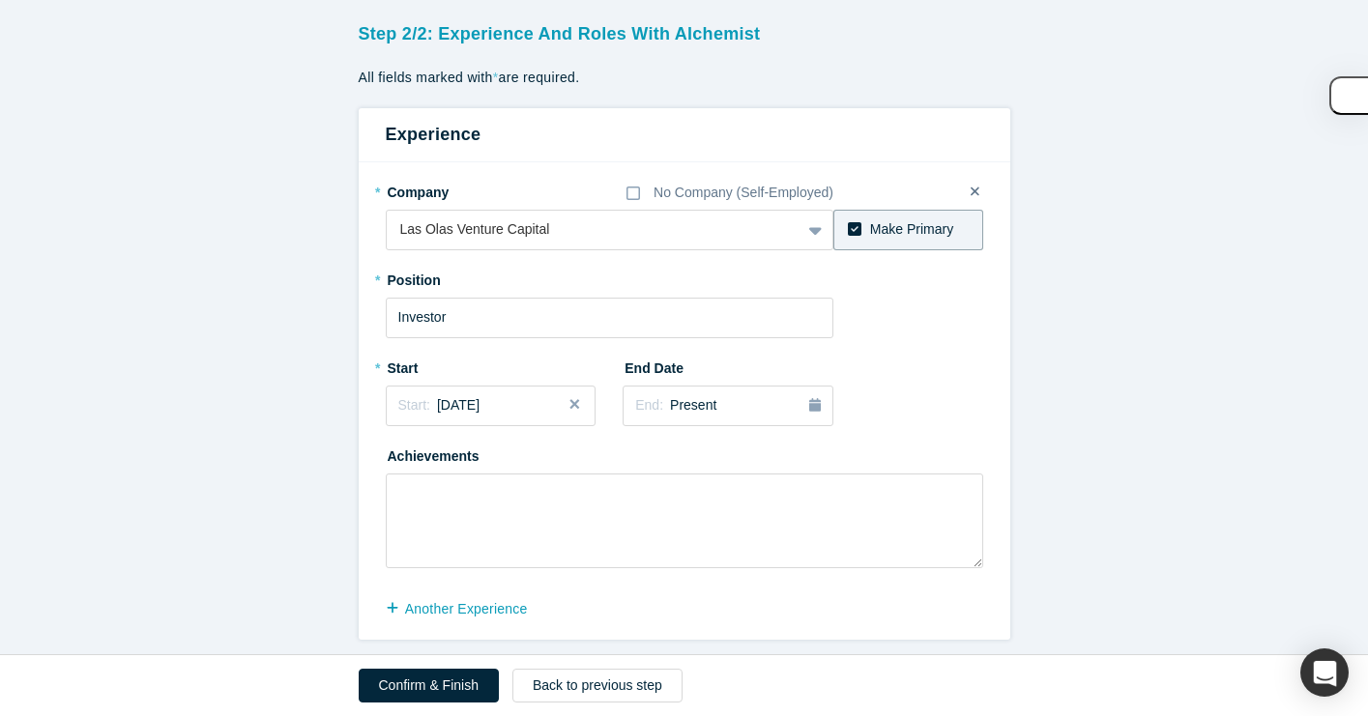
scroll to position [708, 0]
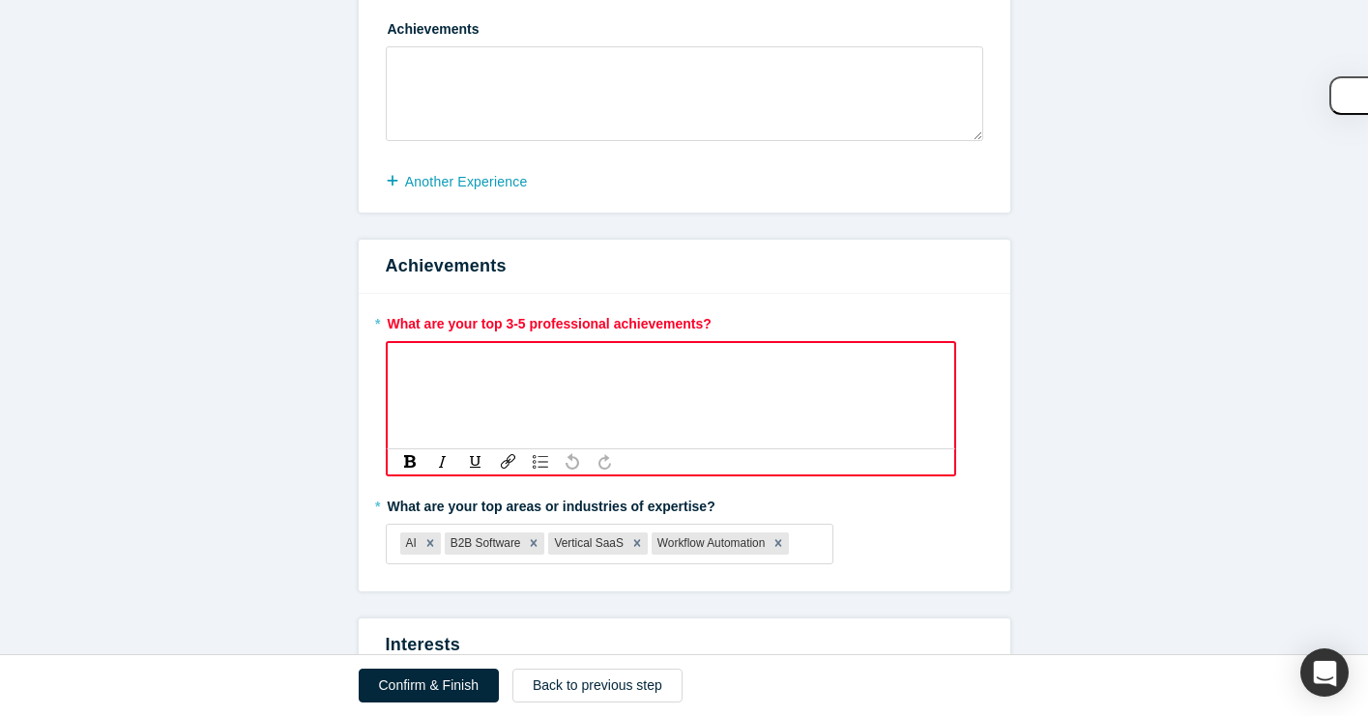
click at [458, 376] on div "rdw-editor" at bounding box center [671, 365] width 542 height 32
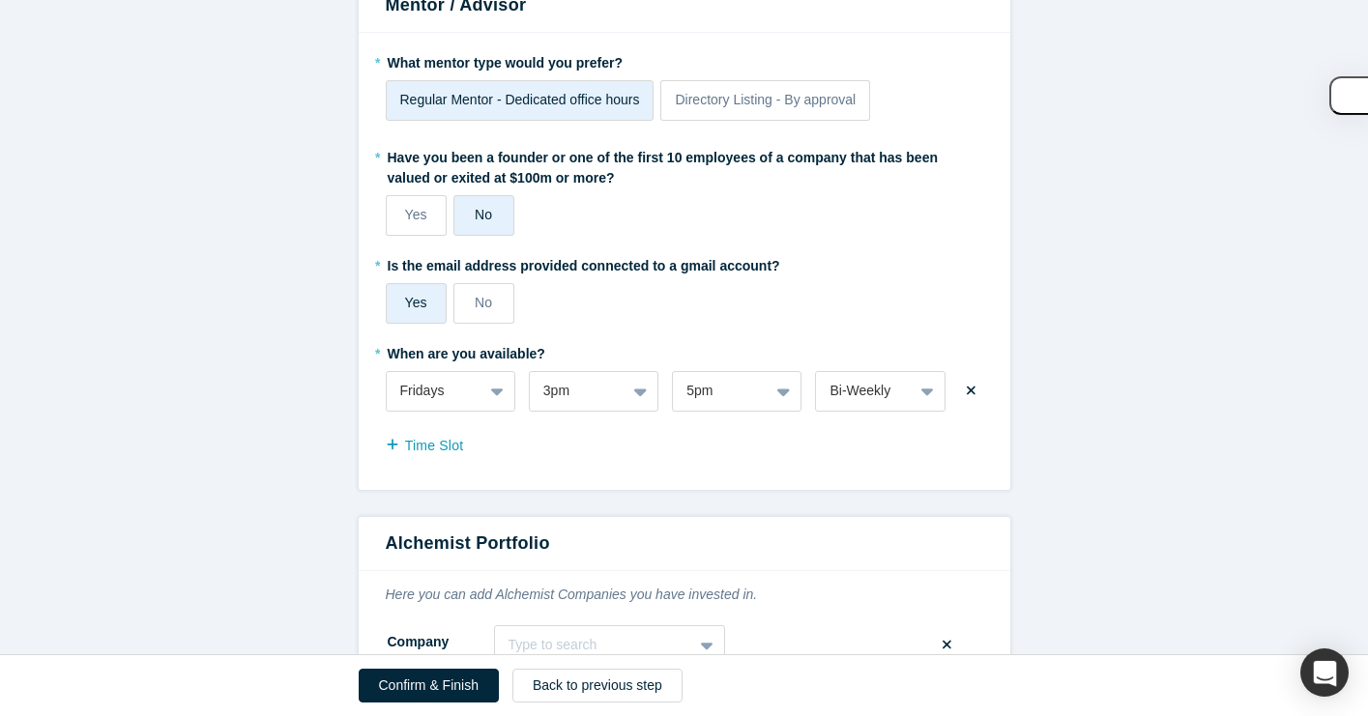
scroll to position [2485, 0]
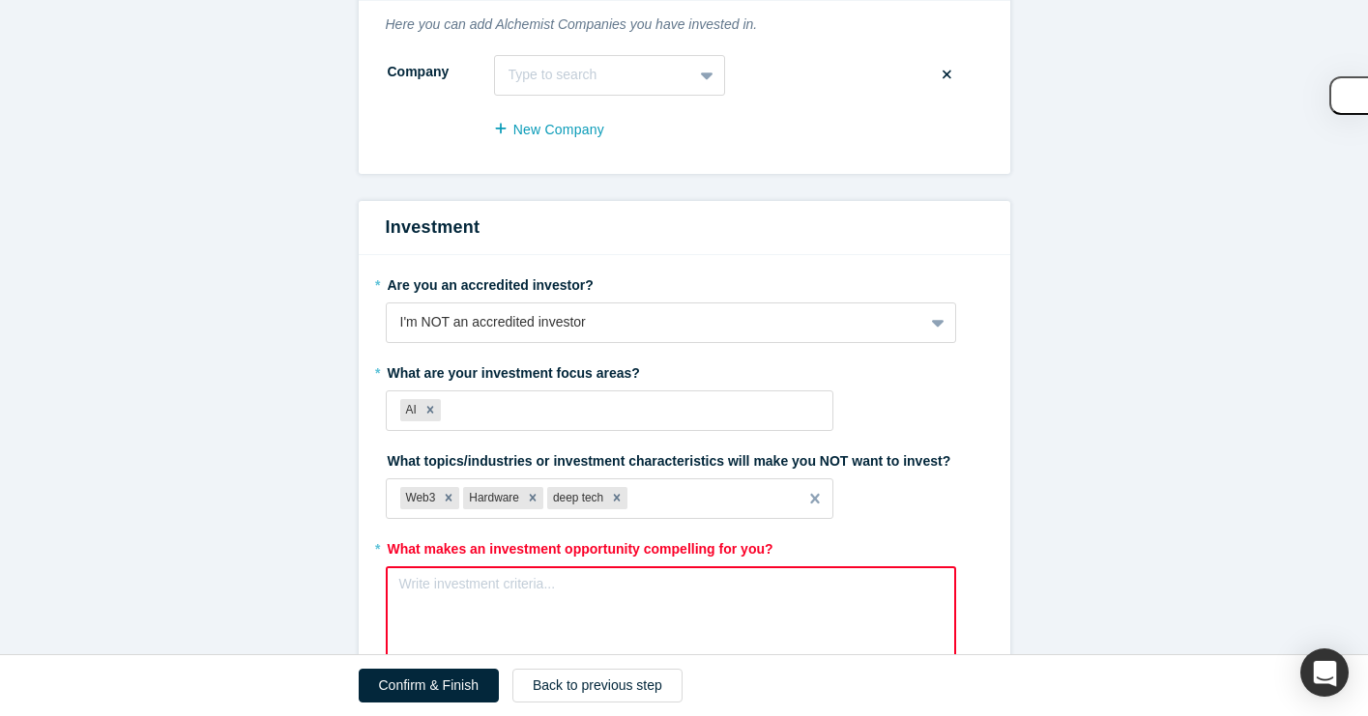
click at [548, 592] on div "rdw-editor" at bounding box center [671, 590] width 519 height 20
paste div "rdw-editor"
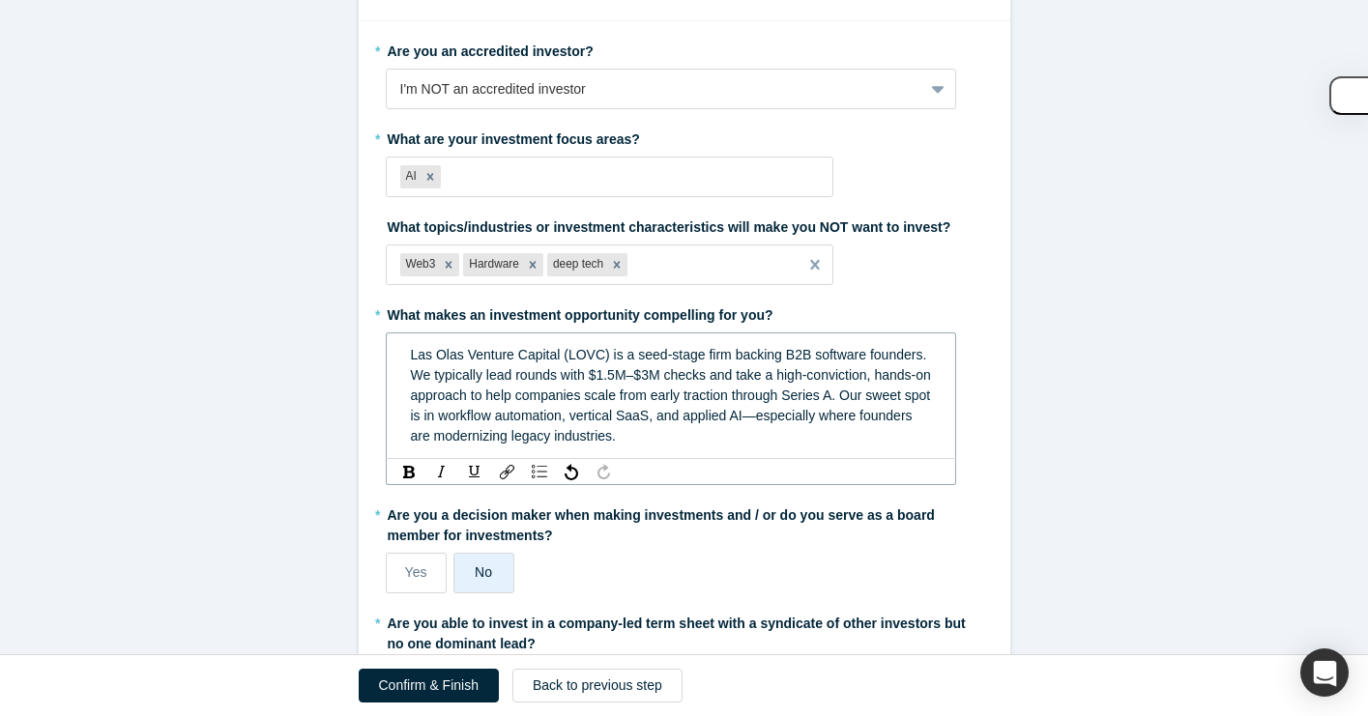
scroll to position [2583, 0]
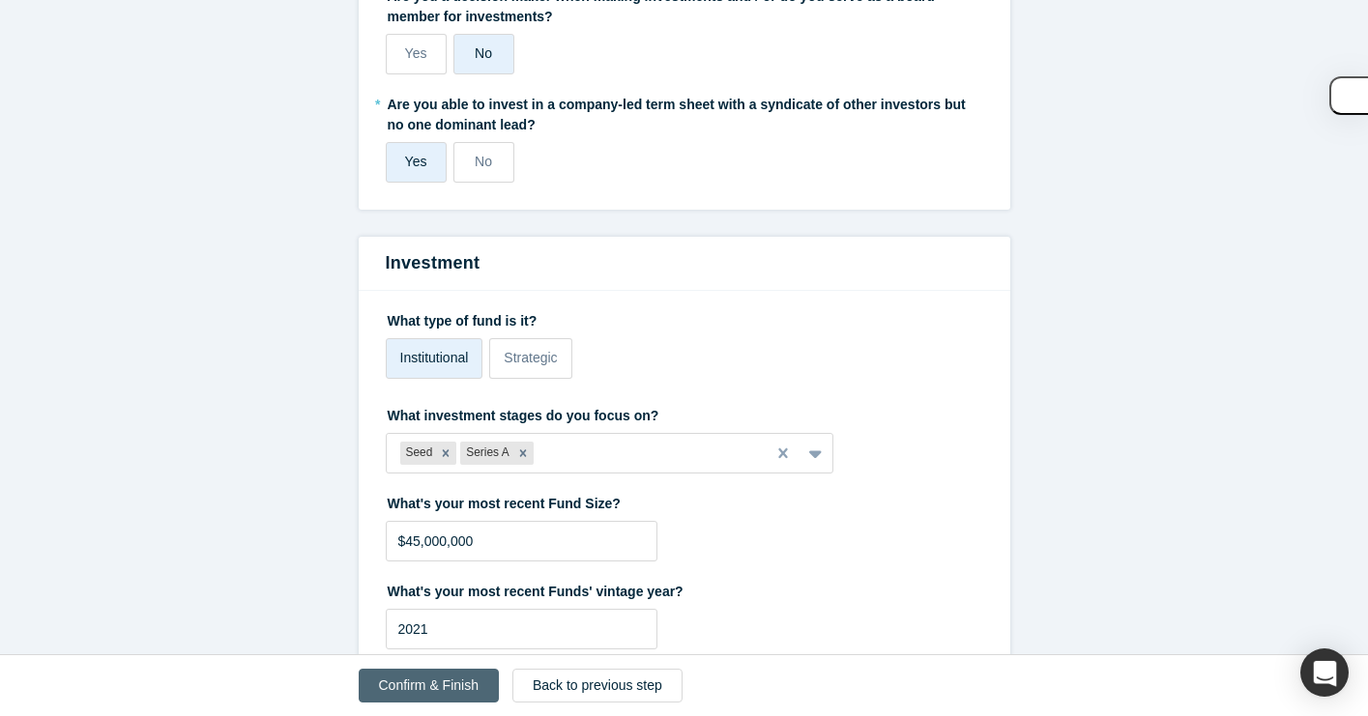
click at [419, 676] on button "Confirm & Finish" at bounding box center [429, 686] width 140 height 34
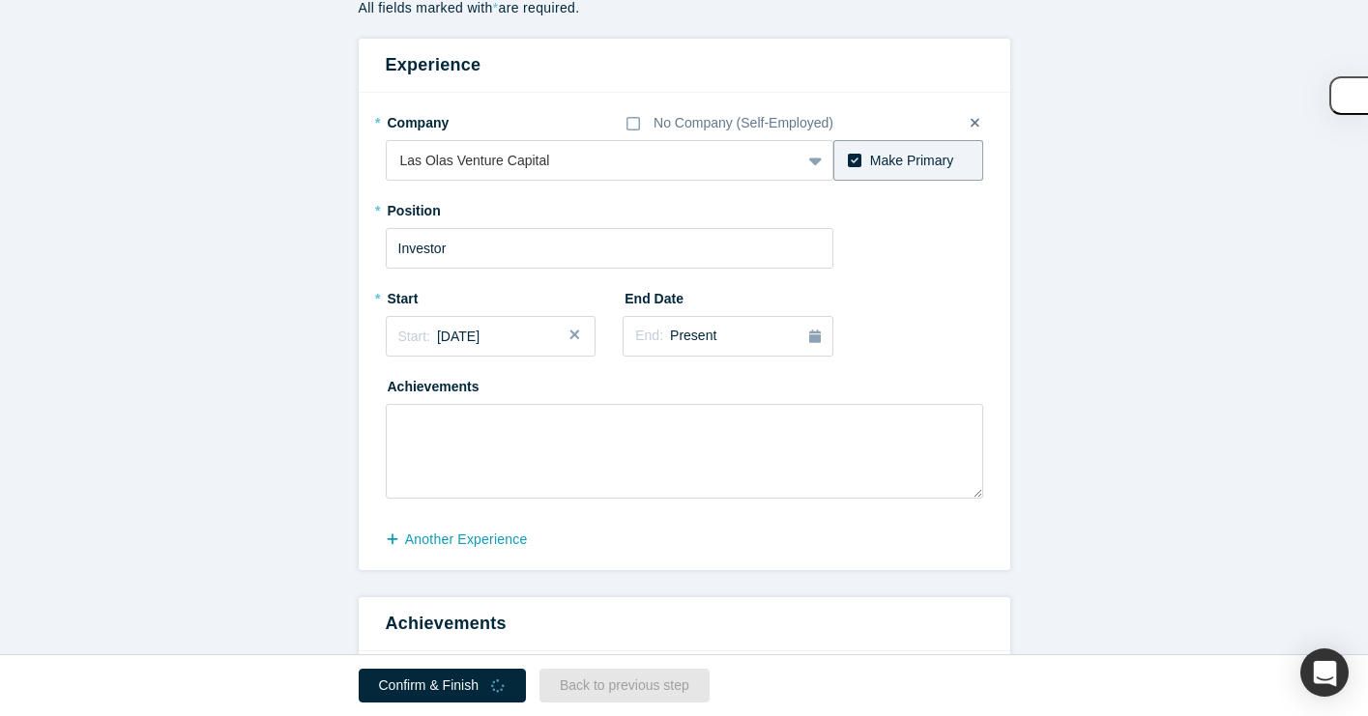
scroll to position [0, 0]
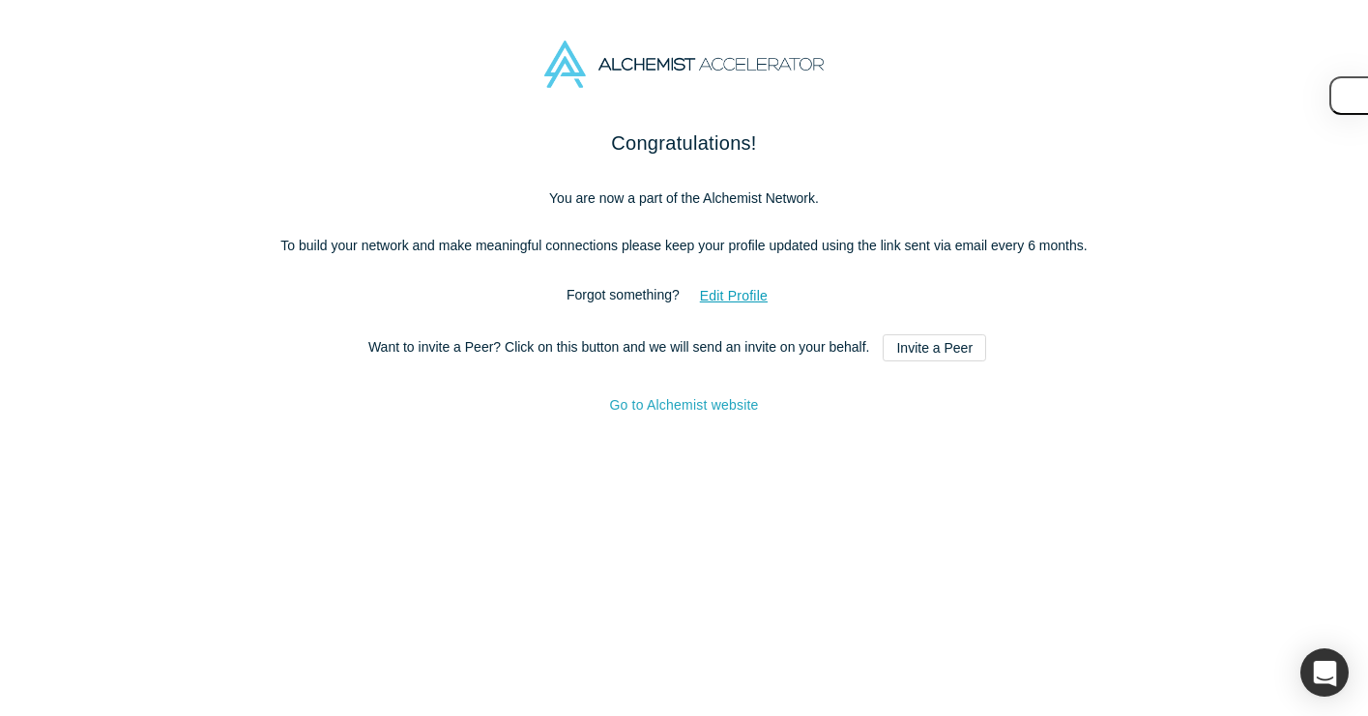
click at [724, 413] on link "Go to Alchemist website" at bounding box center [683, 404] width 149 height 15
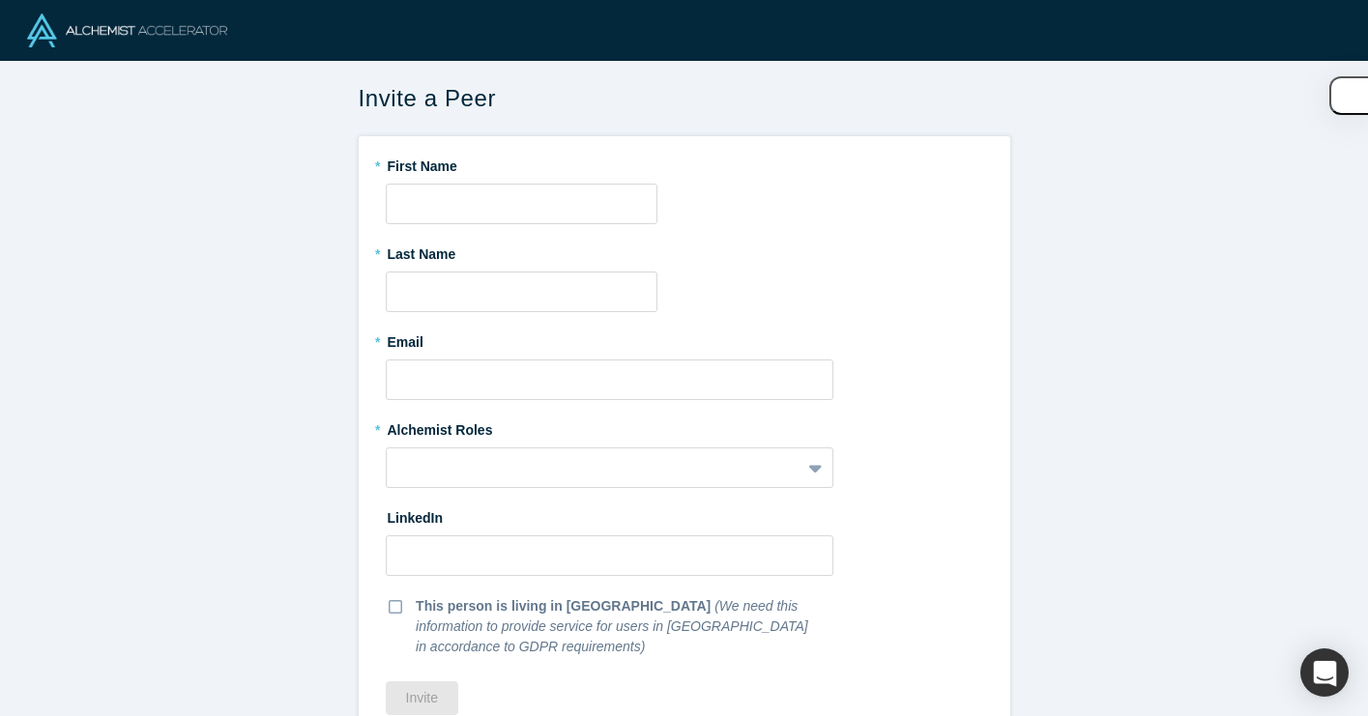
scroll to position [59, 0]
